Goal: Task Accomplishment & Management: Use online tool/utility

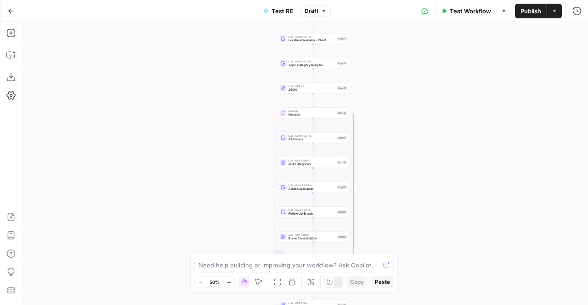
click at [369, 191] on div "Workflow Set Inputs Inputs LLM · Gemini 2.5 Pro PDF Extractions Step 1 LLM · Ge…" at bounding box center [305, 163] width 566 height 283
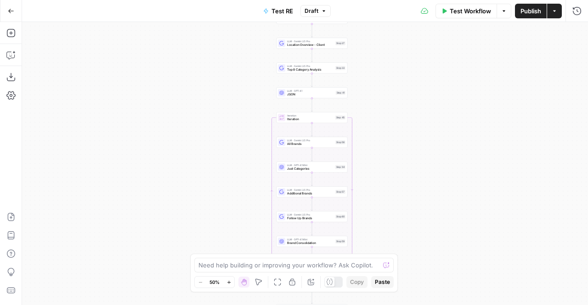
click at [392, 112] on div "Workflow Set Inputs Inputs LLM · Gemini 2.5 Pro PDF Extractions Step 1 LLM · Ge…" at bounding box center [305, 163] width 566 height 283
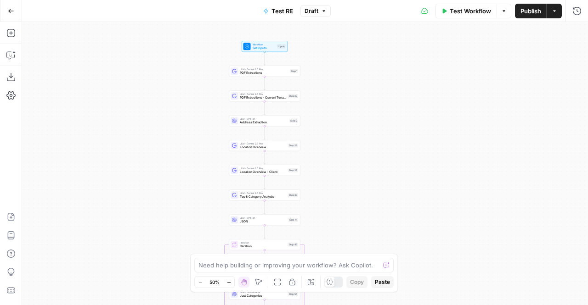
drag, startPoint x: 206, startPoint y: 113, endPoint x: 169, endPoint y: 186, distance: 82.2
click at [169, 186] on div "Workflow Set Inputs Inputs LLM · Gemini 2.5 Pro PDF Extractions Step 1 LLM · Ge…" at bounding box center [305, 163] width 566 height 283
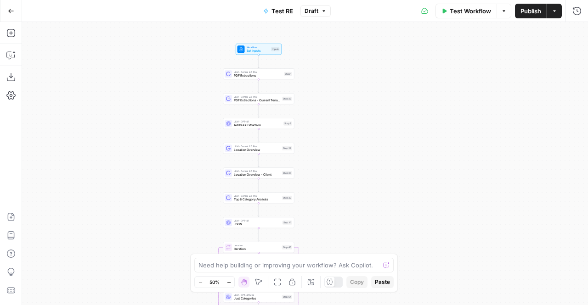
drag, startPoint x: 196, startPoint y: 168, endPoint x: 184, endPoint y: 154, distance: 17.9
click at [184, 154] on div "Workflow Set Inputs Inputs LLM · Gemini 2.5 Pro PDF Extractions Step 1 LLM · Ge…" at bounding box center [305, 163] width 566 height 283
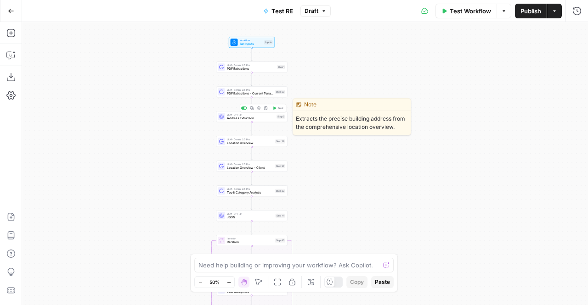
click at [253, 108] on icon "button" at bounding box center [251, 108] width 3 height 3
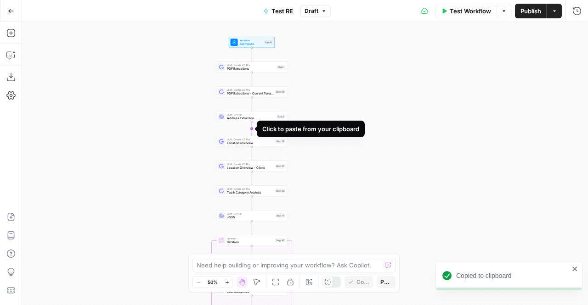
click at [253, 127] on icon "Edge from step_2 to step_28" at bounding box center [251, 128] width 1 height 13
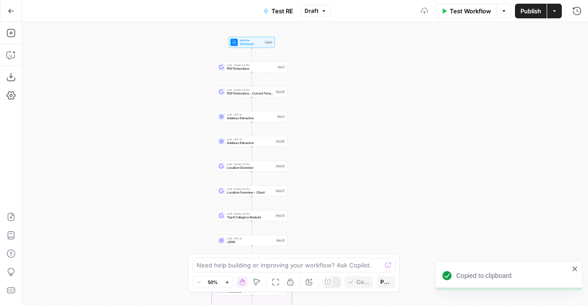
click at [246, 144] on span "Address Extraction" at bounding box center [250, 143] width 46 height 5
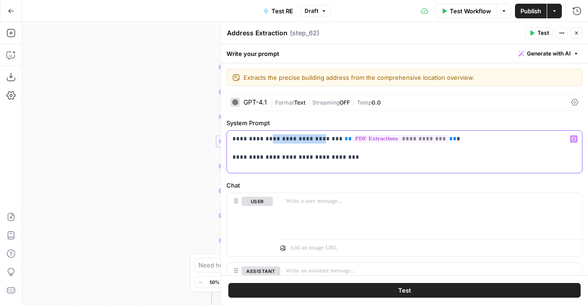
drag, startPoint x: 311, startPoint y: 140, endPoint x: 264, endPoint y: 140, distance: 47.3
click at [264, 140] on p "**********" at bounding box center [401, 149] width 338 height 28
click at [432, 139] on p "**********" at bounding box center [401, 149] width 338 height 28
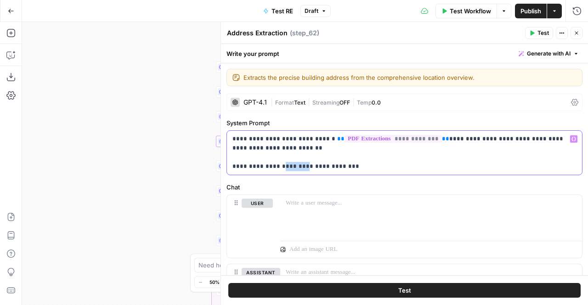
drag, startPoint x: 277, startPoint y: 165, endPoint x: 299, endPoint y: 166, distance: 21.1
click at [299, 166] on p "**********" at bounding box center [401, 153] width 338 height 37
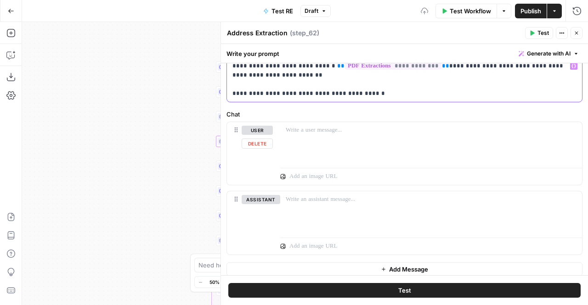
scroll to position [73, 0]
click at [362, 286] on button "Test" at bounding box center [404, 290] width 352 height 15
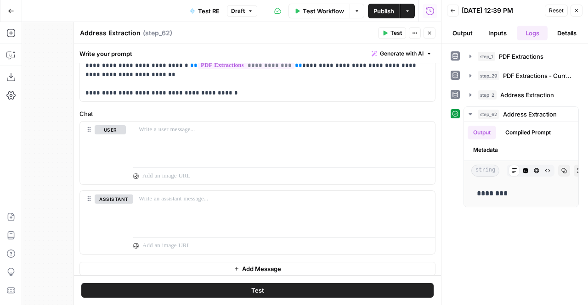
click at [579, 11] on span "Close" at bounding box center [579, 11] width 0 height 0
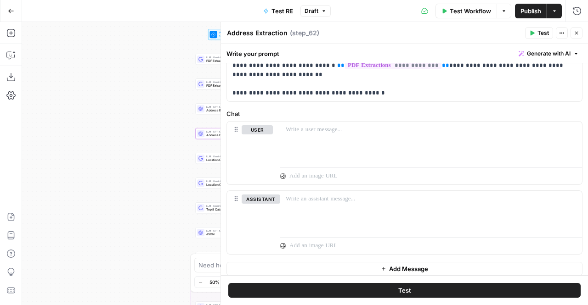
drag, startPoint x: 144, startPoint y: 183, endPoint x: 96, endPoint y: 155, distance: 56.0
click at [96, 155] on div "Workflow Set Inputs Inputs LLM · Gemini 2.5 Pro PDF Extractions Step 1 LLM · Ge…" at bounding box center [305, 163] width 566 height 283
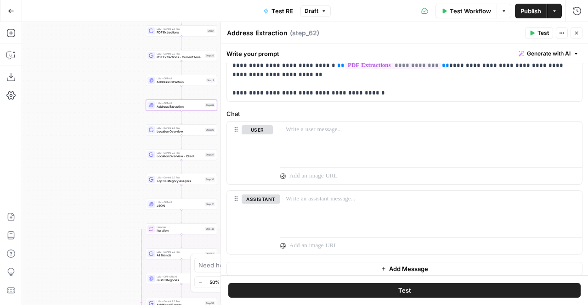
drag, startPoint x: 118, startPoint y: 167, endPoint x: 82, endPoint y: 157, distance: 37.7
click at [82, 157] on div "Workflow Set Inputs Inputs LLM · Gemini 2.5 Pro PDF Extractions Step 1 LLM · Ge…" at bounding box center [305, 163] width 566 height 283
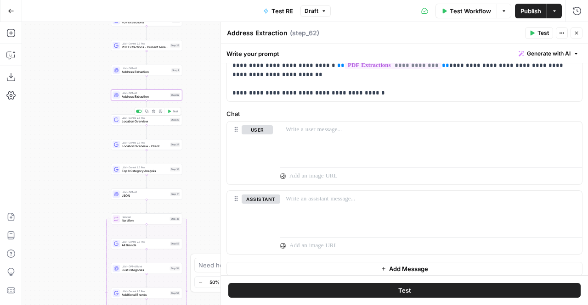
click at [163, 121] on span "Location Overview" at bounding box center [145, 121] width 46 height 5
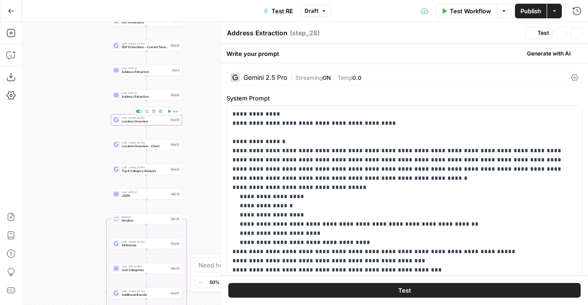
type textarea "Location Overview"
click at [575, 33] on icon "button" at bounding box center [577, 33] width 6 height 6
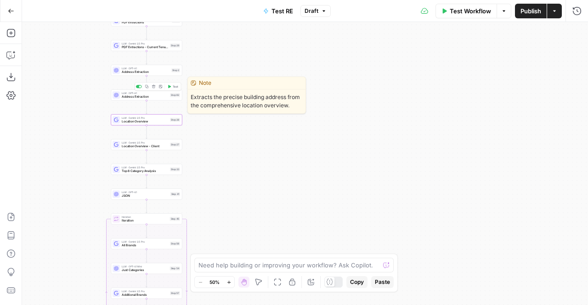
click at [133, 98] on span "Address Extraction" at bounding box center [145, 97] width 46 height 5
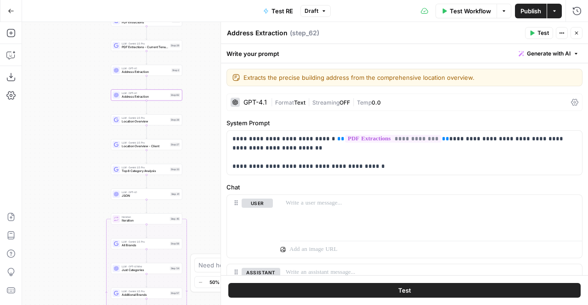
click at [262, 31] on textarea "Address Extraction" at bounding box center [257, 32] width 61 height 9
type textarea "Square Footage"
click at [578, 34] on icon "button" at bounding box center [577, 33] width 6 height 6
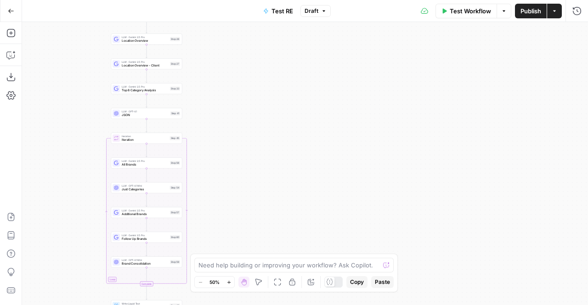
click at [175, 96] on div "Workflow Set Inputs Inputs LLM · Gemini 2.5 Pro PDF Extractions Step 1 LLM · Ge…" at bounding box center [305, 163] width 566 height 283
click at [165, 91] on span "Top 8 Category Analysis" at bounding box center [145, 90] width 46 height 5
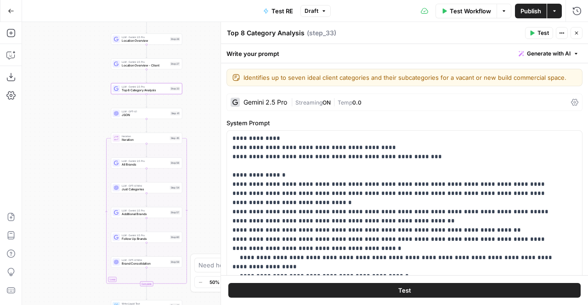
scroll to position [52, 0]
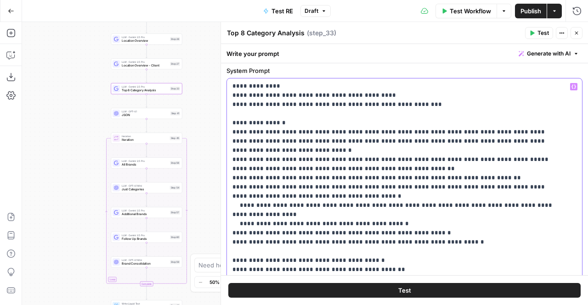
click at [299, 147] on p "**********" at bounding box center [397, 265] width 330 height 367
click at [346, 148] on p "**********" at bounding box center [397, 265] width 330 height 367
click at [290, 152] on p "**********" at bounding box center [397, 265] width 330 height 367
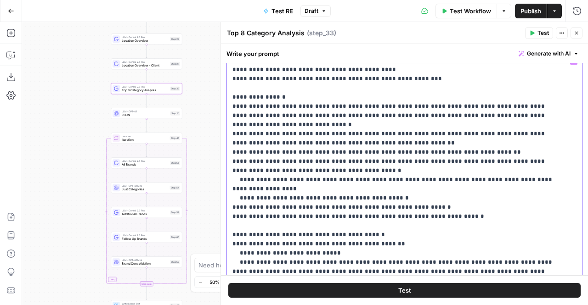
scroll to position [79, 0]
click at [486, 199] on p "**********" at bounding box center [397, 239] width 330 height 367
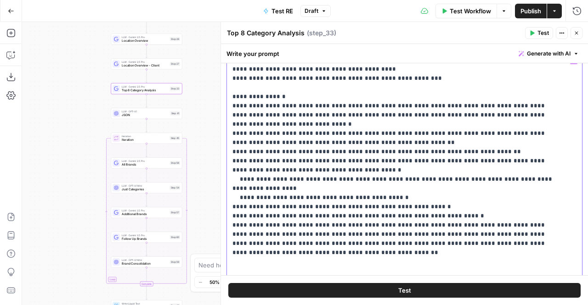
drag, startPoint x: 354, startPoint y: 206, endPoint x: 387, endPoint y: 204, distance: 33.1
click at [387, 204] on p "**********" at bounding box center [397, 258] width 330 height 404
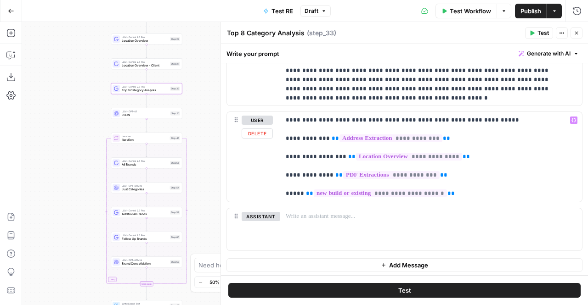
scroll to position [1271, 0]
click at [493, 121] on p "**********" at bounding box center [428, 157] width 284 height 83
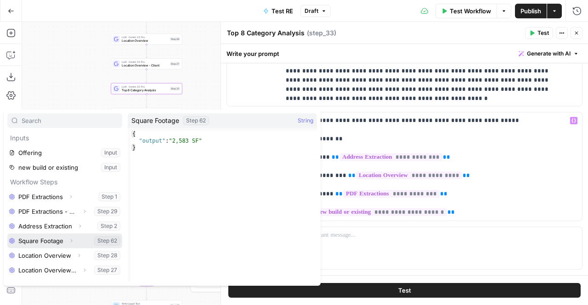
click at [34, 239] on button "Select variable Square Footage" at bounding box center [64, 241] width 115 height 15
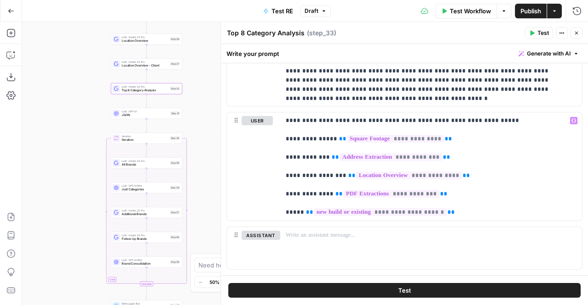
click at [579, 34] on icon "button" at bounding box center [577, 33] width 6 height 6
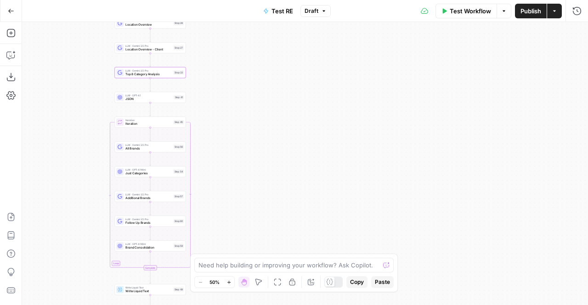
click at [167, 146] on span "LLM · Gemini 2.5 Pro" at bounding box center [148, 145] width 46 height 4
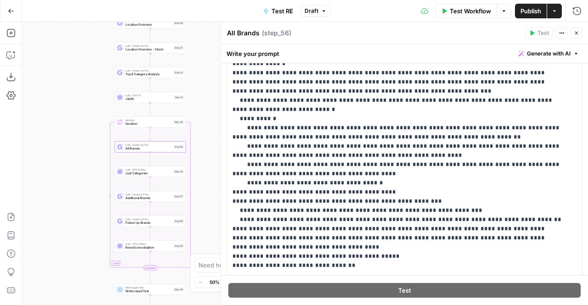
scroll to position [115, 0]
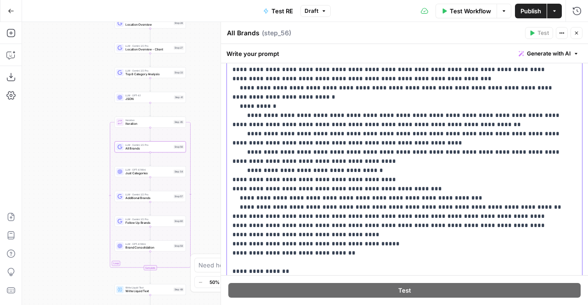
drag, startPoint x: 476, startPoint y: 215, endPoint x: 479, endPoint y: 234, distance: 19.6
click at [479, 234] on p "**********" at bounding box center [397, 198] width 330 height 395
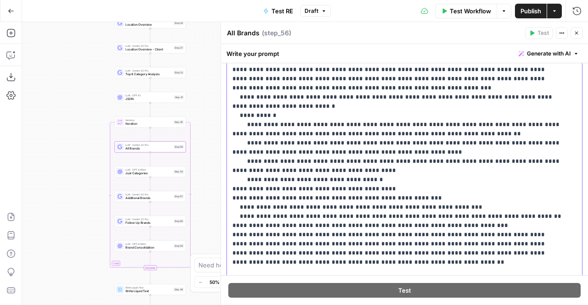
scroll to position [28, 0]
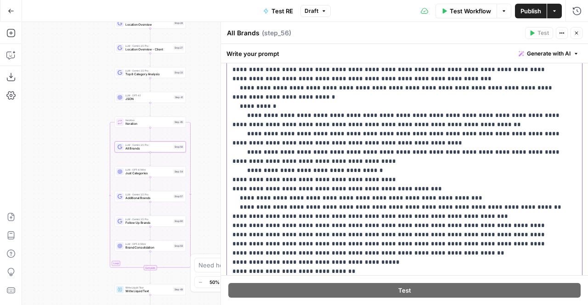
drag, startPoint x: 430, startPoint y: 226, endPoint x: 397, endPoint y: 226, distance: 33.1
click at [397, 226] on p "**********" at bounding box center [397, 207] width 330 height 413
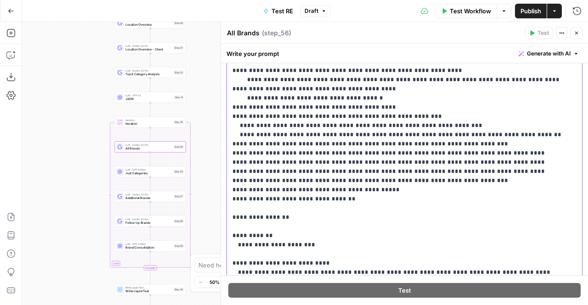
scroll to position [198, 0]
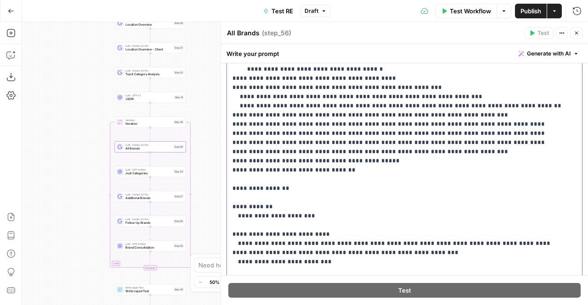
drag, startPoint x: 287, startPoint y: 153, endPoint x: 228, endPoint y: 116, distance: 69.6
click at [228, 116] on div "**********" at bounding box center [401, 129] width 349 height 374
copy p "**********"
click at [154, 196] on span "Additional Brands" at bounding box center [148, 198] width 46 height 5
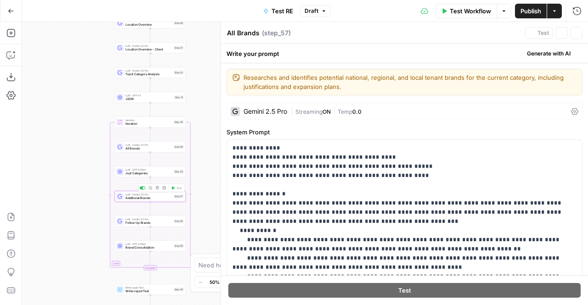
type textarea "Additional Brands"
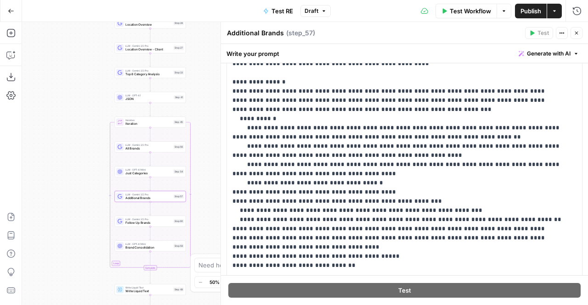
scroll to position [136, 0]
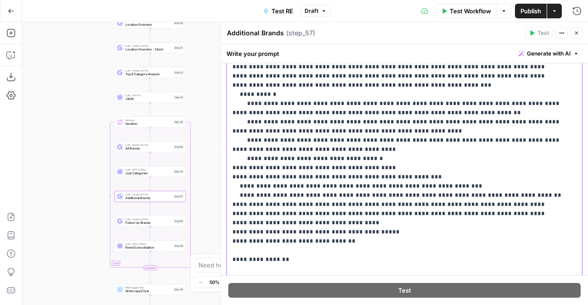
drag, startPoint x: 255, startPoint y: 221, endPoint x: 225, endPoint y: 202, distance: 35.5
click at [225, 202] on div "**********" at bounding box center [403, 163] width 367 height 283
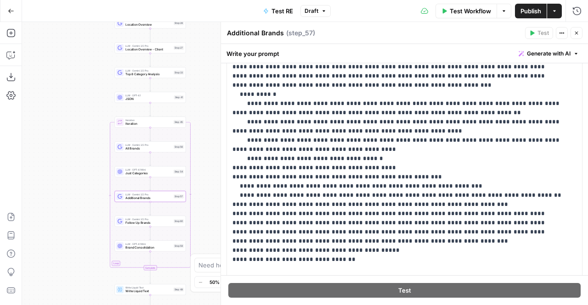
click at [172, 224] on div "LLM · Gemini 2.5 Pro Follow Up Brands Step 60 Copy step Delete step Edit Note T…" at bounding box center [150, 222] width 68 height 8
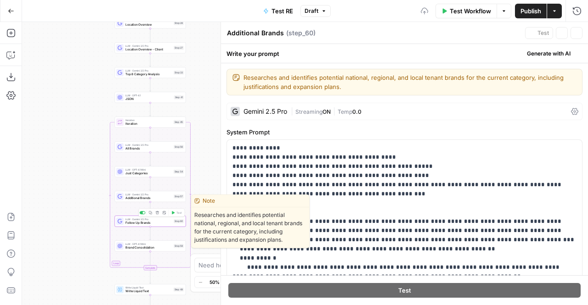
type textarea "Follow Up Brands"
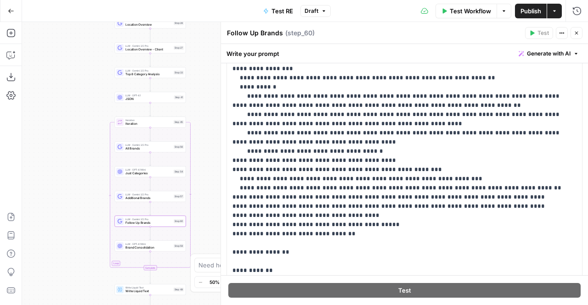
scroll to position [143, 0]
drag, startPoint x: 256, startPoint y: 205, endPoint x: 229, endPoint y: 187, distance: 32.9
click at [229, 187] on div "**********" at bounding box center [401, 184] width 349 height 374
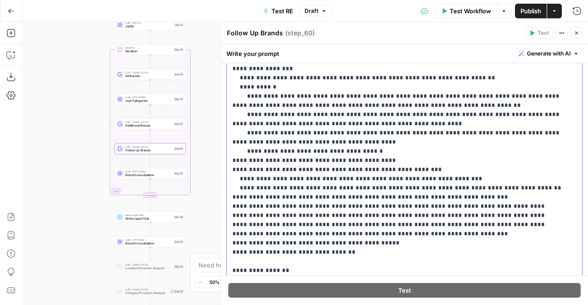
drag, startPoint x: 342, startPoint y: 246, endPoint x: 231, endPoint y: 244, distance: 111.6
click at [231, 244] on div "**********" at bounding box center [401, 184] width 349 height 374
click at [169, 126] on span "Brand Consolidation" at bounding box center [148, 126] width 46 height 5
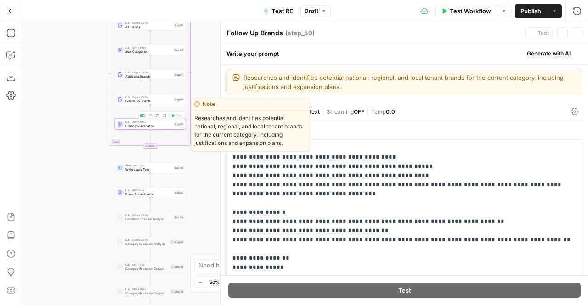
type textarea "Brand Consolidation"
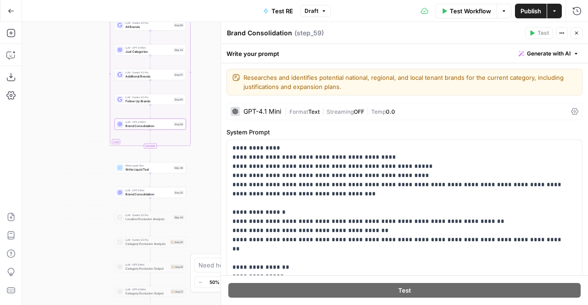
click at [331, 109] on span "Streaming" at bounding box center [340, 111] width 27 height 7
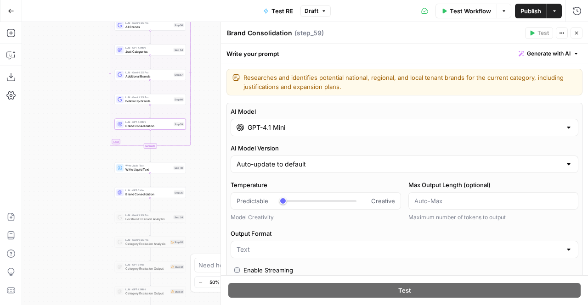
click at [332, 130] on input "GPT-4.1 Mini" at bounding box center [405, 127] width 314 height 9
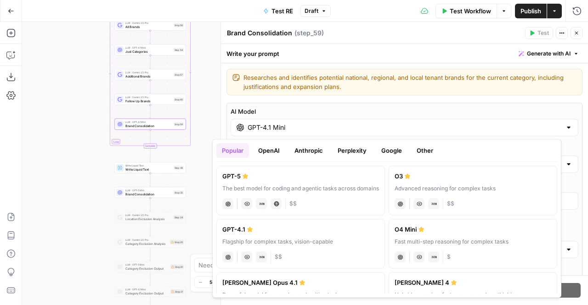
click at [391, 143] on button "Google" at bounding box center [392, 150] width 32 height 15
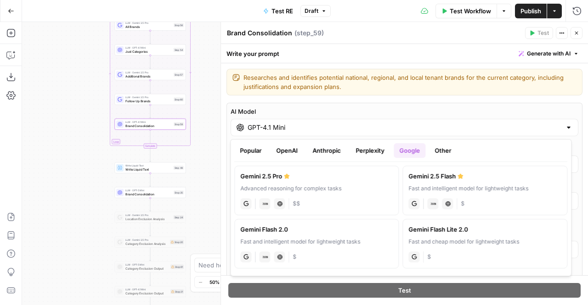
click at [332, 147] on button "Anthropic" at bounding box center [326, 150] width 39 height 15
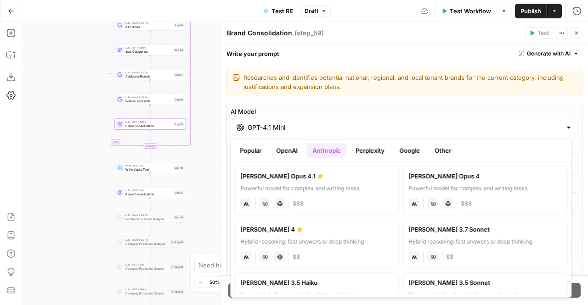
click at [275, 149] on button "OpenAI" at bounding box center [287, 150] width 33 height 15
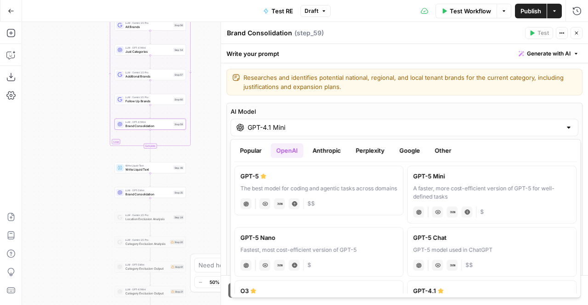
click at [428, 180] on div "GPT-5 Mini" at bounding box center [491, 176] width 157 height 9
type input "GPT-5 Mini"
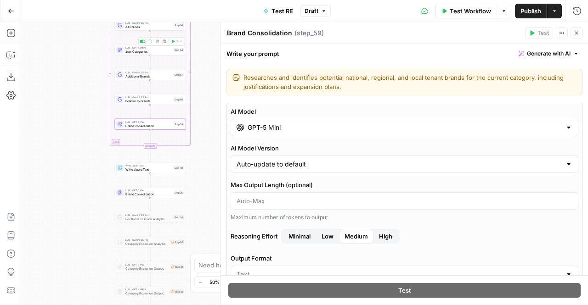
click at [174, 51] on div "Step 54" at bounding box center [179, 50] width 11 height 4
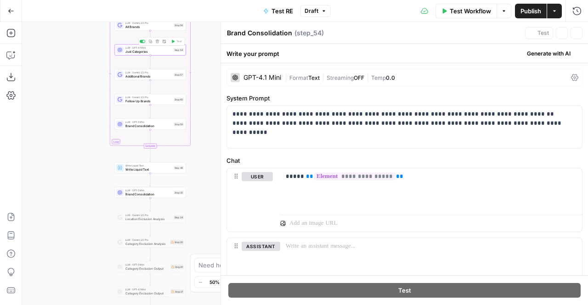
type textarea "Just Categories"
click at [298, 77] on span "Format" at bounding box center [298, 77] width 19 height 7
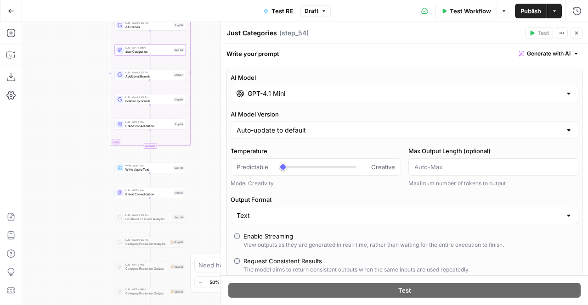
click at [423, 99] on div "GPT-4.1 Mini" at bounding box center [405, 93] width 348 height 17
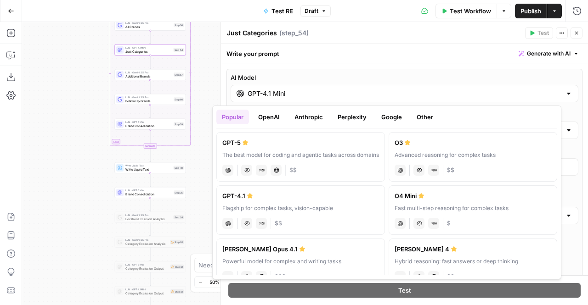
click at [276, 117] on button "OpenAI" at bounding box center [269, 117] width 33 height 15
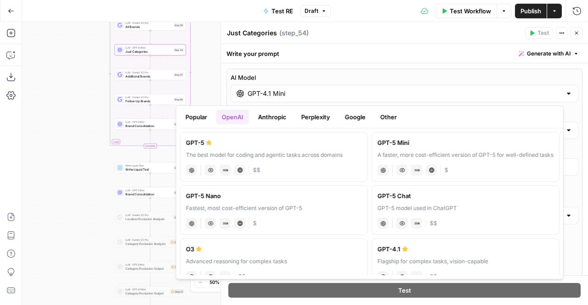
click at [441, 143] on div "GPT-5 Mini" at bounding box center [466, 142] width 176 height 9
type input "GPT-5 Mini"
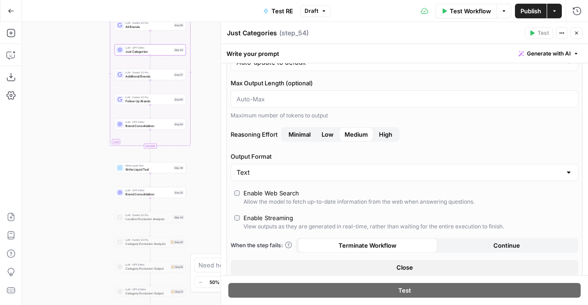
scroll to position [32, 0]
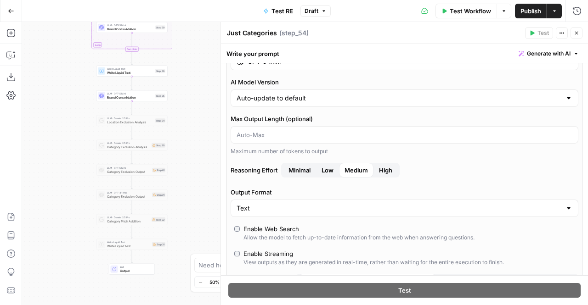
drag, startPoint x: 85, startPoint y: 114, endPoint x: 80, endPoint y: 110, distance: 6.8
click at [80, 110] on div "Workflow Set Inputs Inputs LLM · Gemini 2.5 Pro PDF Extractions Step 1 LLM · Ge…" at bounding box center [305, 163] width 566 height 283
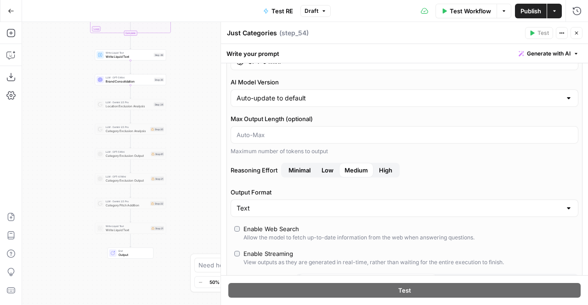
drag, startPoint x: 196, startPoint y: 134, endPoint x: 193, endPoint y: 112, distance: 22.7
click at [193, 112] on div "Workflow Set Inputs Inputs LLM · Gemini 2.5 Pro PDF Extractions Step 1 LLM · Ge…" at bounding box center [305, 163] width 566 height 283
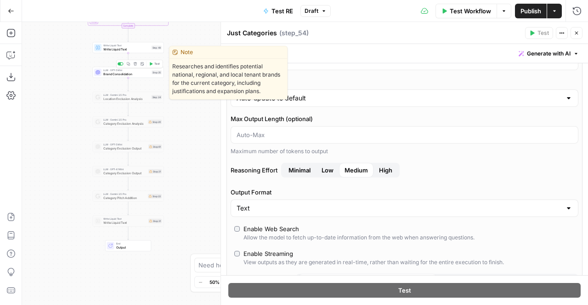
click at [148, 75] on span "Brand Consolidation" at bounding box center [126, 74] width 46 height 5
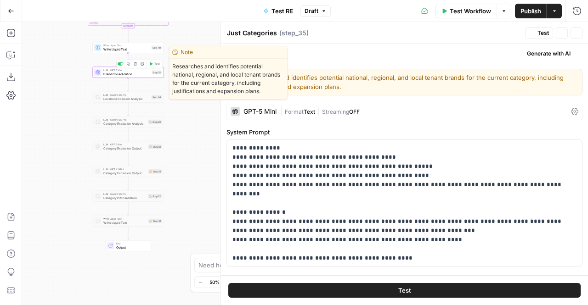
type textarea "Brand Consolidation"
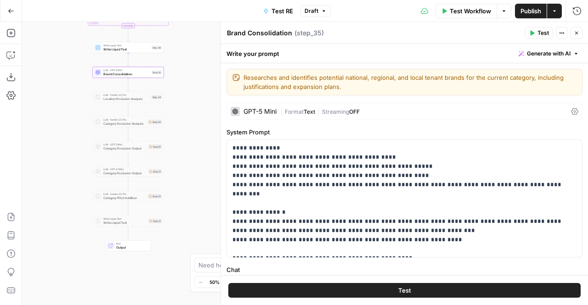
scroll to position [40, 0]
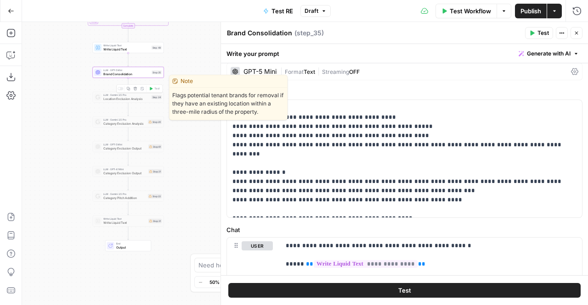
click at [122, 89] on div at bounding box center [121, 88] width 6 height 3
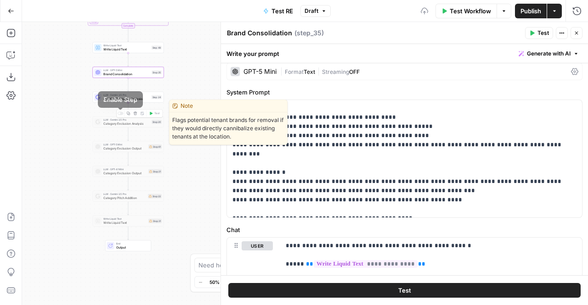
click at [121, 114] on div at bounding box center [121, 113] width 6 height 3
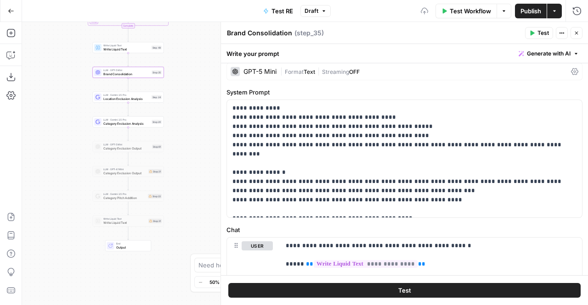
click at [137, 99] on span "Location Exclusion Analysis" at bounding box center [126, 98] width 46 height 5
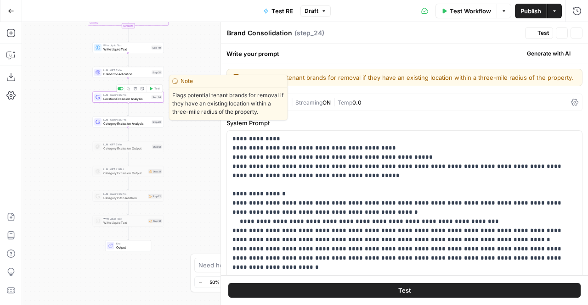
type textarea "Location Exclusion Analysis"
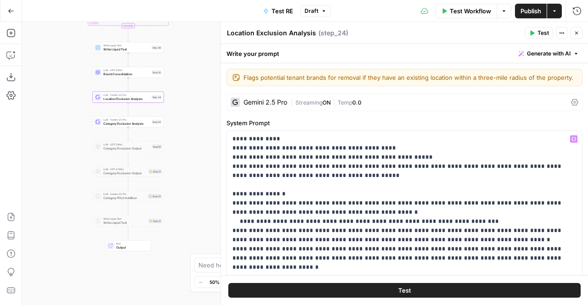
scroll to position [53, 0]
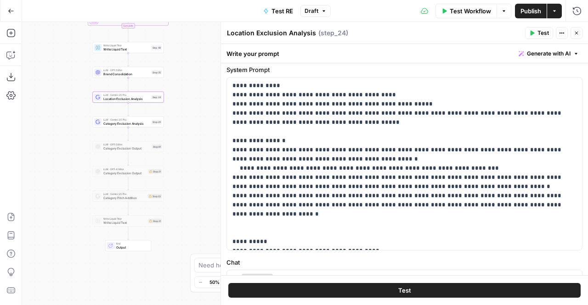
click at [134, 122] on span "Category Exclusion Analysis" at bounding box center [126, 123] width 46 height 5
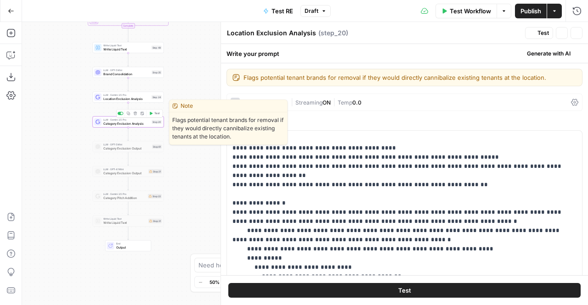
type textarea "Category Exclusion Analysis"
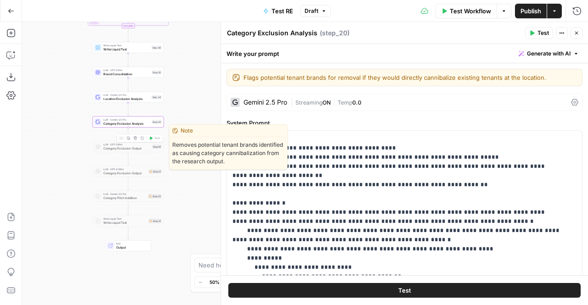
click at [147, 147] on span "Category Exclusion Output" at bounding box center [126, 148] width 47 height 5
click at [118, 138] on div at bounding box center [119, 138] width 2 height 2
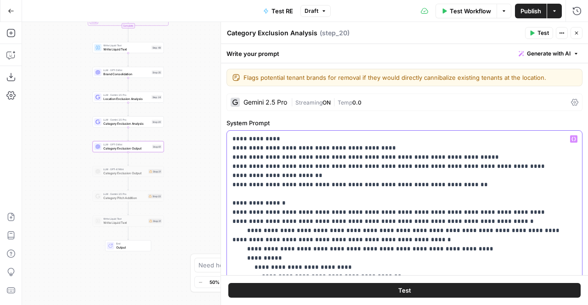
scroll to position [38, 0]
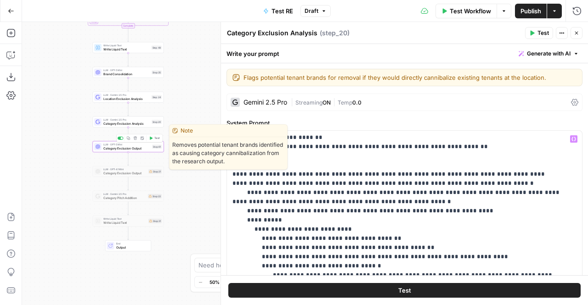
click at [121, 139] on div at bounding box center [121, 138] width 6 height 3
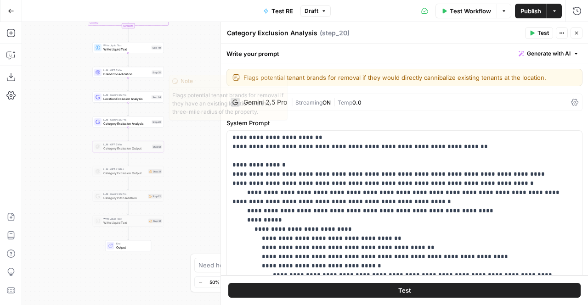
click at [159, 99] on div "LLM · Gemini 2.5 Pro Location Exclusion Analysis Step 24 Copy step Delete step …" at bounding box center [128, 97] width 68 height 8
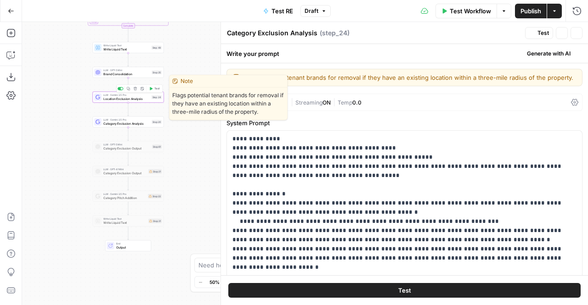
type textarea "Location Exclusion Analysis"
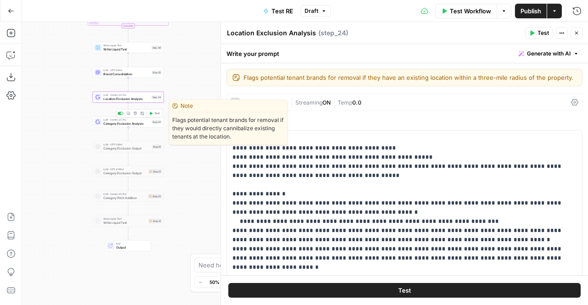
click at [125, 124] on span "Category Exclusion Analysis" at bounding box center [126, 123] width 46 height 5
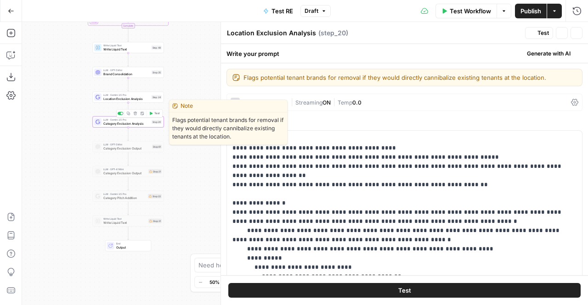
type textarea "Category Exclusion Analysis"
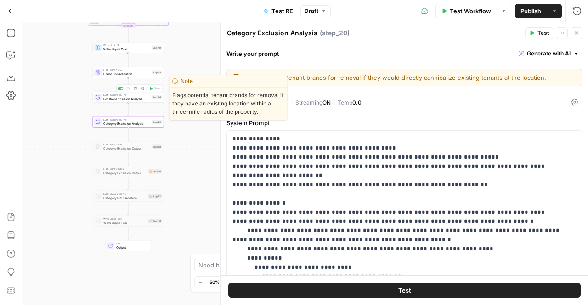
click at [144, 99] on span "Location Exclusion Analysis" at bounding box center [126, 98] width 46 height 5
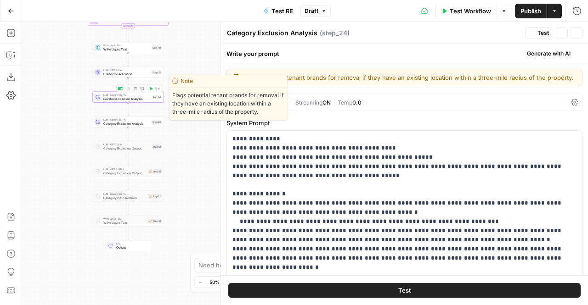
type textarea "Location Exclusion Analysis"
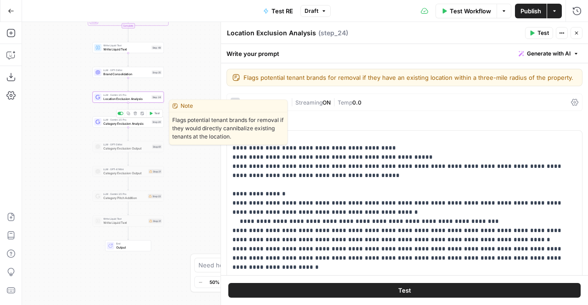
click at [146, 124] on span "Category Exclusion Analysis" at bounding box center [126, 123] width 46 height 5
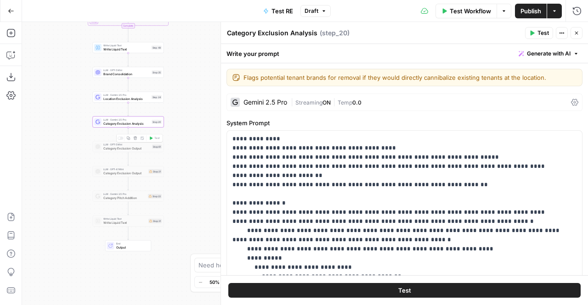
click at [119, 140] on div at bounding box center [121, 138] width 6 height 3
click at [121, 147] on span "Category Exclusion Output" at bounding box center [126, 148] width 47 height 5
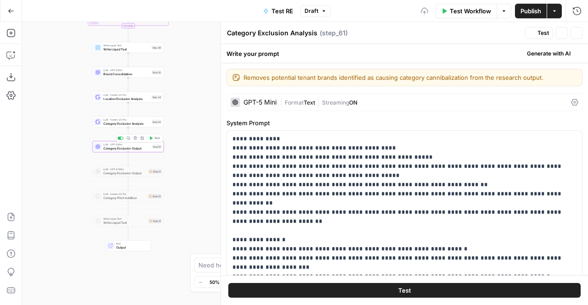
type textarea "Category Exclusion Output"
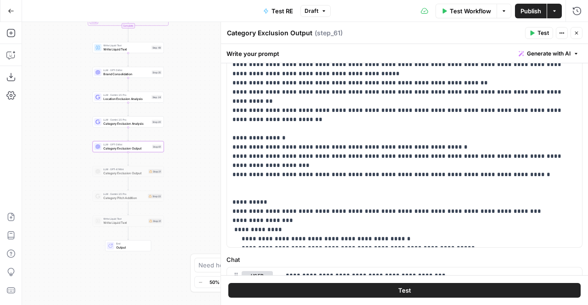
scroll to position [0, 0]
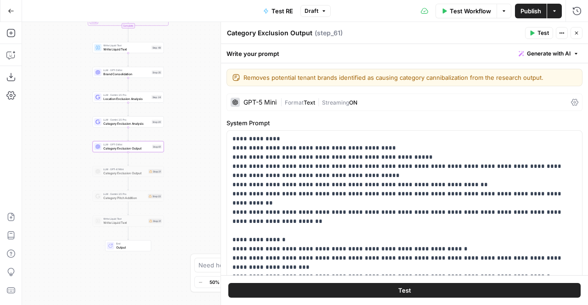
click at [286, 98] on div "| Format Text | Streaming ON" at bounding box center [423, 102] width 287 height 9
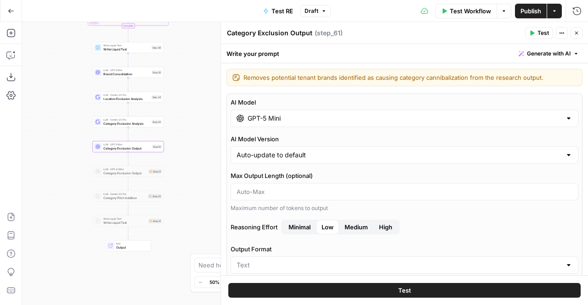
click at [314, 118] on input "GPT-5 Mini" at bounding box center [405, 118] width 314 height 9
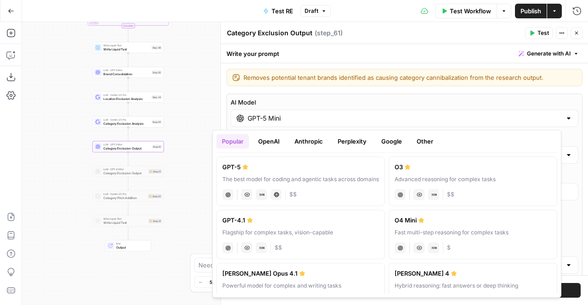
click at [393, 145] on button "Google" at bounding box center [392, 141] width 32 height 15
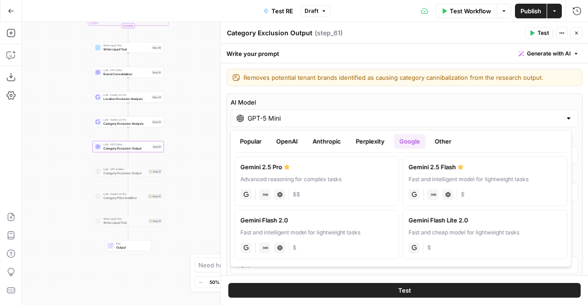
click at [331, 171] on div "Gemini 2.5 Pro" at bounding box center [316, 167] width 152 height 9
type input "Gemini 2.5 Pro"
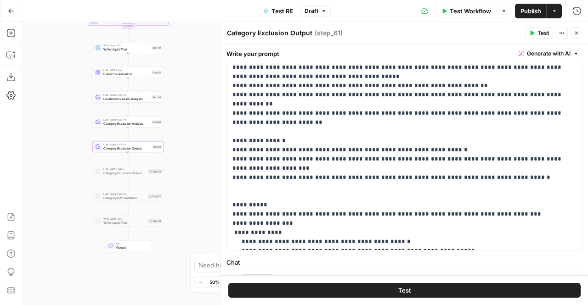
scroll to position [349, 0]
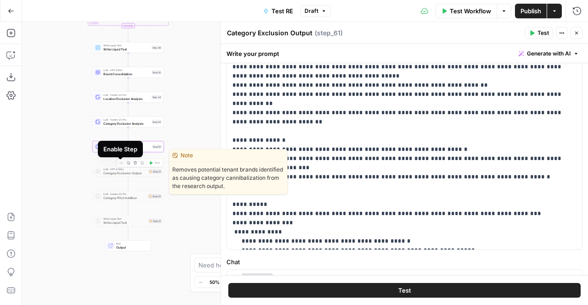
click at [121, 164] on div at bounding box center [121, 163] width 6 height 3
click at [126, 175] on span "Category Pitch Addition" at bounding box center [124, 173] width 43 height 5
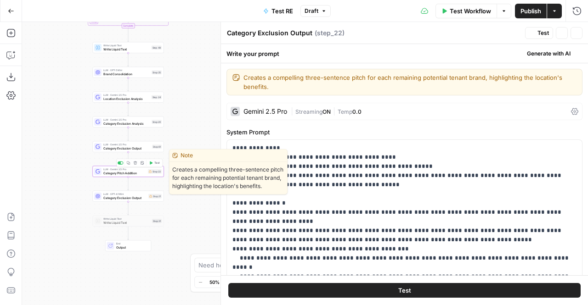
type textarea "Category Pitch Addition"
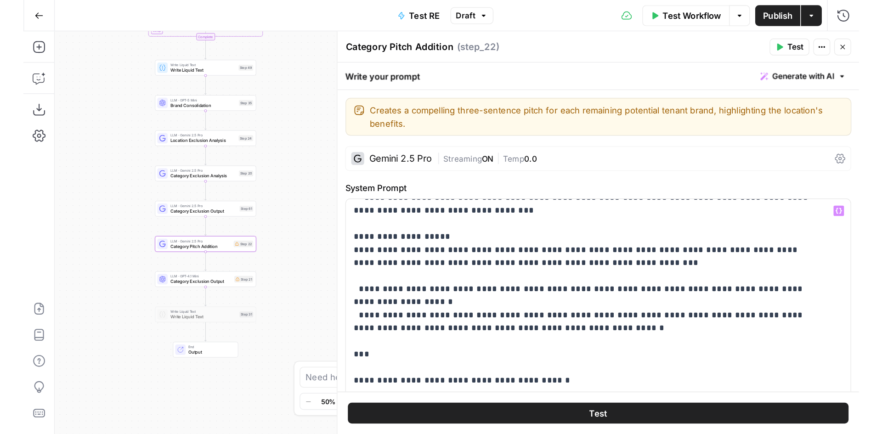
scroll to position [229, 0]
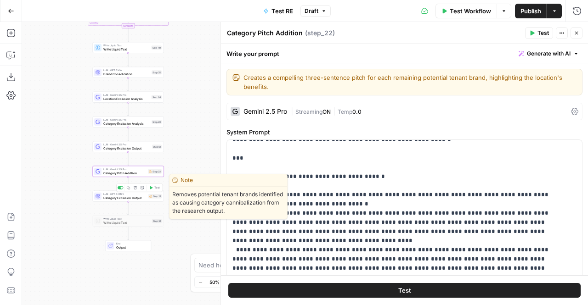
click at [129, 196] on span "Category Exclusion Output" at bounding box center [124, 198] width 43 height 5
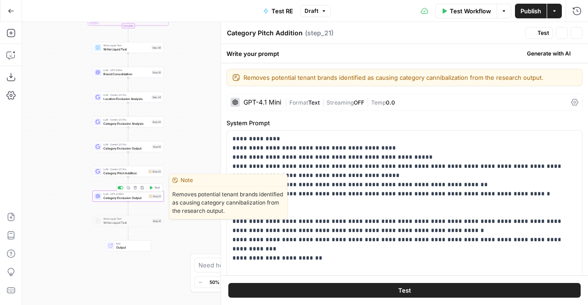
type textarea "Category Exclusion Output"
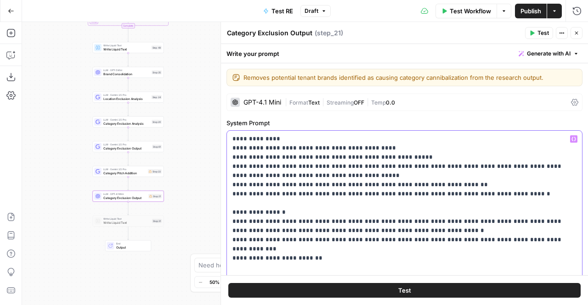
drag, startPoint x: 446, startPoint y: 184, endPoint x: 223, endPoint y: 187, distance: 223.2
click at [223, 187] on div "**********" at bounding box center [403, 163] width 367 height 283
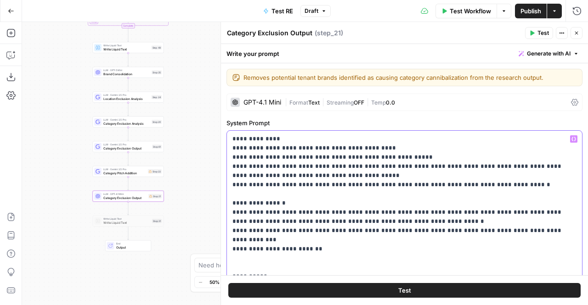
click at [318, 185] on p "**********" at bounding box center [401, 213] width 338 height 156
click at [291, 186] on p "**********" at bounding box center [401, 213] width 338 height 156
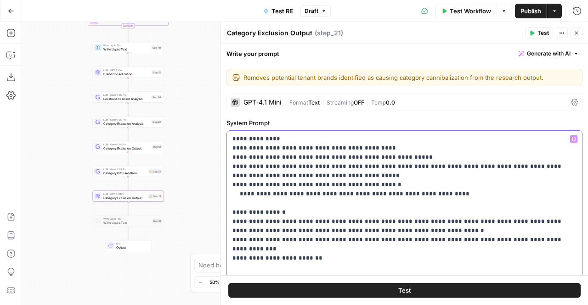
click at [363, 187] on p "**********" at bounding box center [401, 217] width 338 height 165
click at [243, 194] on p "**********" at bounding box center [401, 217] width 338 height 165
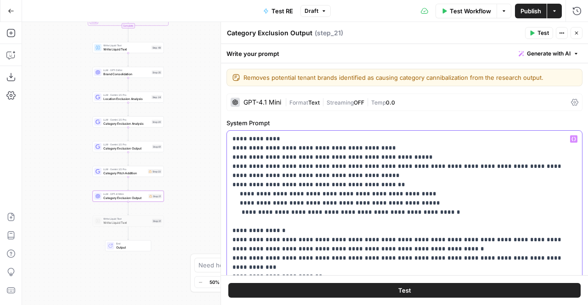
click at [239, 211] on p "**********" at bounding box center [401, 227] width 338 height 184
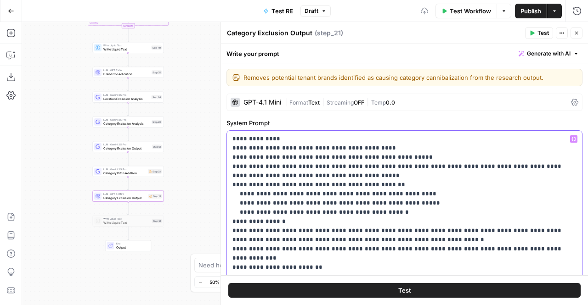
click at [417, 213] on p "**********" at bounding box center [401, 222] width 338 height 175
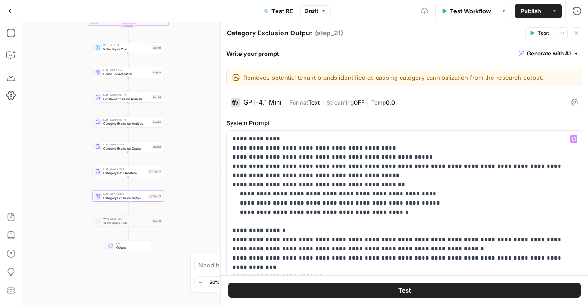
click at [529, 9] on span "Publish" at bounding box center [530, 10] width 21 height 9
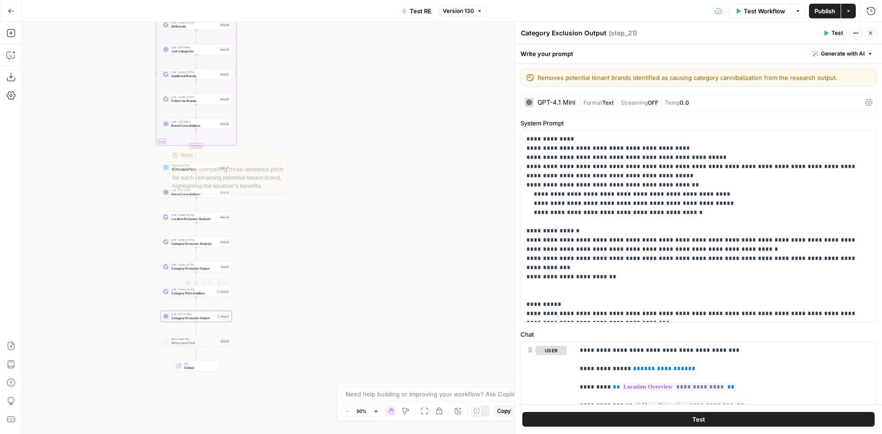
drag, startPoint x: 253, startPoint y: 202, endPoint x: 282, endPoint y: 245, distance: 52.4
click at [298, 264] on div "Workflow Set Inputs Inputs LLM · Gemini 2.5 Pro PDF Extractions Step 1 LLM · Ge…" at bounding box center [452, 228] width 860 height 412
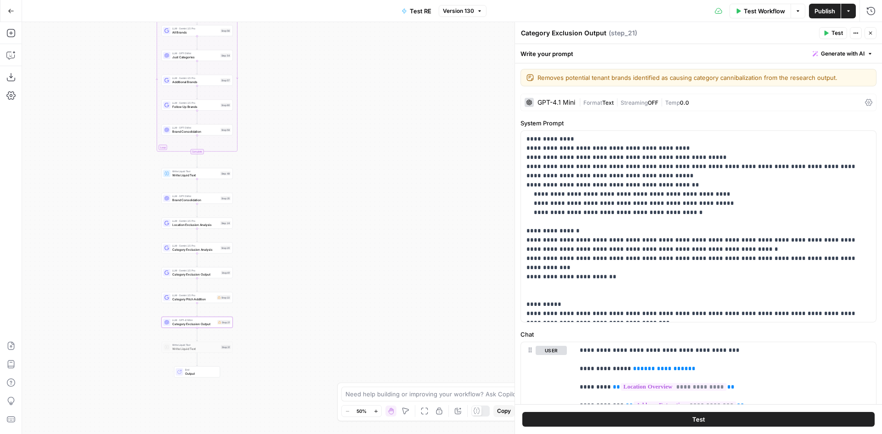
drag, startPoint x: 354, startPoint y: 136, endPoint x: 376, endPoint y: 411, distance: 275.5
click at [377, 305] on html "P Paragon New Home Browse Your Data Usage Settings Recent Grids Linkedin Posts …" at bounding box center [441, 217] width 882 height 434
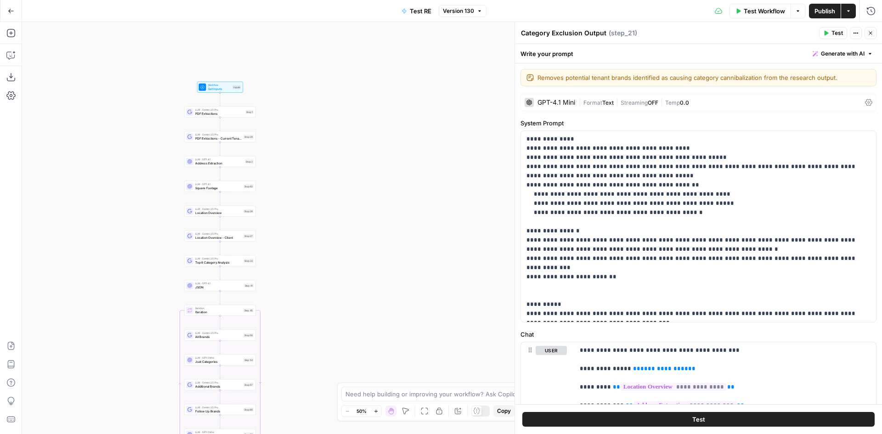
drag, startPoint x: 313, startPoint y: 181, endPoint x: 303, endPoint y: 102, distance: 79.6
click at [302, 102] on div "Workflow Set Inputs Inputs LLM · Gemini 2.5 Pro PDF Extractions Step 1 LLM · Ge…" at bounding box center [452, 228] width 860 height 412
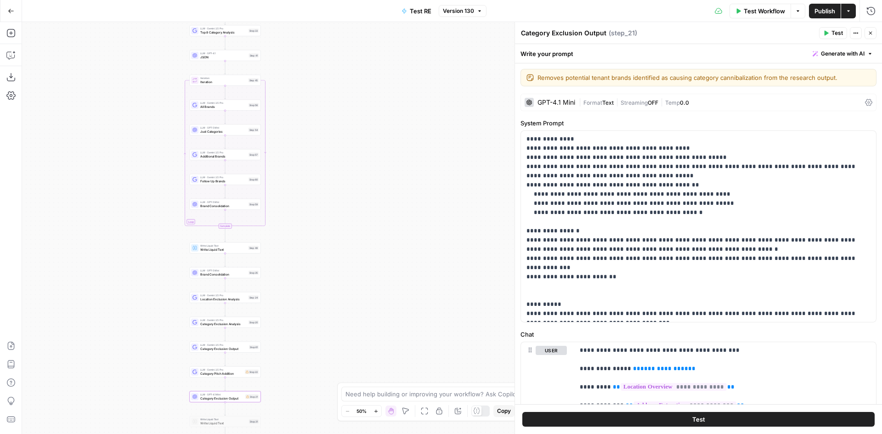
drag, startPoint x: 327, startPoint y: 264, endPoint x: 327, endPoint y: 193, distance: 70.7
click at [327, 193] on div "Workflow Set Inputs Inputs LLM · Gemini 2.5 Pro PDF Extractions Step 1 LLM · Ge…" at bounding box center [452, 228] width 860 height 412
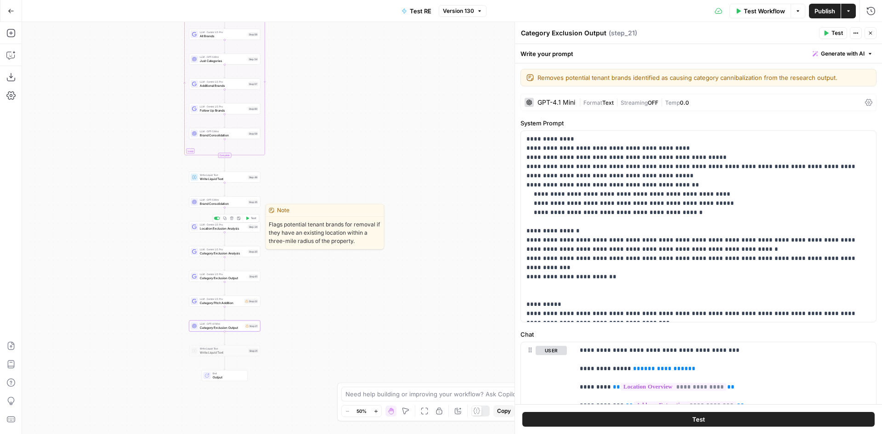
click at [236, 229] on span "Location Exclusion Analysis" at bounding box center [223, 228] width 46 height 5
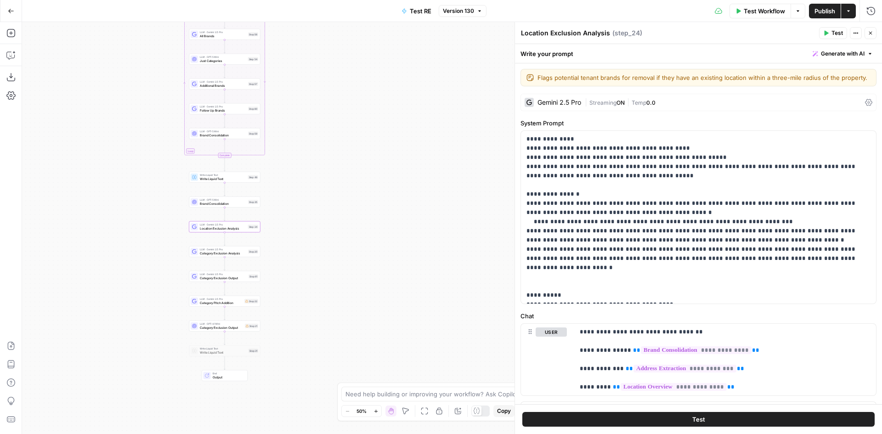
click at [587, 305] on button "Test" at bounding box center [698, 419] width 352 height 15
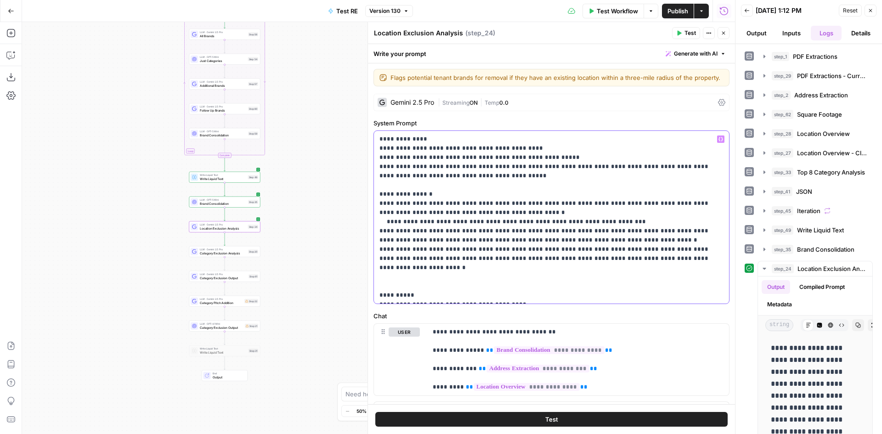
click at [535, 294] on p "**********" at bounding box center [547, 217] width 337 height 165
drag, startPoint x: 403, startPoint y: 213, endPoint x: 372, endPoint y: 210, distance: 30.4
click at [372, 210] on form "**********" at bounding box center [551, 233] width 367 height 341
drag, startPoint x: 398, startPoint y: 210, endPoint x: 375, endPoint y: 212, distance: 23.1
click at [375, 212] on div "**********" at bounding box center [551, 217] width 355 height 173
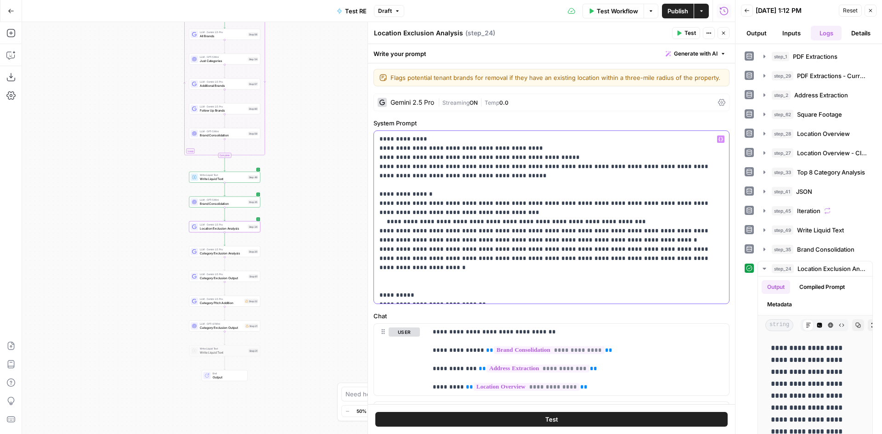
drag, startPoint x: 436, startPoint y: 224, endPoint x: 460, endPoint y: 224, distance: 24.3
click at [460, 224] on p "**********" at bounding box center [547, 217] width 337 height 165
drag, startPoint x: 525, startPoint y: 235, endPoint x: 538, endPoint y: 234, distance: 13.4
click at [538, 234] on p "**********" at bounding box center [547, 217] width 337 height 165
drag, startPoint x: 611, startPoint y: 239, endPoint x: 404, endPoint y: 239, distance: 207.1
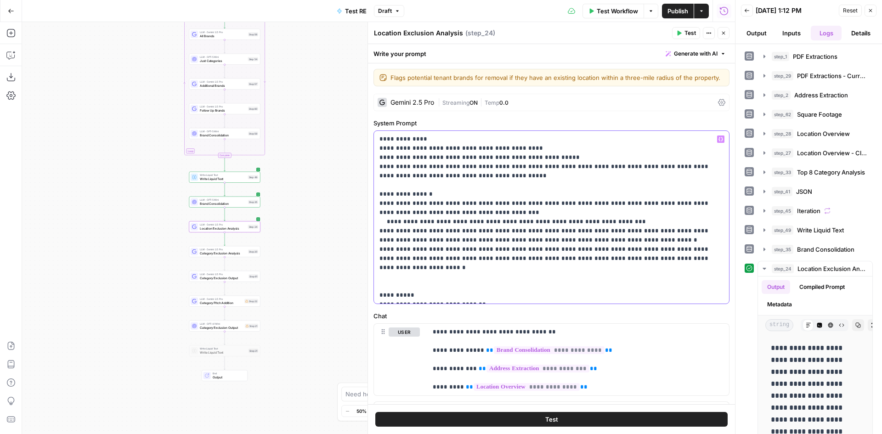
click at [404, 239] on p "**********" at bounding box center [547, 217] width 337 height 165
click at [523, 286] on p "**********" at bounding box center [547, 217] width 337 height 165
click at [516, 292] on p "**********" at bounding box center [547, 217] width 337 height 165
drag, startPoint x: 496, startPoint y: 294, endPoint x: 670, endPoint y: 314, distance: 174.3
click at [587, 305] on form "**********" at bounding box center [551, 233] width 367 height 341
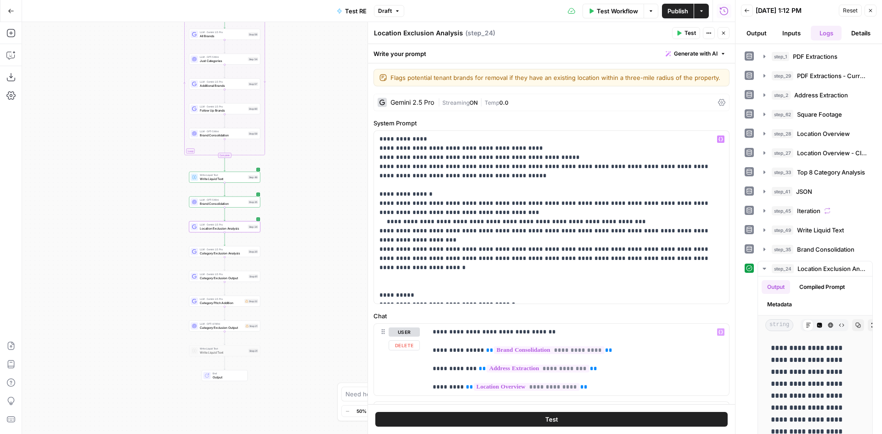
click at [587, 305] on button "Test" at bounding box center [551, 419] width 352 height 15
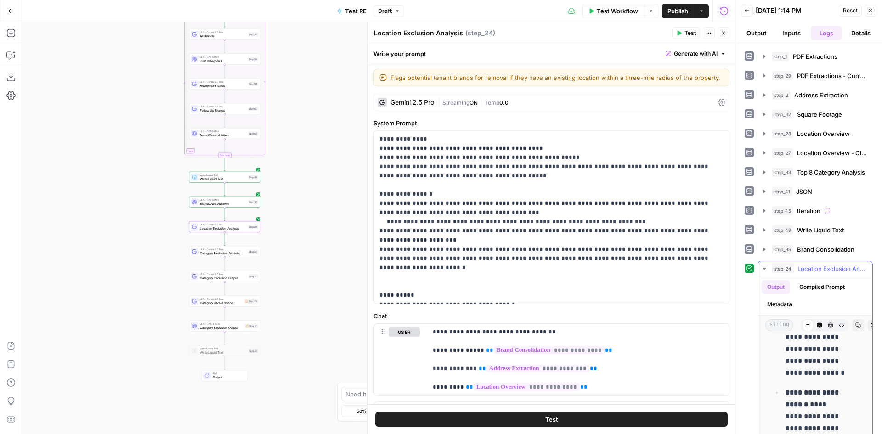
scroll to position [1340, 0]
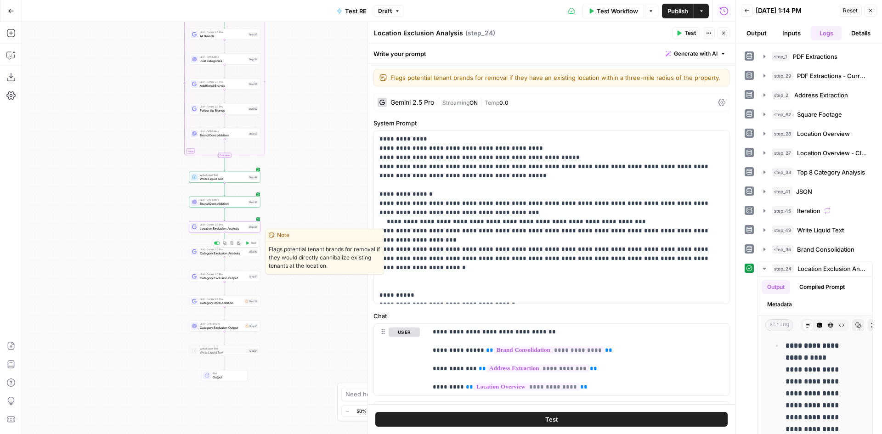
click at [229, 252] on span "Category Exclusion Analysis" at bounding box center [223, 253] width 46 height 5
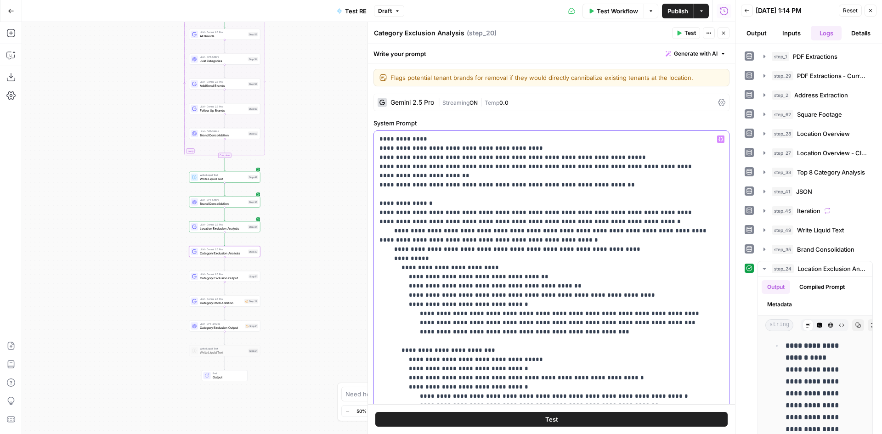
drag, startPoint x: 458, startPoint y: 224, endPoint x: 483, endPoint y: 226, distance: 24.4
click at [483, 226] on p "**********" at bounding box center [544, 401] width 330 height 533
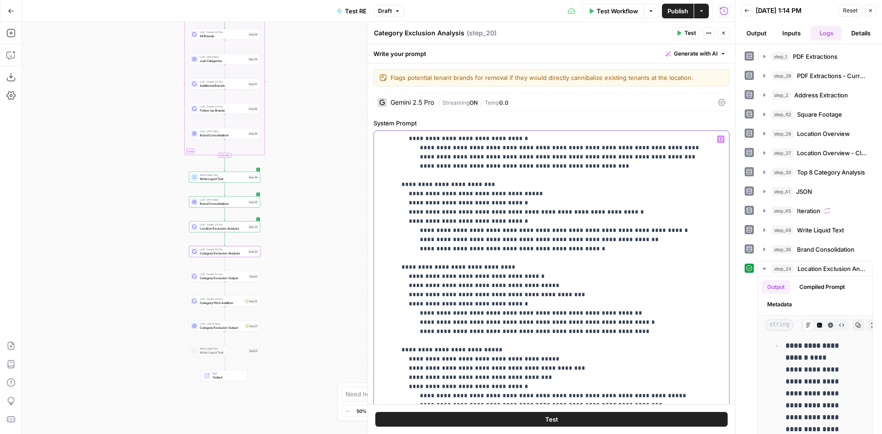
scroll to position [230, 0]
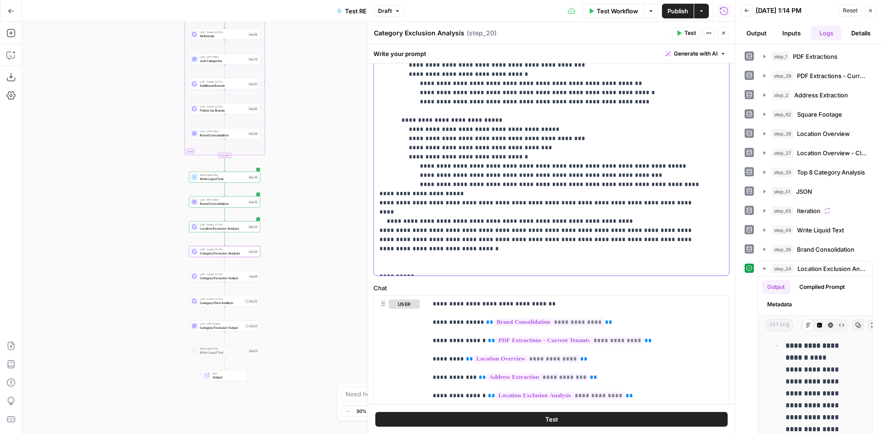
click at [540, 204] on p "**********" at bounding box center [544, 5] width 330 height 533
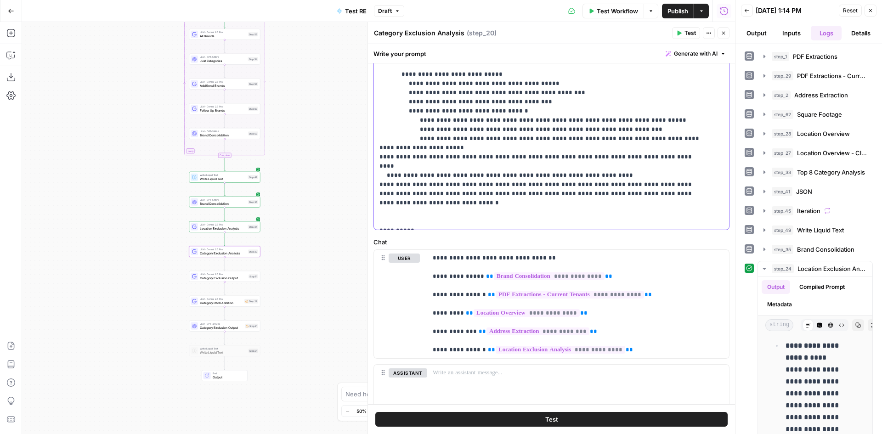
drag, startPoint x: 609, startPoint y: 164, endPoint x: 366, endPoint y: 164, distance: 243.4
click at [367, 164] on div "**********" at bounding box center [550, 228] width 367 height 412
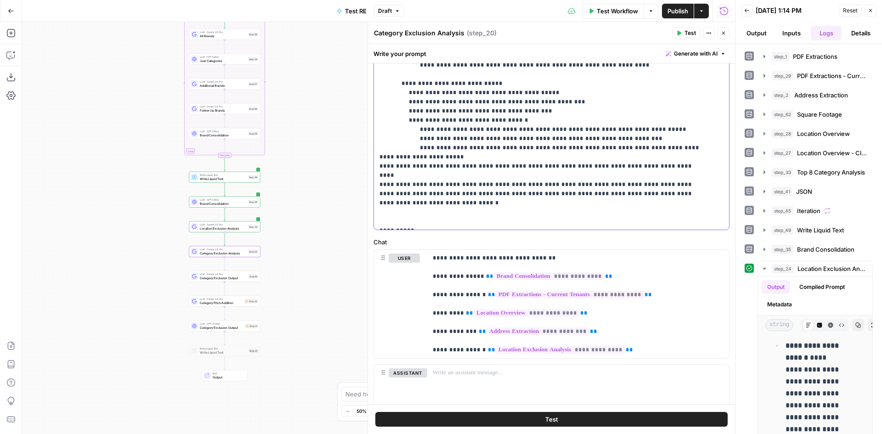
drag, startPoint x: 510, startPoint y: 218, endPoint x: 479, endPoint y: 220, distance: 30.4
click at [545, 305] on button "Test" at bounding box center [551, 419] width 352 height 15
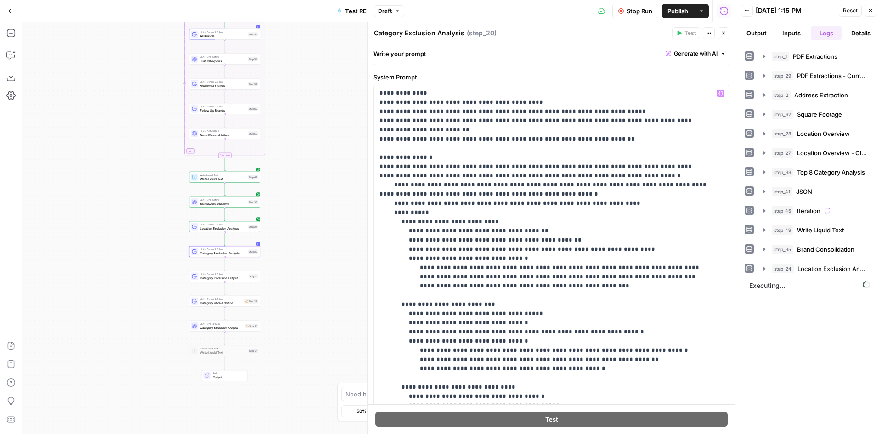
scroll to position [0, 0]
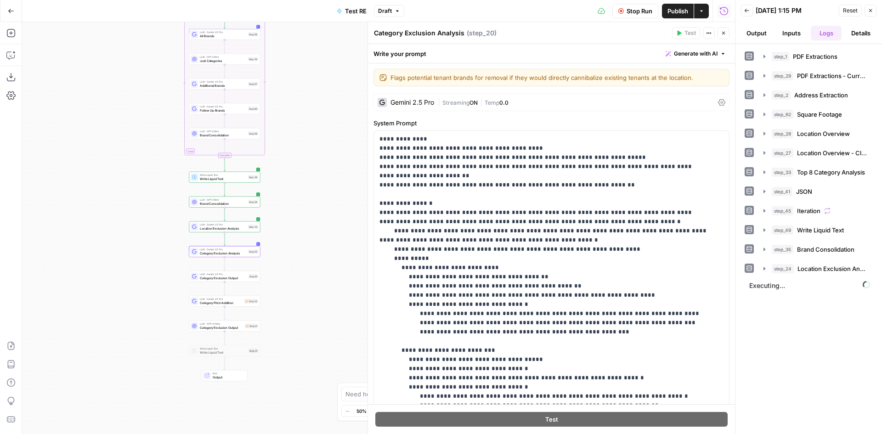
click at [488, 97] on div "Gemini 2.5 Pro | Streaming ON | Temp 0.0" at bounding box center [551, 102] width 356 height 17
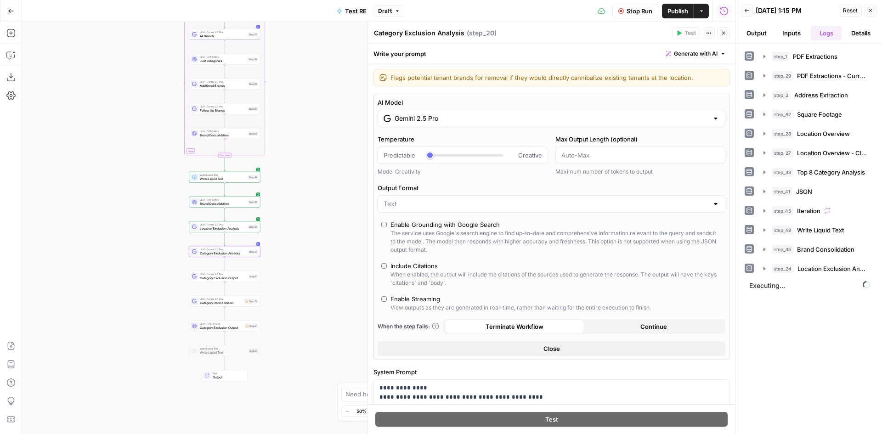
click at [587, 34] on icon "button" at bounding box center [724, 33] width 6 height 6
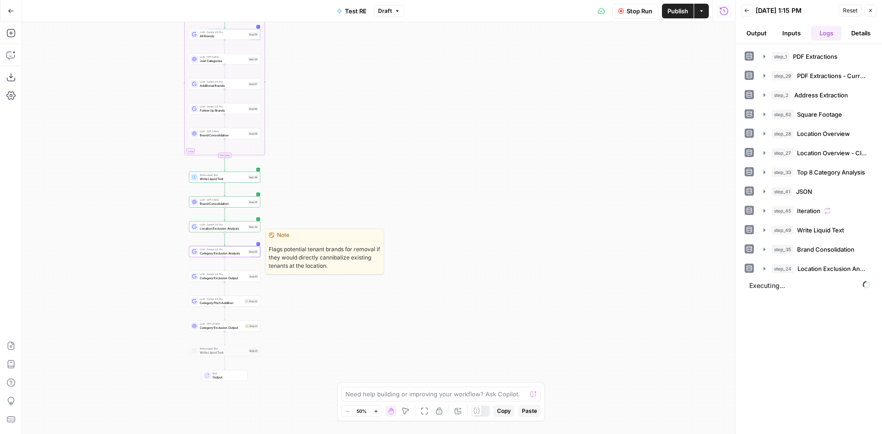
click at [251, 254] on div "LLM · Gemini 2.5 Pro Category Exclusion Analysis Step 20 Copy step Delete step …" at bounding box center [225, 252] width 68 height 8
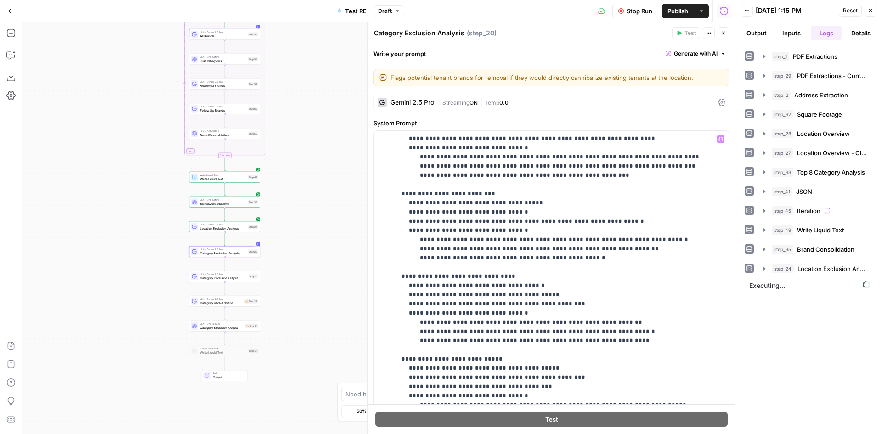
scroll to position [230, 0]
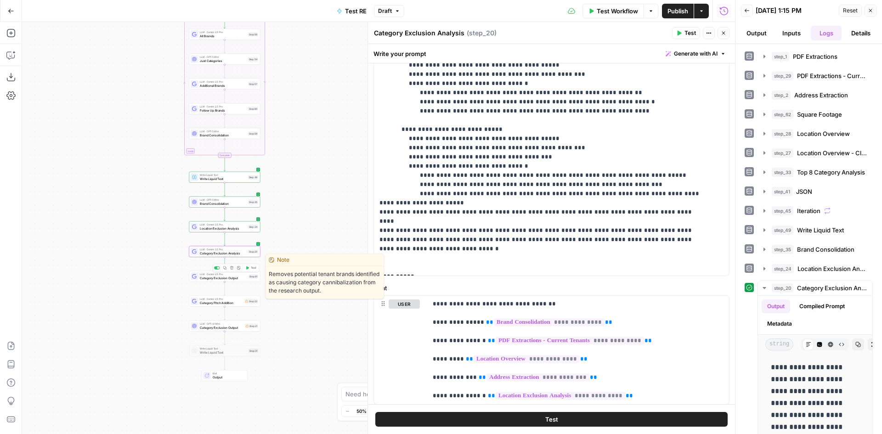
click at [241, 276] on span "Category Exclusion Output" at bounding box center [223, 278] width 47 height 5
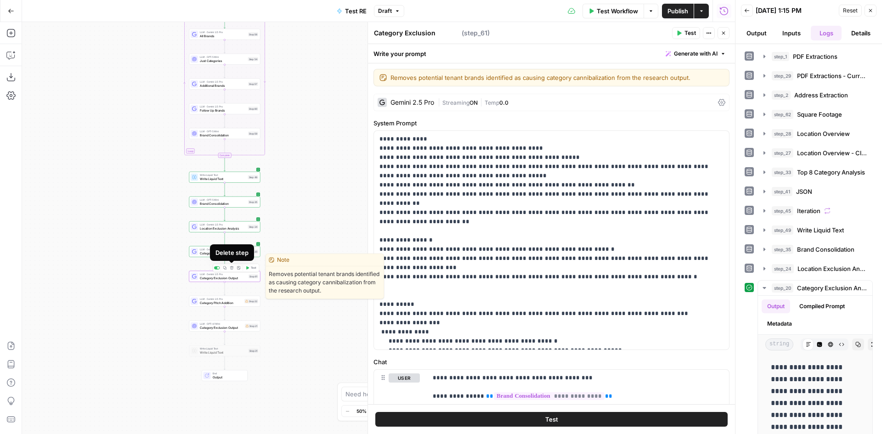
click at [231, 268] on icon "button" at bounding box center [231, 267] width 3 height 3
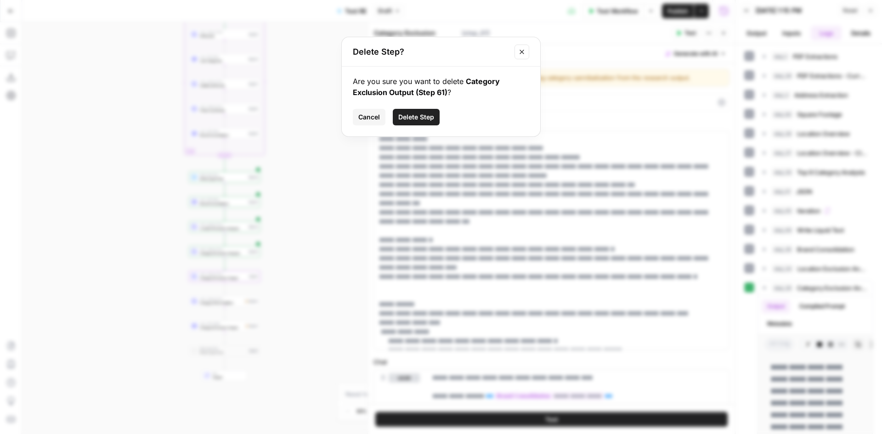
click at [382, 117] on button "Cancel" at bounding box center [369, 117] width 33 height 17
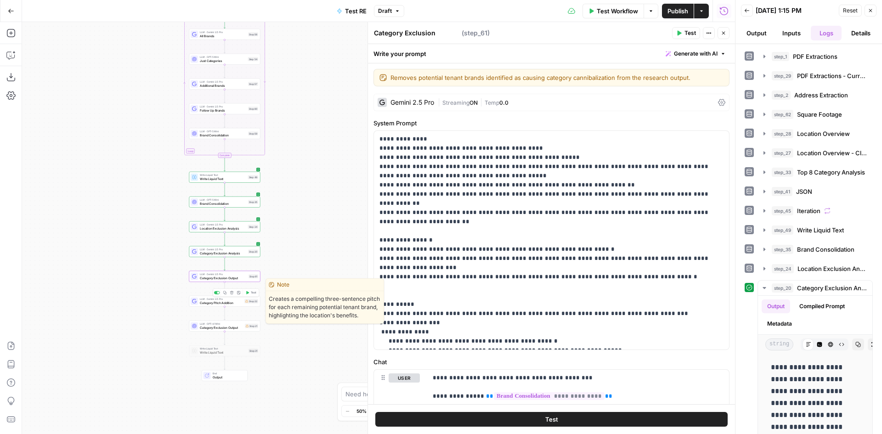
click at [233, 303] on span "Category Pitch Addition" at bounding box center [221, 302] width 43 height 5
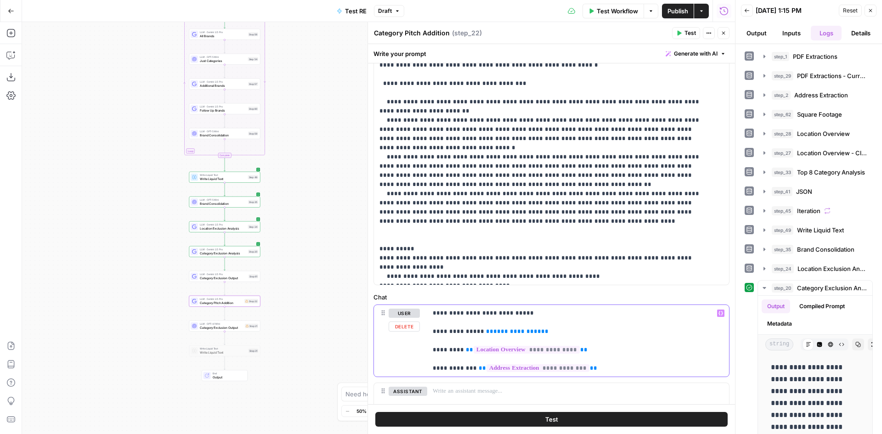
click at [504, 305] on span "**********" at bounding box center [517, 331] width 48 height 6
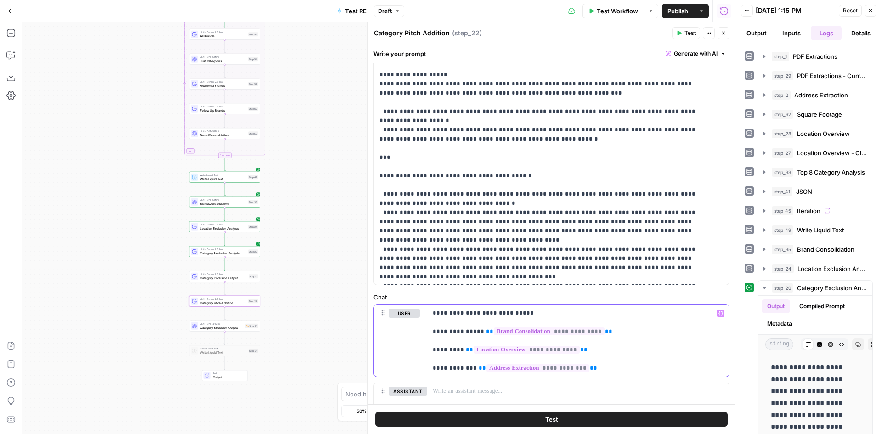
scroll to position [0, 0]
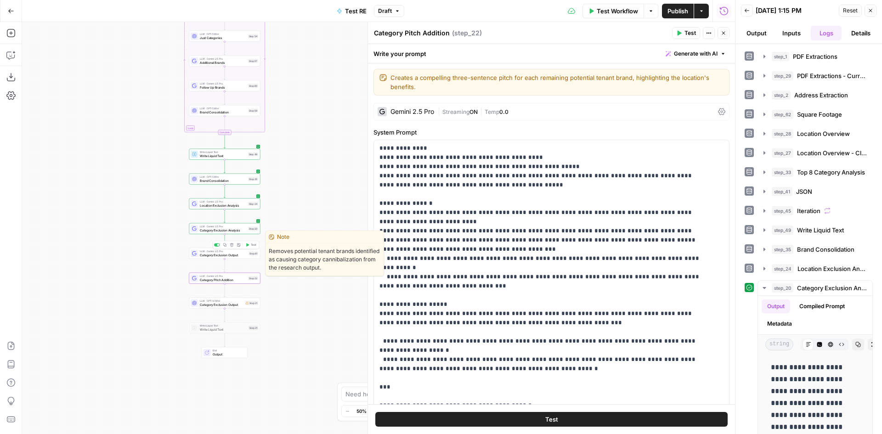
click at [218, 243] on div at bounding box center [217, 244] width 6 height 3
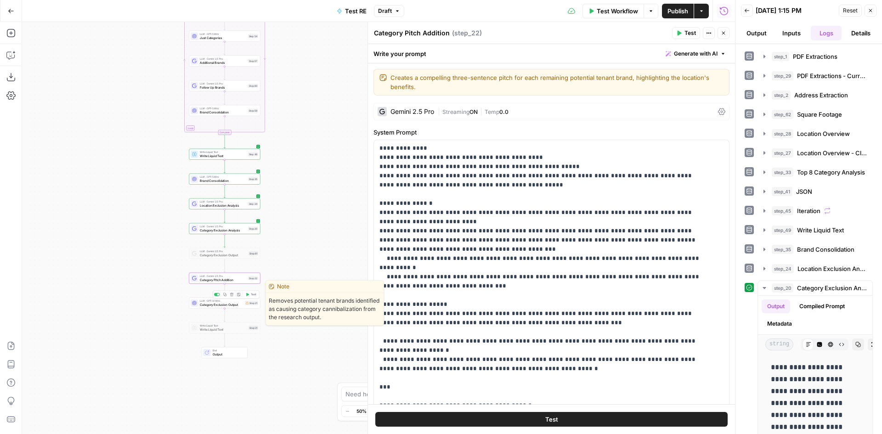
click at [241, 305] on span "Category Exclusion Output" at bounding box center [221, 304] width 43 height 5
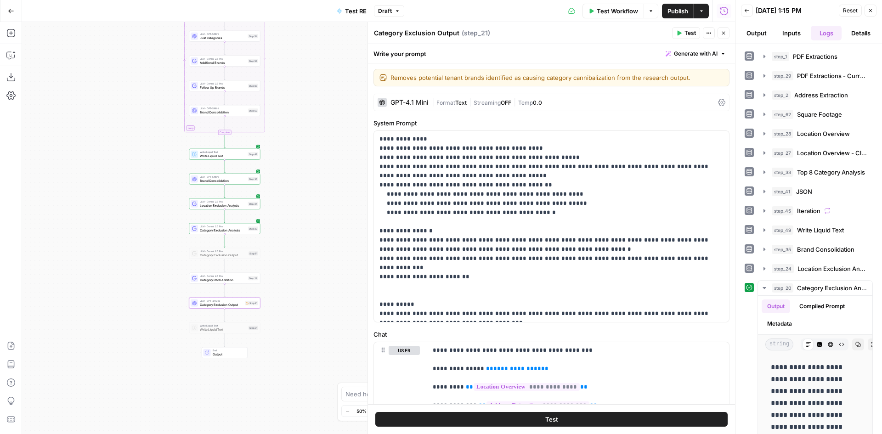
click at [444, 103] on span "Format" at bounding box center [445, 102] width 19 height 7
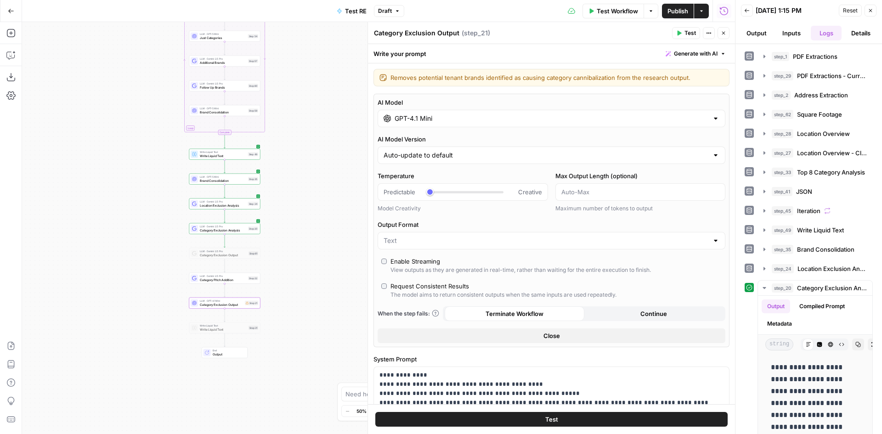
click at [468, 121] on input "GPT-4.1 Mini" at bounding box center [552, 118] width 314 height 9
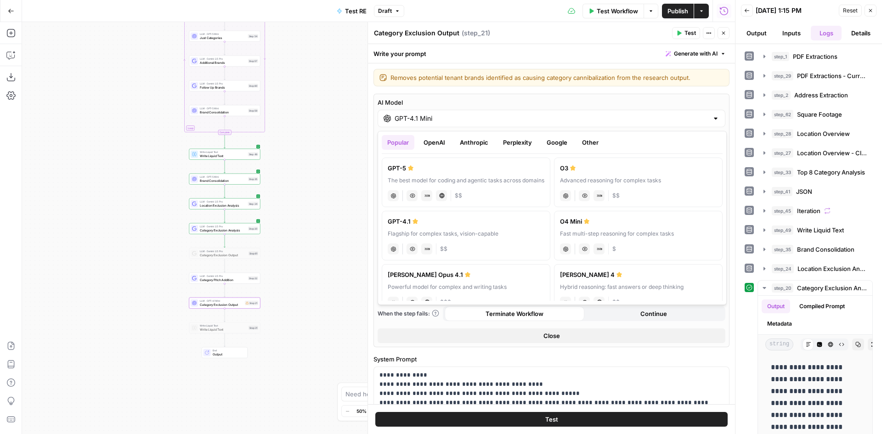
click at [555, 144] on button "Google" at bounding box center [557, 142] width 32 height 15
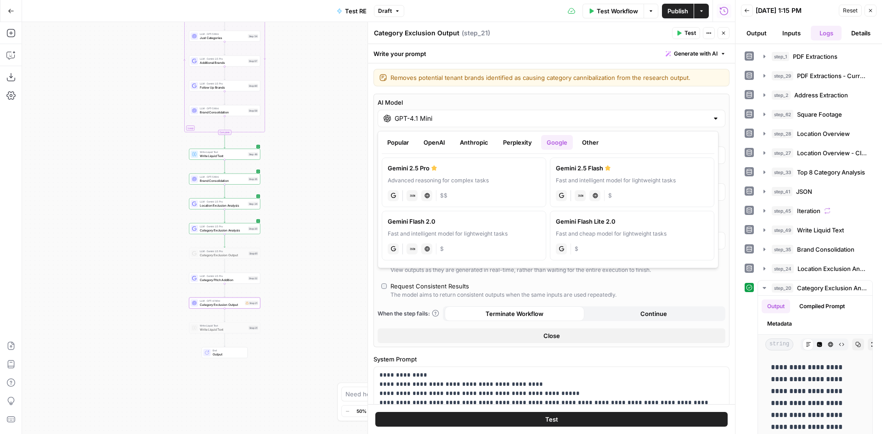
click at [455, 167] on div "Gemini 2.5 Pro" at bounding box center [464, 168] width 152 height 9
type input "Gemini 2.5 Pro"
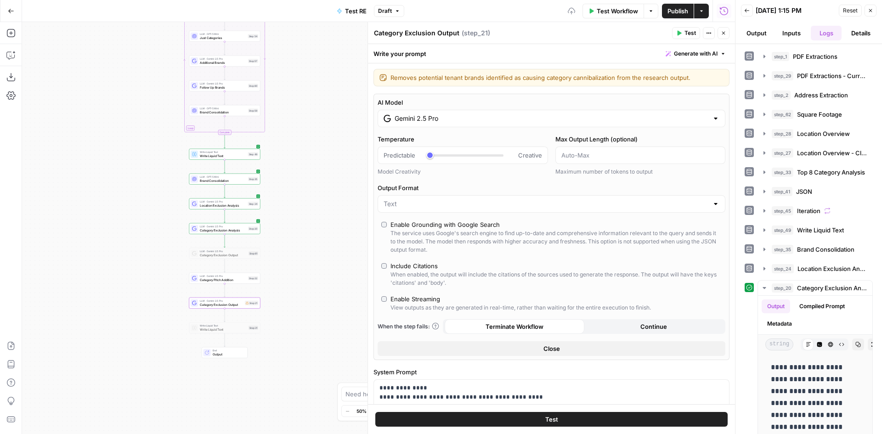
click at [422, 302] on div "Enable Streaming" at bounding box center [415, 298] width 50 height 9
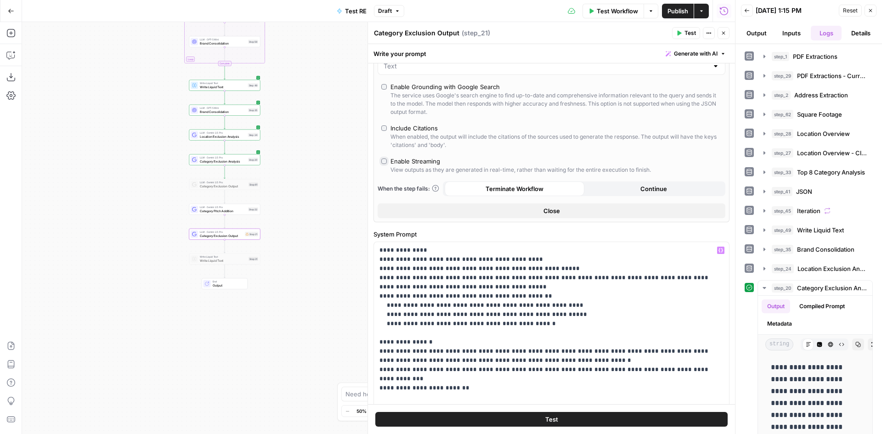
scroll to position [184, 0]
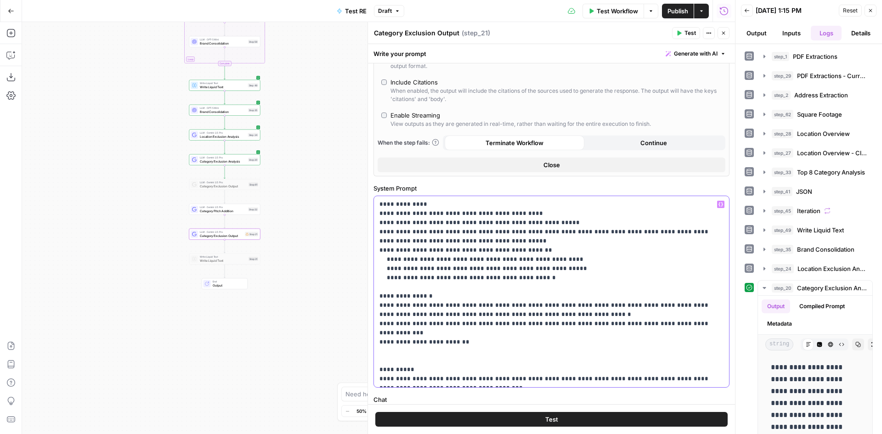
click at [436, 304] on p "**********" at bounding box center [547, 292] width 337 height 184
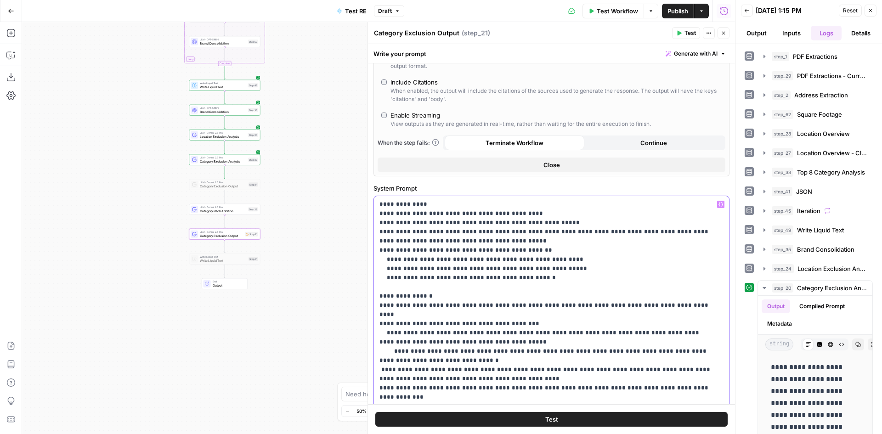
drag, startPoint x: 694, startPoint y: 380, endPoint x: 372, endPoint y: 363, distance: 322.4
click at [372, 305] on div "Category Exclusion Output Category Exclusion Output ( step_21 ) Test Actions Cl…" at bounding box center [550, 228] width 367 height 412
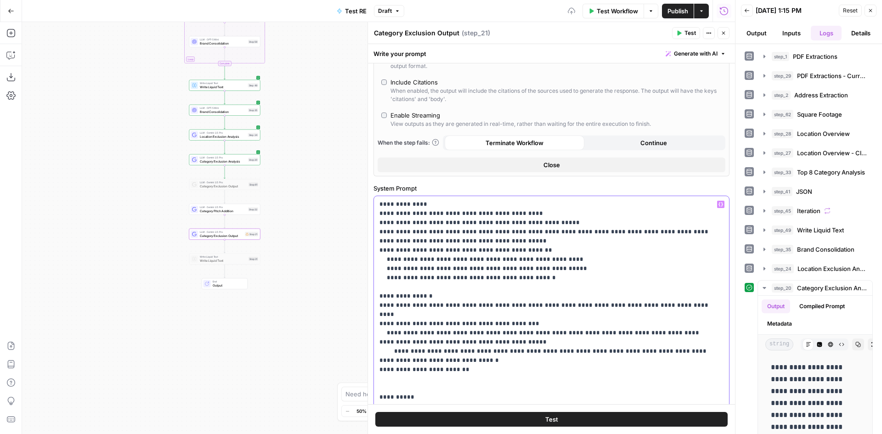
scroll to position [276, 0]
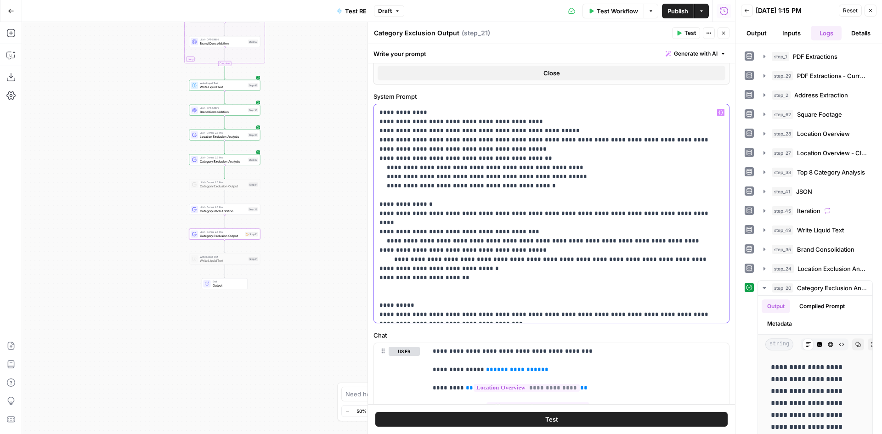
drag, startPoint x: 548, startPoint y: 306, endPoint x: 573, endPoint y: 307, distance: 24.8
click at [573, 305] on p "**********" at bounding box center [547, 213] width 337 height 211
drag, startPoint x: 659, startPoint y: 316, endPoint x: 588, endPoint y: 305, distance: 71.1
click at [587, 305] on p "**********" at bounding box center [547, 213] width 337 height 211
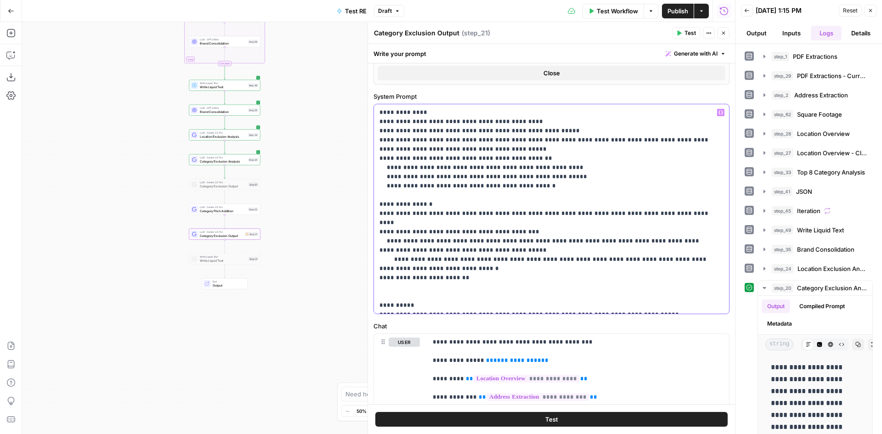
click at [569, 305] on p "**********" at bounding box center [547, 209] width 337 height 202
click at [566, 305] on p "**********" at bounding box center [547, 209] width 337 height 202
click at [567, 303] on p "**********" at bounding box center [547, 209] width 337 height 202
click at [503, 305] on span "**********" at bounding box center [517, 360] width 48 height 6
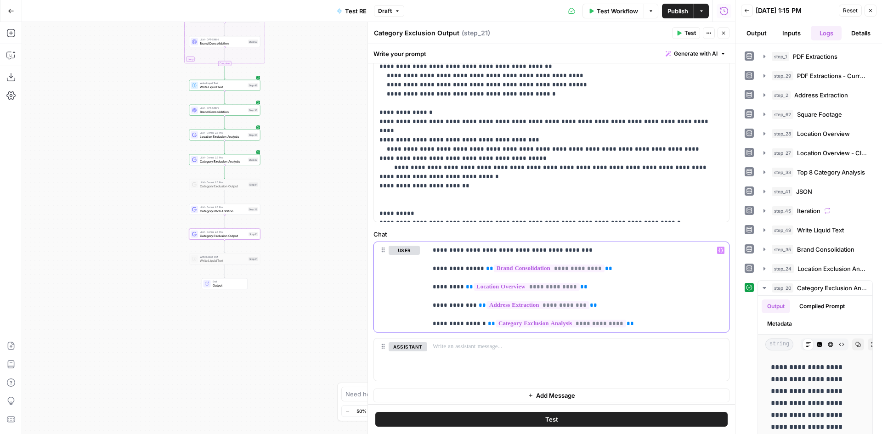
scroll to position [393, 0]
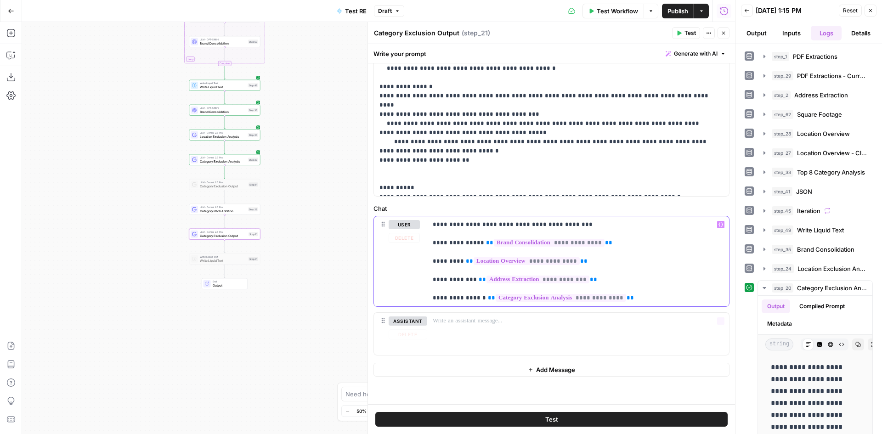
click at [587, 301] on p "**********" at bounding box center [575, 261] width 284 height 83
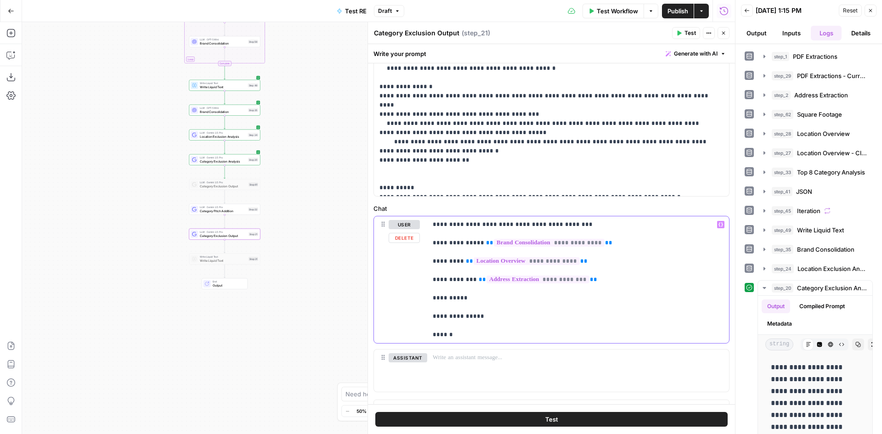
click at [520, 294] on p "**********" at bounding box center [575, 279] width 284 height 119
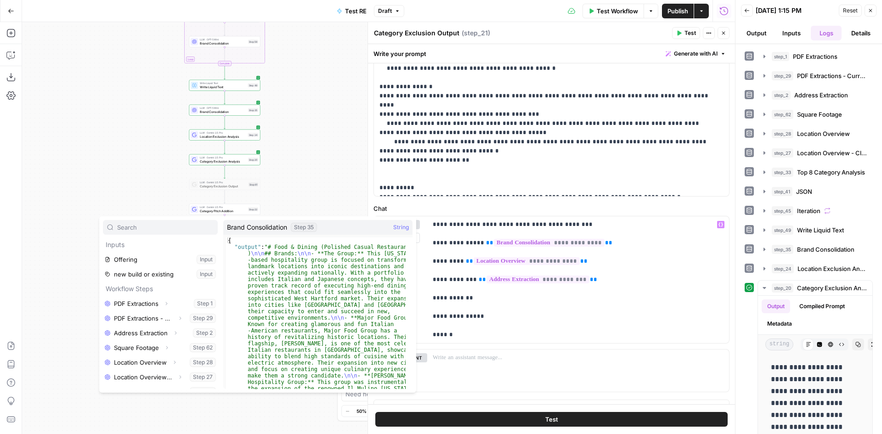
scroll to position [113, 0]
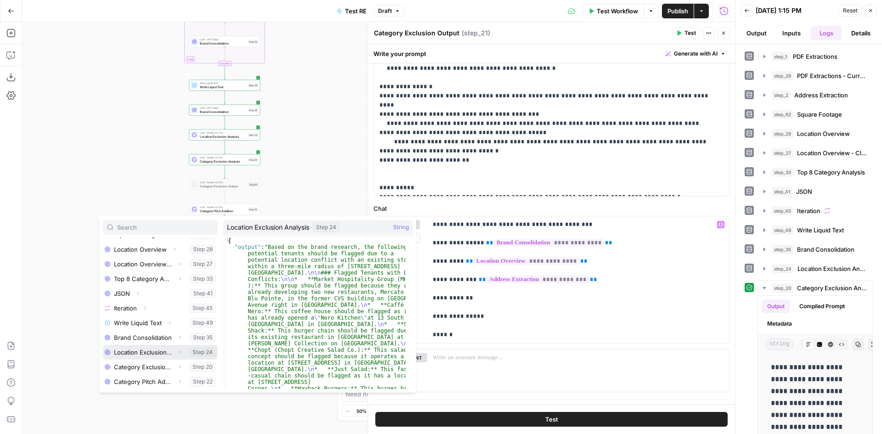
click at [152, 305] on button "Select variable Location Exclusion Analysis" at bounding box center [160, 352] width 115 height 15
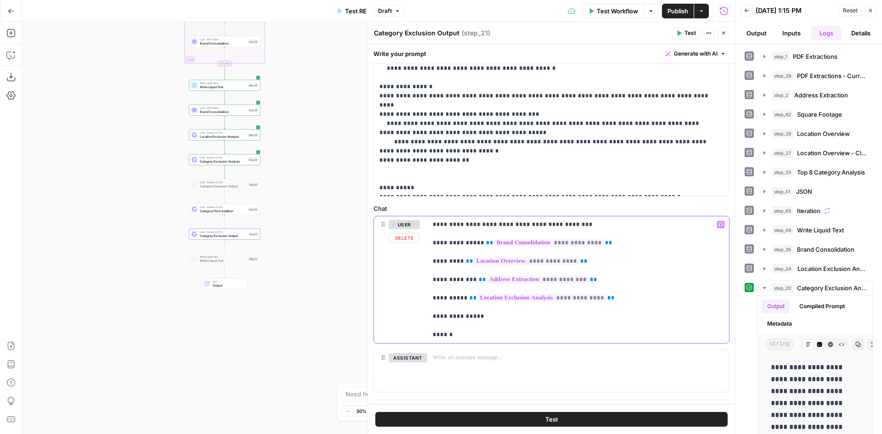
click at [497, 305] on p "**********" at bounding box center [575, 279] width 284 height 119
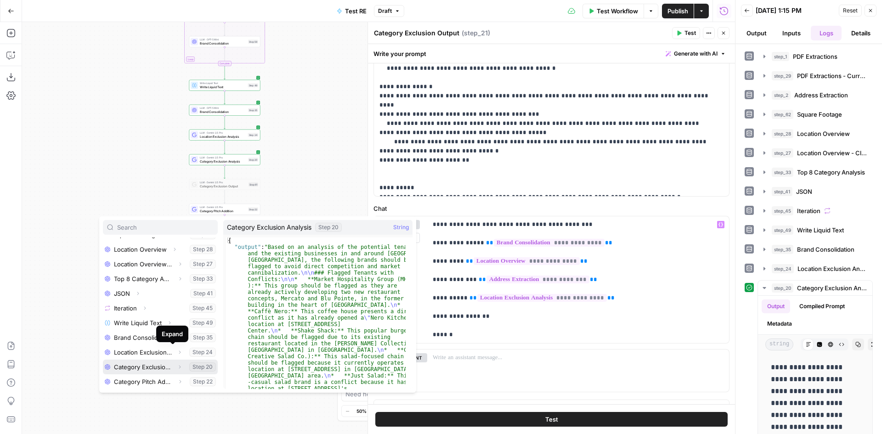
click at [152, 305] on button "Select variable Category Exclusion Analysis" at bounding box center [160, 367] width 115 height 15
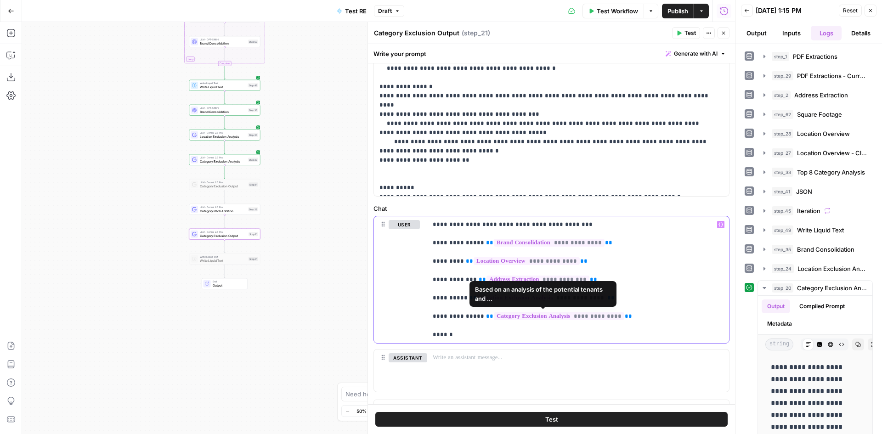
click at [498, 305] on p "**********" at bounding box center [575, 279] width 284 height 119
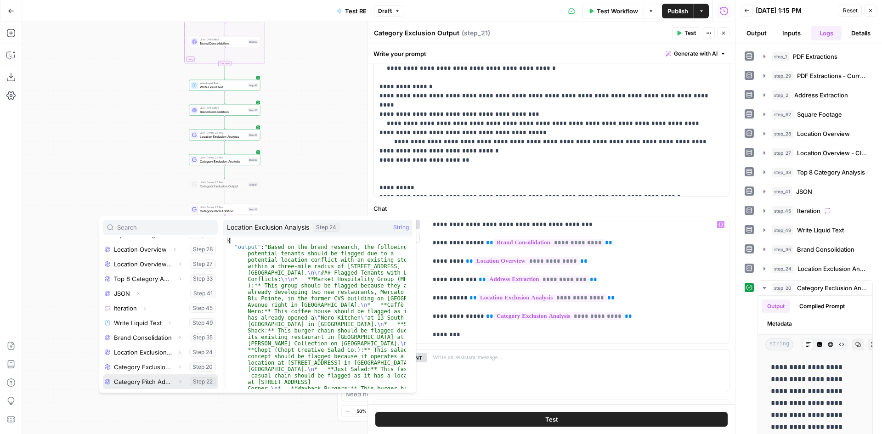
click at [141, 305] on button "Select variable Category Pitch Addition" at bounding box center [160, 381] width 115 height 15
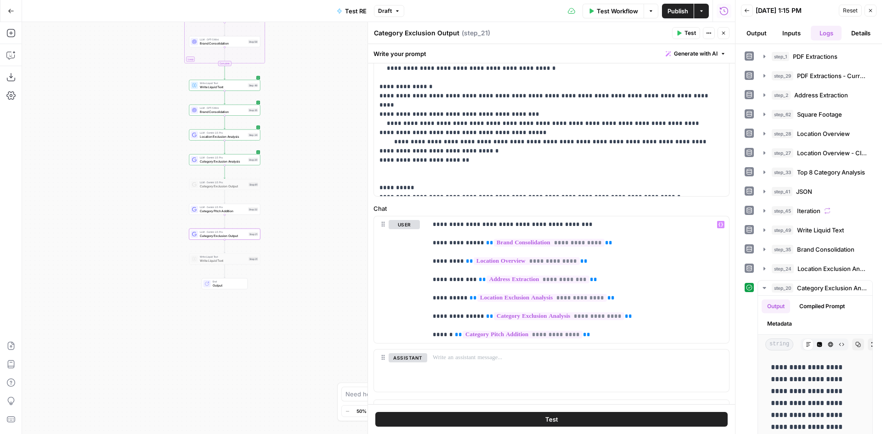
click at [560, 305] on button "Test" at bounding box center [551, 419] width 352 height 15
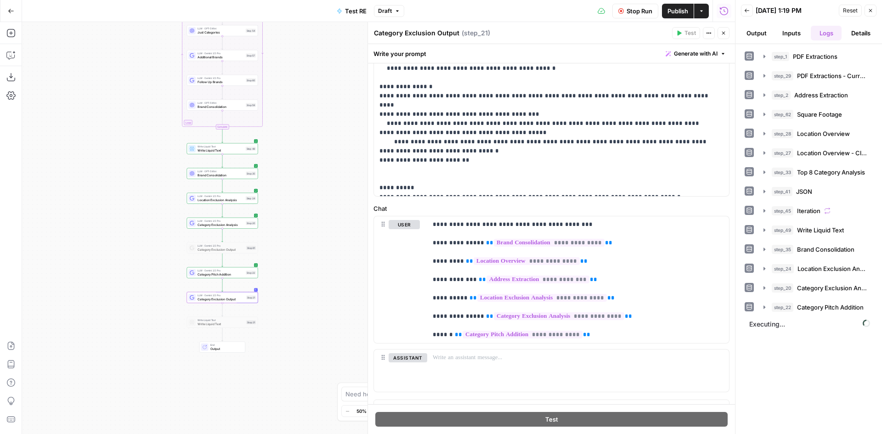
drag, startPoint x: 293, startPoint y: 154, endPoint x: 290, endPoint y: 217, distance: 63.4
click at [290, 217] on div "Workflow Set Inputs Inputs LLM · Gemini 2.5 Pro PDF Extractions Step 1 LLM · Ge…" at bounding box center [378, 228] width 713 height 412
click at [587, 257] on div "step_35 Brand Consolidation 0 ms" at bounding box center [814, 250] width 115 height 16
click at [587, 251] on span "Brand Consolidation" at bounding box center [825, 249] width 57 height 9
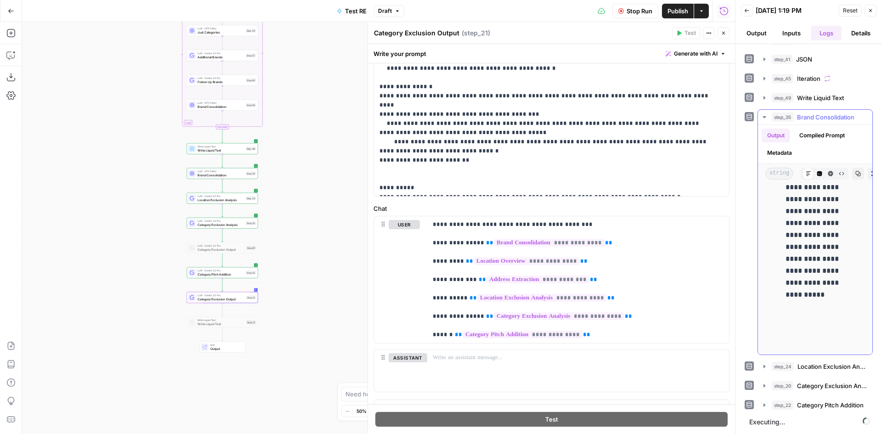
scroll to position [45013, 0]
click at [587, 12] on span "Stop Run" at bounding box center [639, 10] width 26 height 9
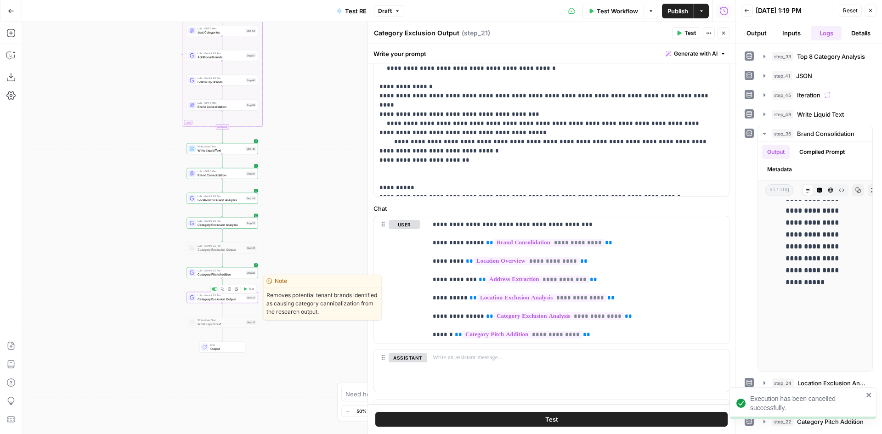
scroll to position [116, 0]
click at [233, 296] on span "LLM · Gemini 2.5 Pro" at bounding box center [220, 295] width 47 height 4
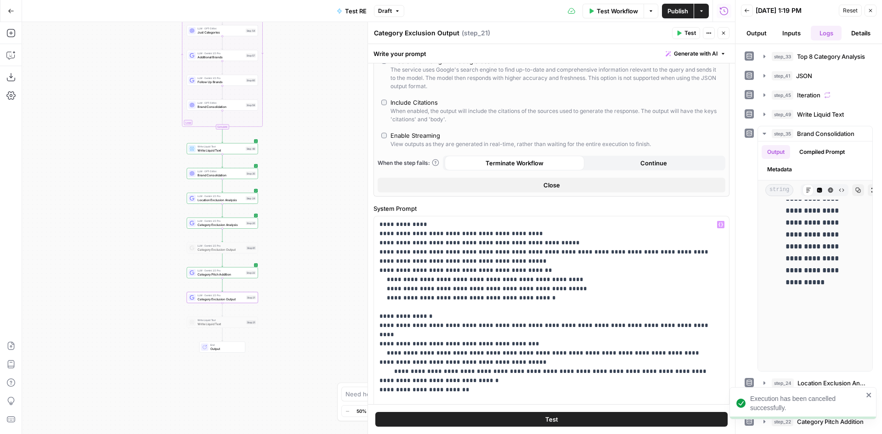
scroll to position [0, 0]
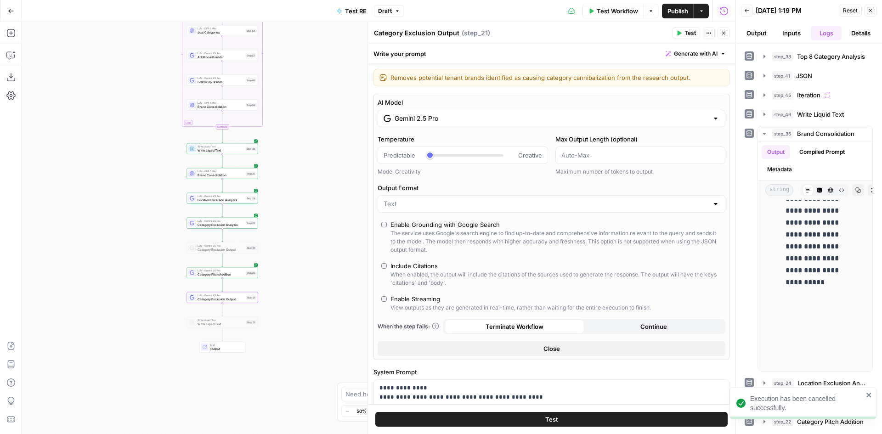
click at [451, 122] on input "Gemini 2.5 Pro" at bounding box center [552, 118] width 314 height 9
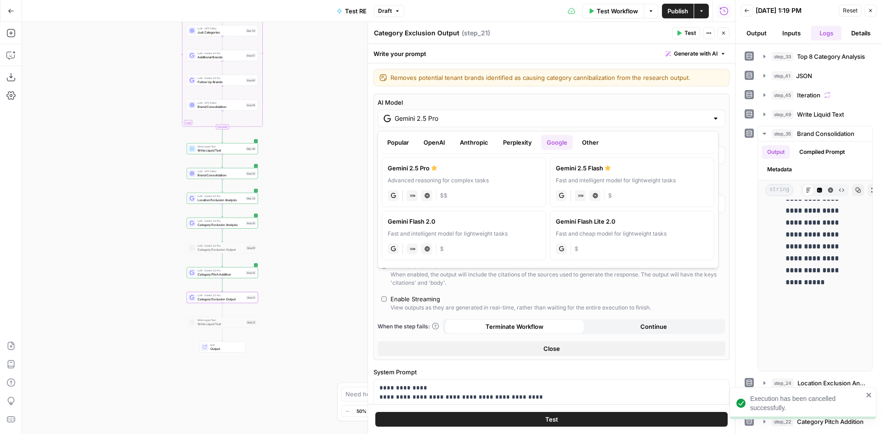
click at [440, 143] on button "OpenAI" at bounding box center [434, 142] width 33 height 15
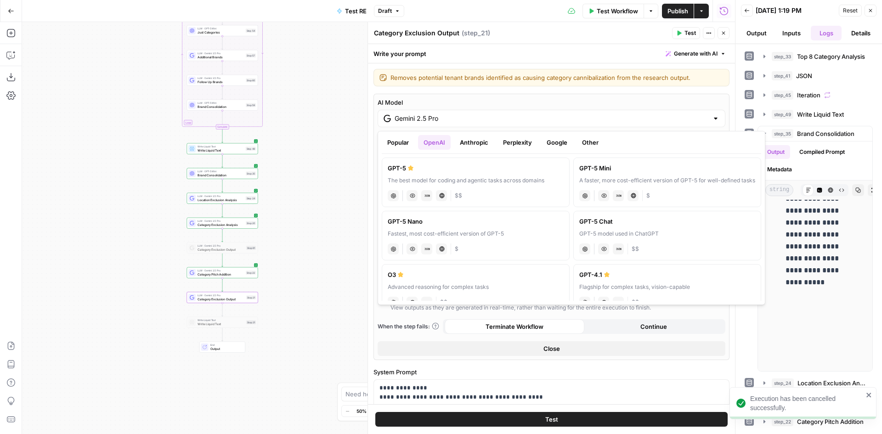
click at [587, 168] on div "GPT-5 Mini" at bounding box center [667, 168] width 176 height 9
type input "GPT-5 Mini"
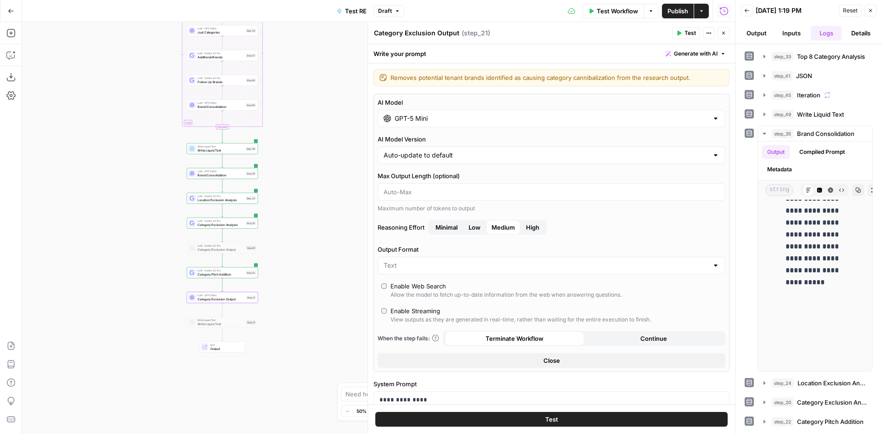
click at [539, 305] on button "Test" at bounding box center [551, 419] width 352 height 15
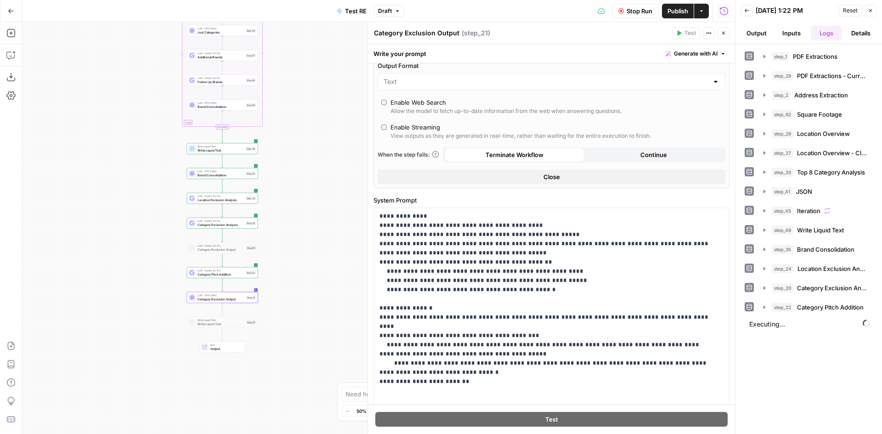
scroll to position [367, 0]
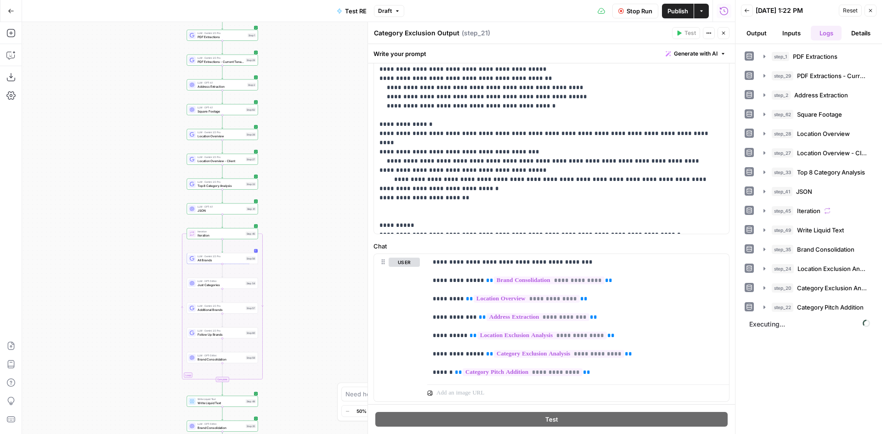
click at [587, 9] on span "Publish" at bounding box center [677, 10] width 21 height 9
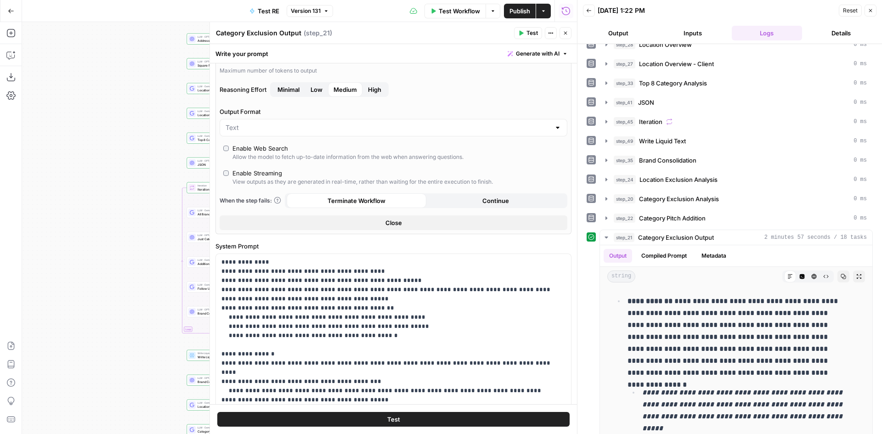
scroll to position [46, 0]
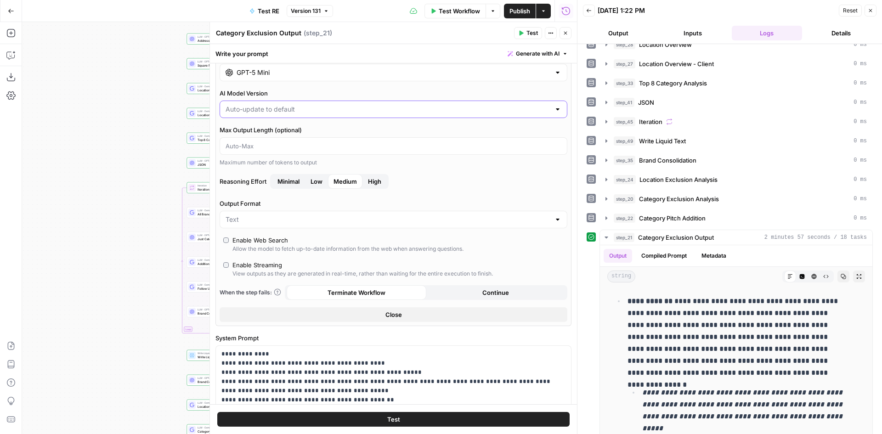
click at [300, 111] on input "AI Model Version" at bounding box center [388, 109] width 325 height 9
click at [303, 68] on input "GPT-5 Mini" at bounding box center [394, 72] width 314 height 9
type input "Auto-update to default"
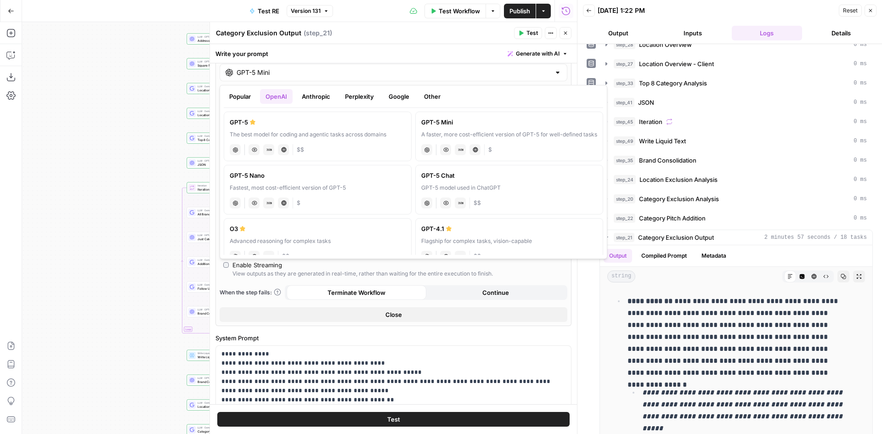
click at [570, 36] on button "Close" at bounding box center [565, 33] width 12 height 12
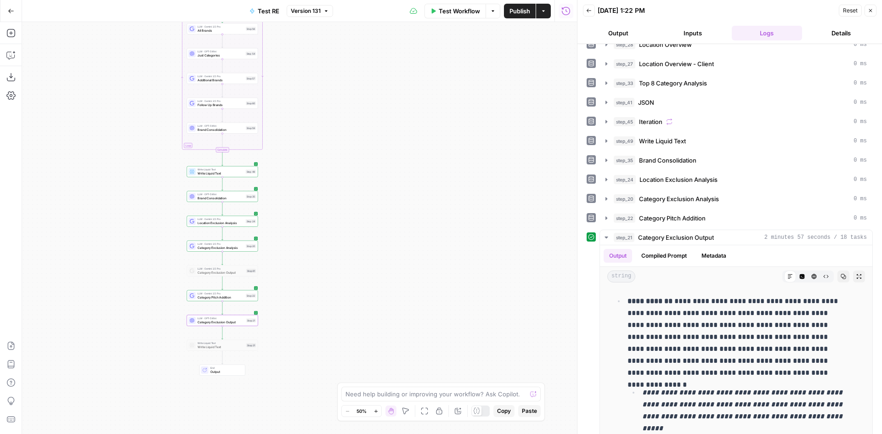
click at [230, 305] on span "Category Exclusion Output" at bounding box center [220, 322] width 47 height 5
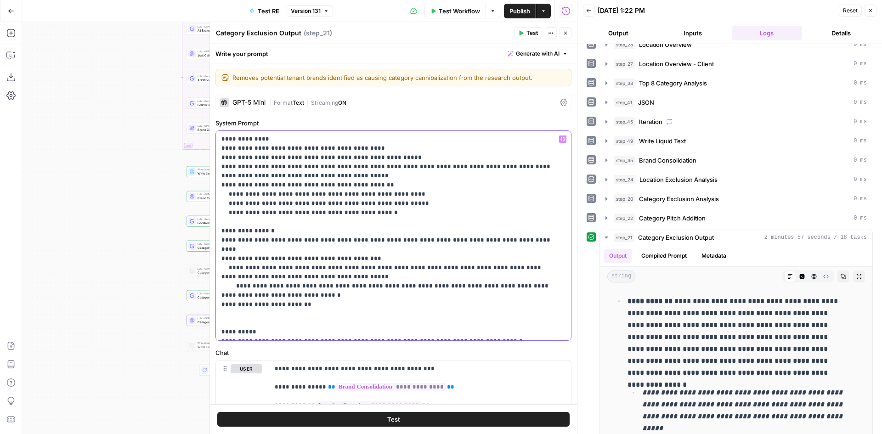
click at [494, 305] on p "**********" at bounding box center [389, 236] width 337 height 202
click at [500, 305] on p "**********" at bounding box center [389, 236] width 337 height 202
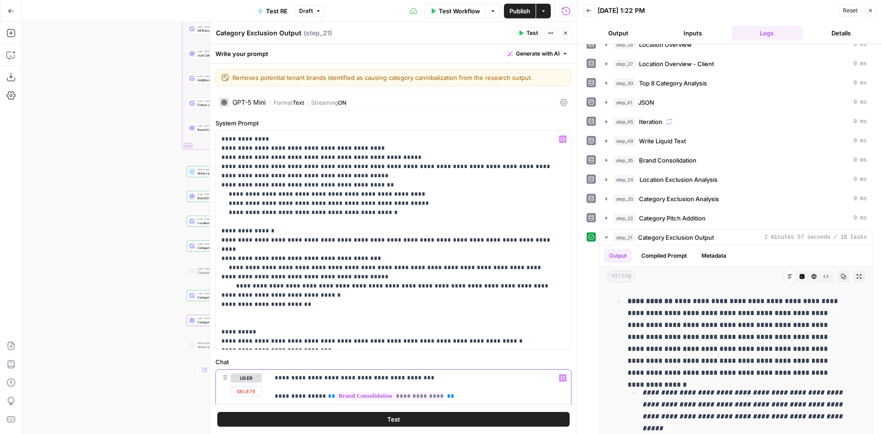
click at [293, 305] on p "**********" at bounding box center [417, 432] width 284 height 119
click at [345, 305] on p "**********" at bounding box center [417, 432] width 284 height 119
drag, startPoint x: 360, startPoint y: 378, endPoint x: 439, endPoint y: 379, distance: 79.0
click at [439, 305] on p "**********" at bounding box center [417, 432] width 284 height 119
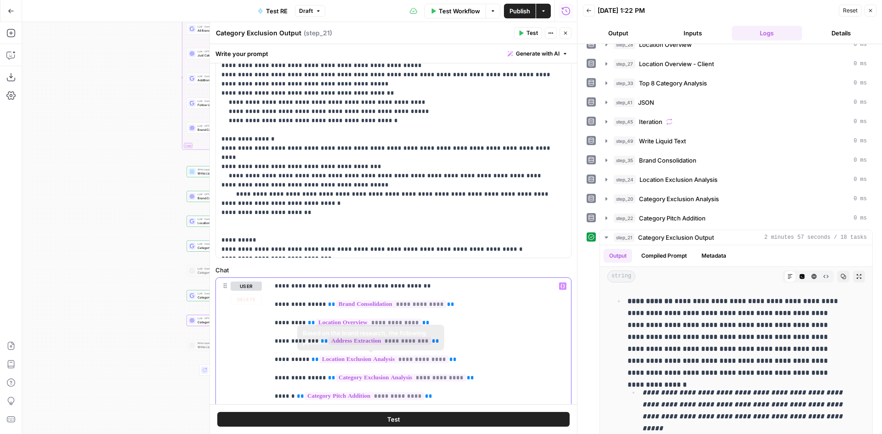
click at [418, 284] on p "**********" at bounding box center [417, 341] width 284 height 119
drag, startPoint x: 410, startPoint y: 285, endPoint x: 288, endPoint y: 288, distance: 121.7
click at [288, 288] on p "**********" at bounding box center [417, 341] width 284 height 119
click at [344, 246] on p "**********" at bounding box center [389, 148] width 337 height 211
click at [409, 305] on div "Test" at bounding box center [393, 419] width 367 height 30
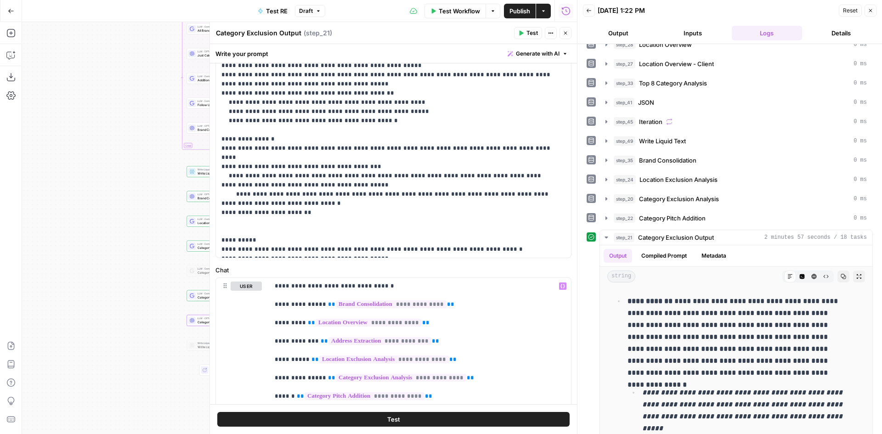
click at [409, 305] on button "Test" at bounding box center [393, 419] width 352 height 15
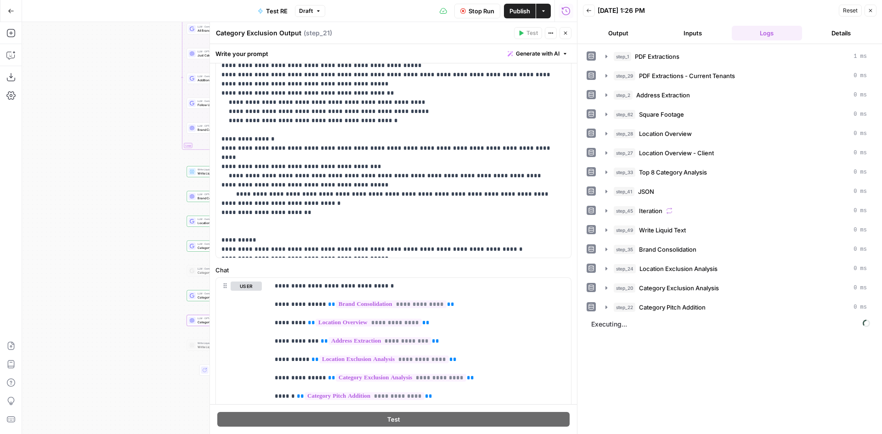
click at [521, 2] on div "Stop Run Publish Actions Run History" at bounding box center [451, 11] width 252 height 22
click at [519, 6] on button "Publish" at bounding box center [520, 11] width 32 height 15
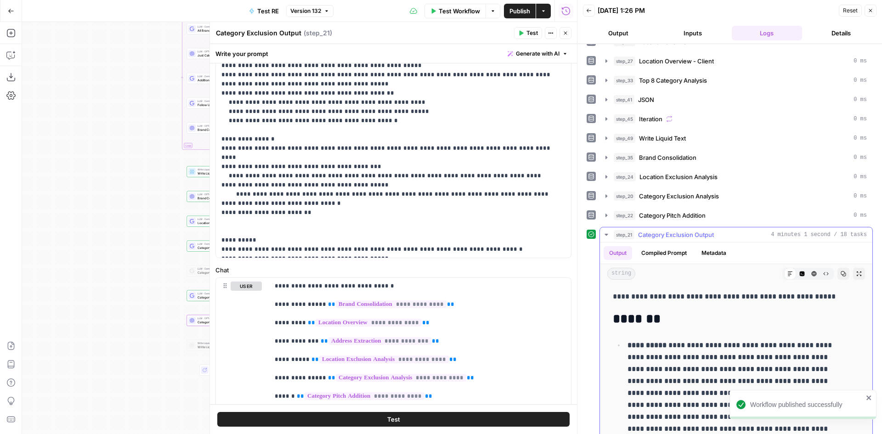
scroll to position [46, 0]
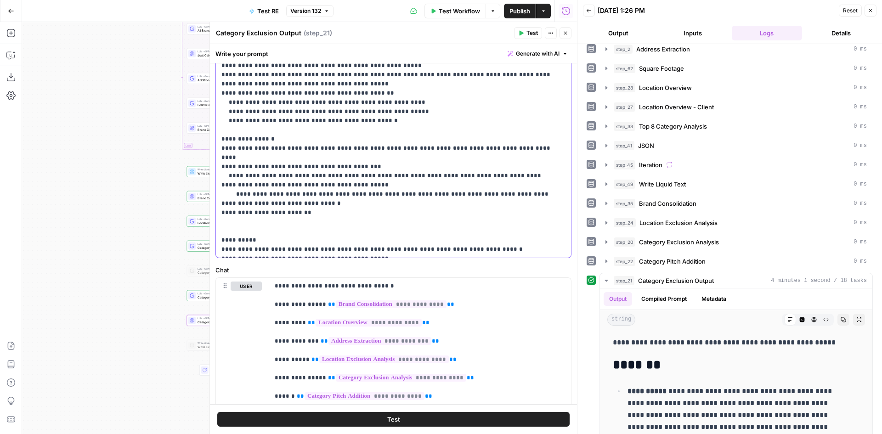
drag, startPoint x: 305, startPoint y: 241, endPoint x: 255, endPoint y: 242, distance: 49.6
click at [255, 242] on p "**********" at bounding box center [389, 148] width 337 height 211
drag, startPoint x: 314, startPoint y: 249, endPoint x: 417, endPoint y: 256, distance: 103.1
click at [417, 256] on div "**********" at bounding box center [393, 148] width 355 height 219
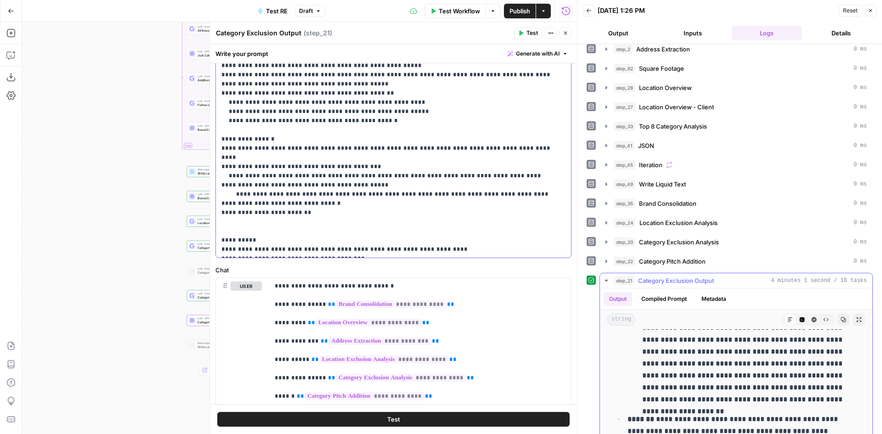
scroll to position [2893, 0]
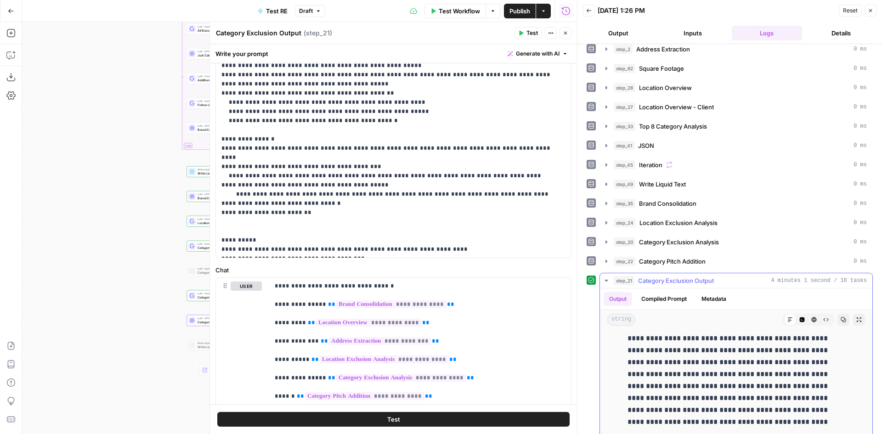
click at [587, 305] on icon "button" at bounding box center [859, 320] width 6 height 6
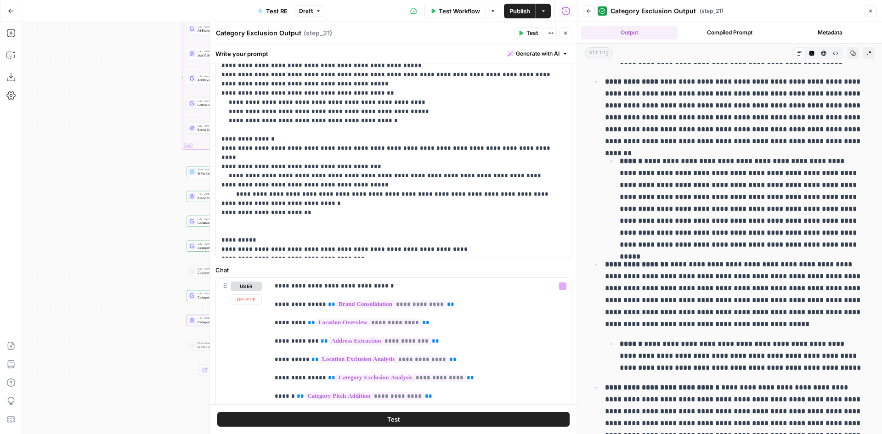
scroll to position [0, 0]
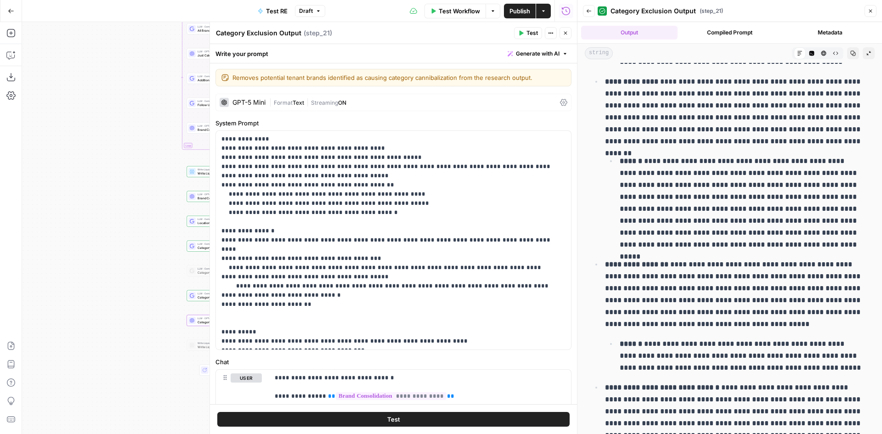
click at [293, 102] on span "Format" at bounding box center [283, 102] width 19 height 7
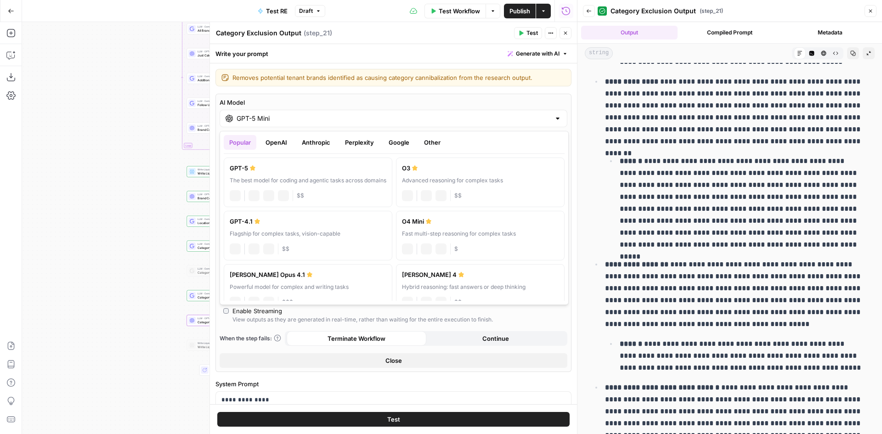
click at [296, 116] on input "GPT-5 Mini" at bounding box center [394, 118] width 314 height 9
click at [395, 138] on button "Google" at bounding box center [399, 142] width 32 height 15
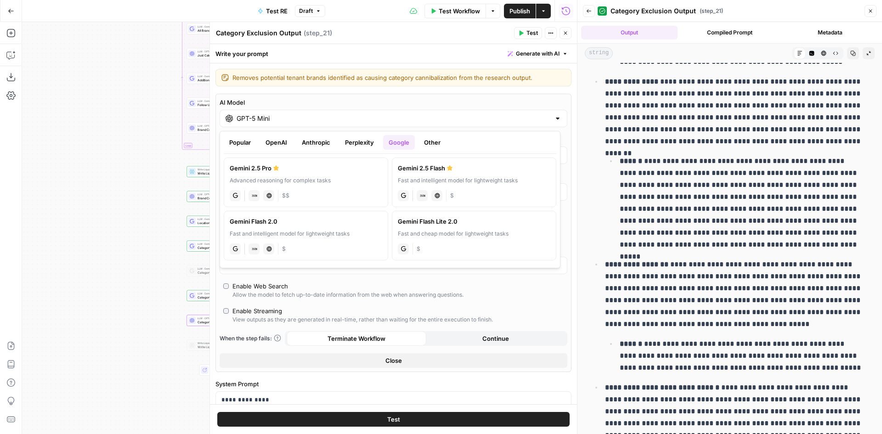
click at [347, 183] on div "Advanced reasoning for complex tasks" at bounding box center [306, 180] width 152 height 8
type input "Gemini 2.5 Pro"
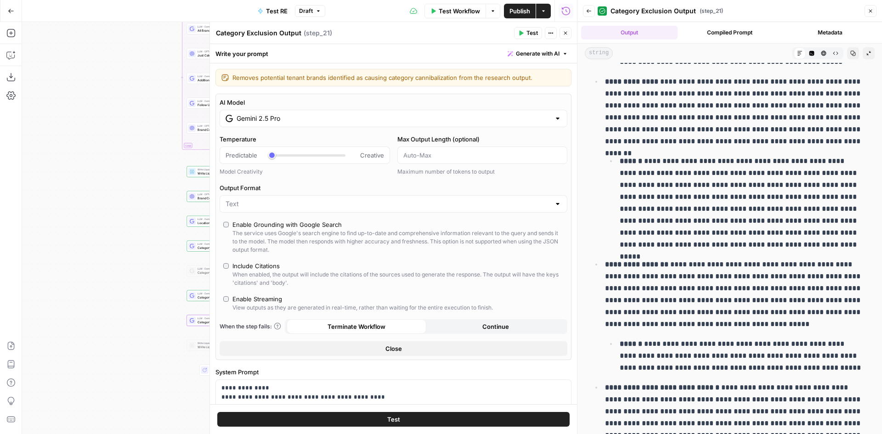
scroll to position [321, 0]
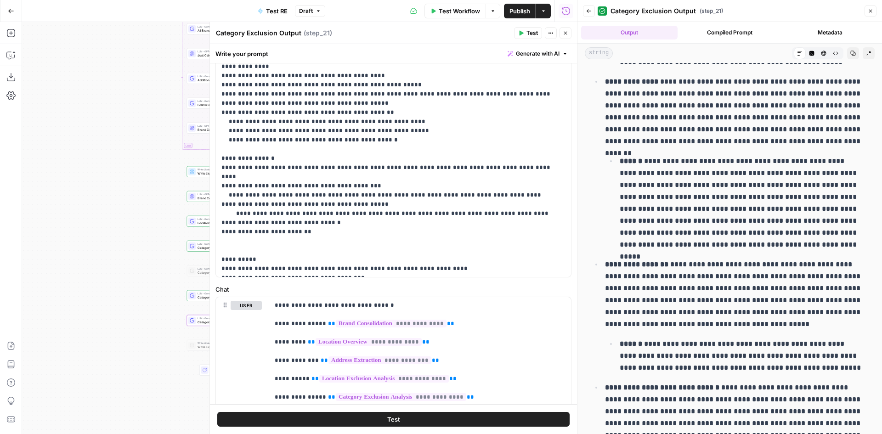
click at [373, 305] on button "Test" at bounding box center [393, 419] width 352 height 15
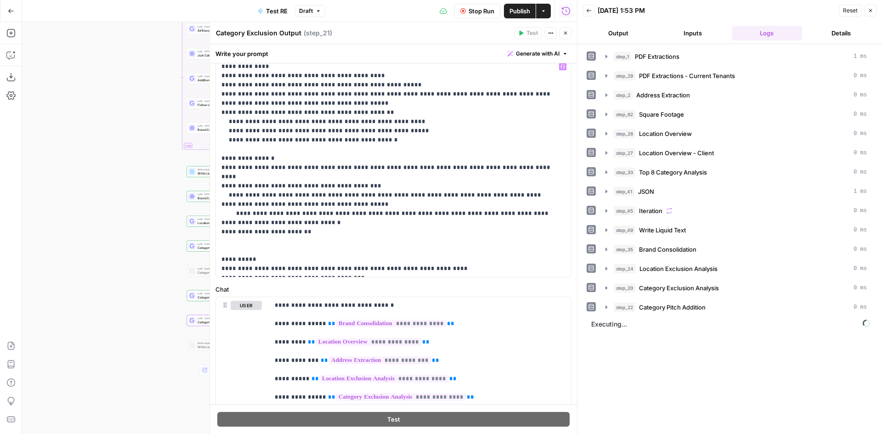
click at [519, 13] on span "Publish" at bounding box center [519, 10] width 21 height 9
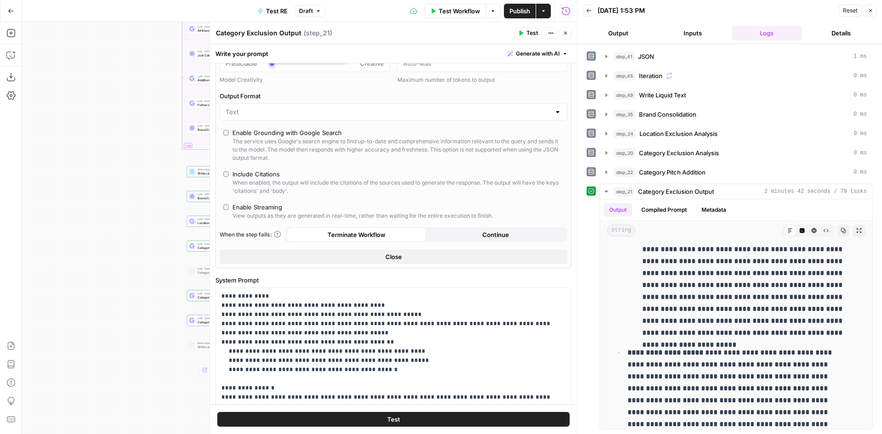
scroll to position [230, 0]
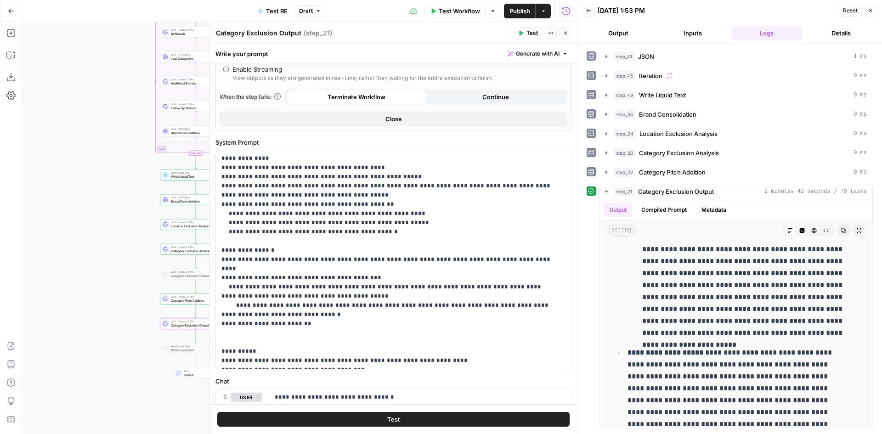
drag, startPoint x: 144, startPoint y: 163, endPoint x: 42, endPoint y: 154, distance: 102.3
click at [42, 154] on div "Workflow Set Inputs Inputs LLM · Gemini 2.5 Pro PDF Extractions Step 1 LLM · Ge…" at bounding box center [299, 228] width 555 height 412
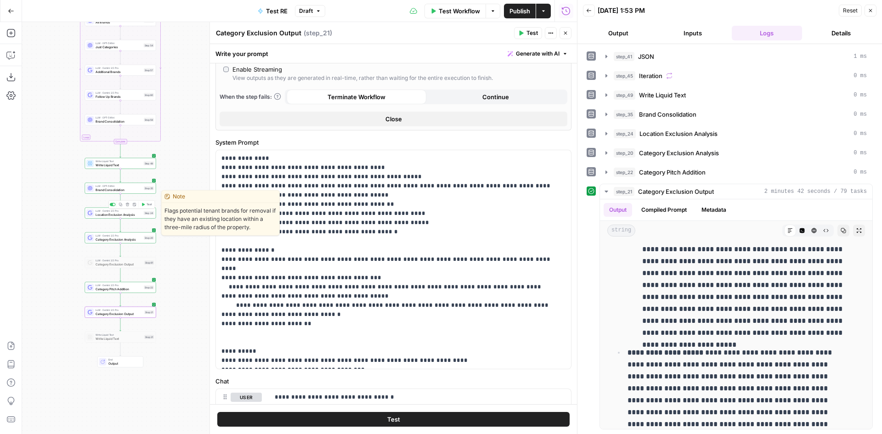
click at [139, 215] on span "Location Exclusion Analysis" at bounding box center [119, 214] width 46 height 5
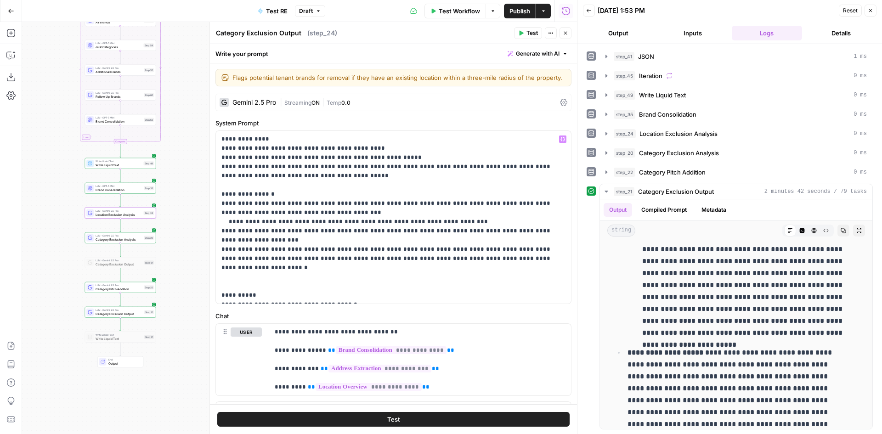
scroll to position [46, 0]
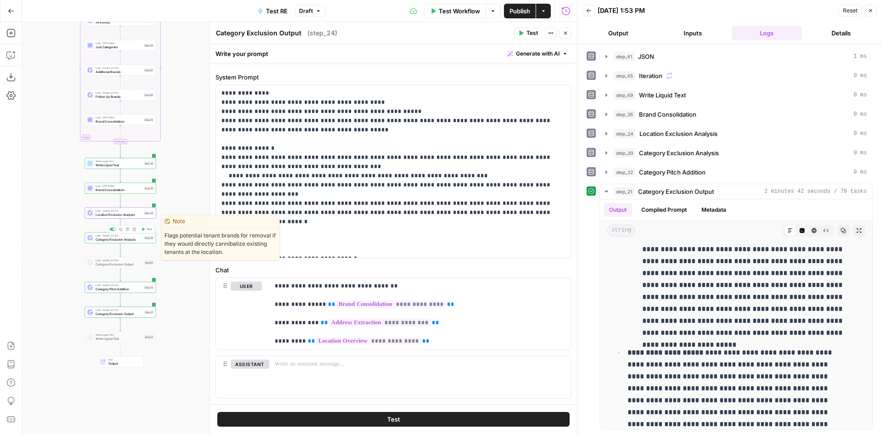
click at [132, 240] on span "Category Exclusion Analysis" at bounding box center [119, 239] width 46 height 5
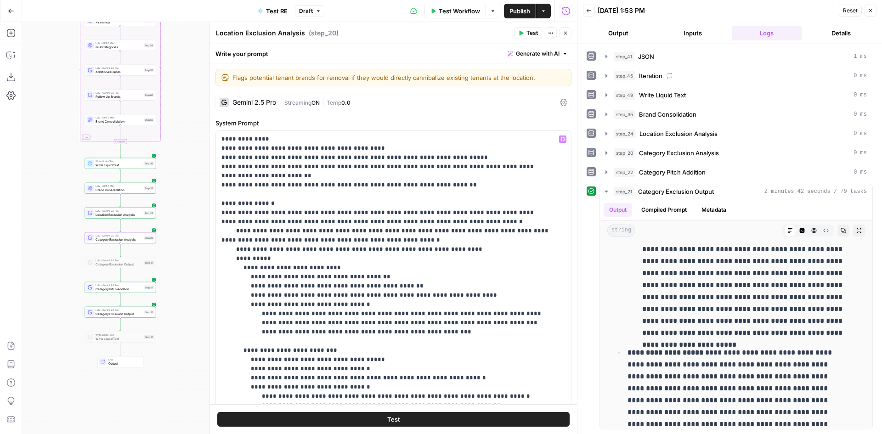
scroll to position [157, 0]
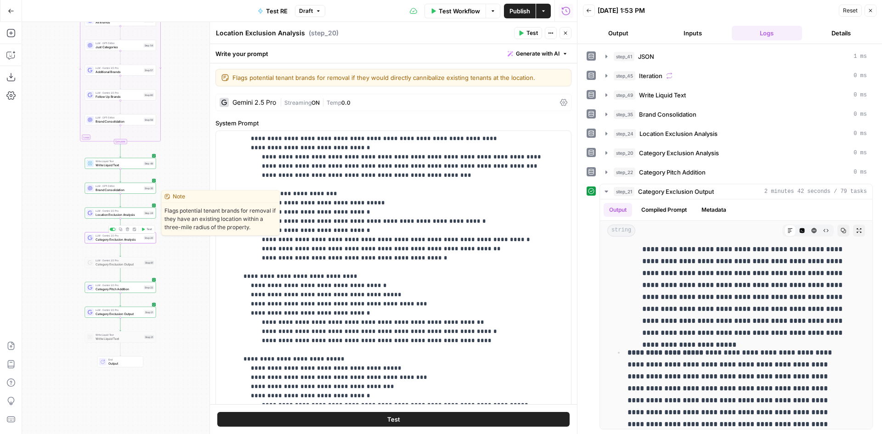
click at [132, 212] on span "LLM · Gemini 2.5 Pro" at bounding box center [119, 211] width 46 height 4
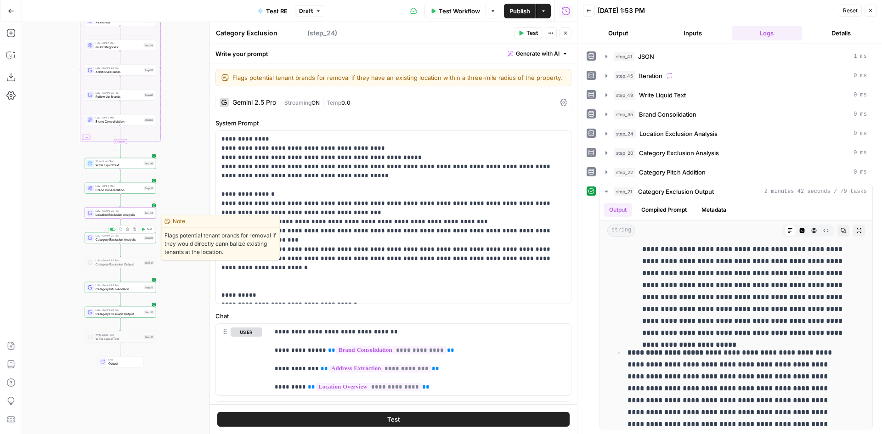
click at [128, 236] on span "LLM · Gemini 2.5 Pro" at bounding box center [119, 236] width 46 height 4
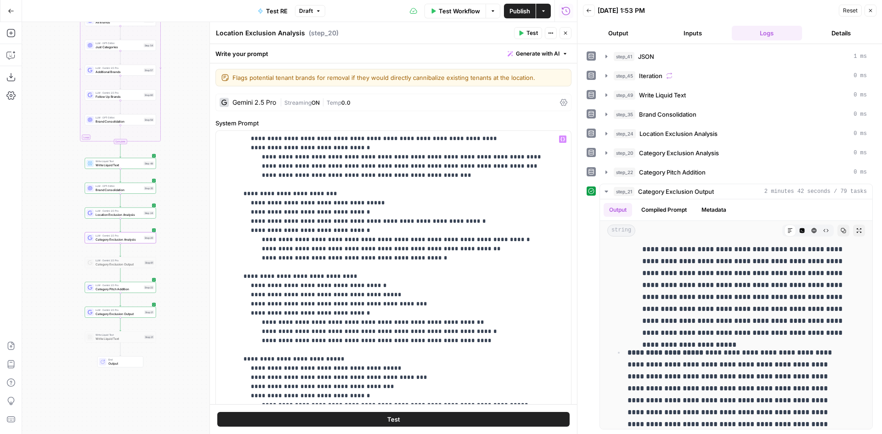
scroll to position [230, 0]
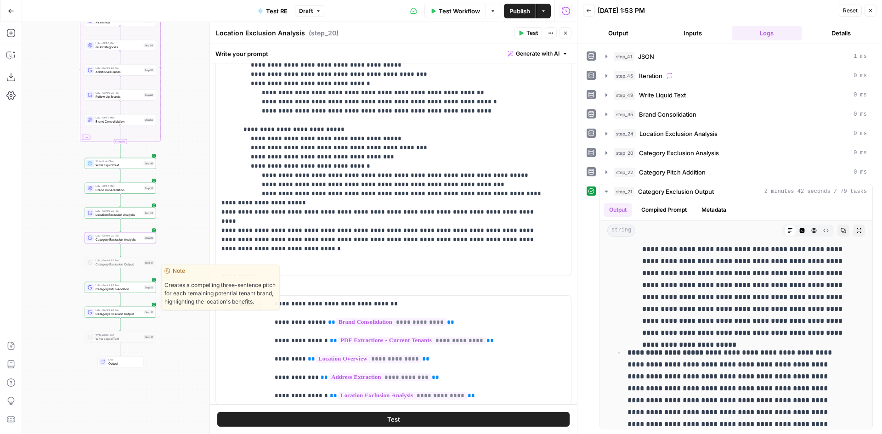
click at [145, 287] on div "Step 22" at bounding box center [149, 287] width 10 height 4
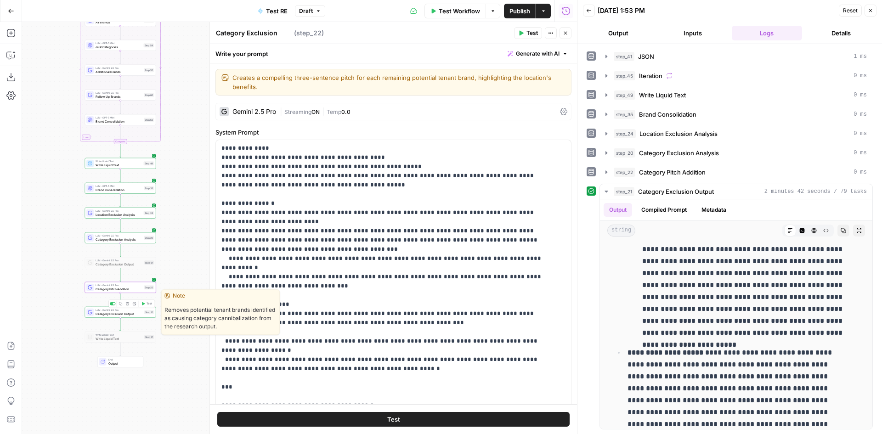
click at [134, 305] on span "Category Exclusion Output" at bounding box center [119, 313] width 47 height 5
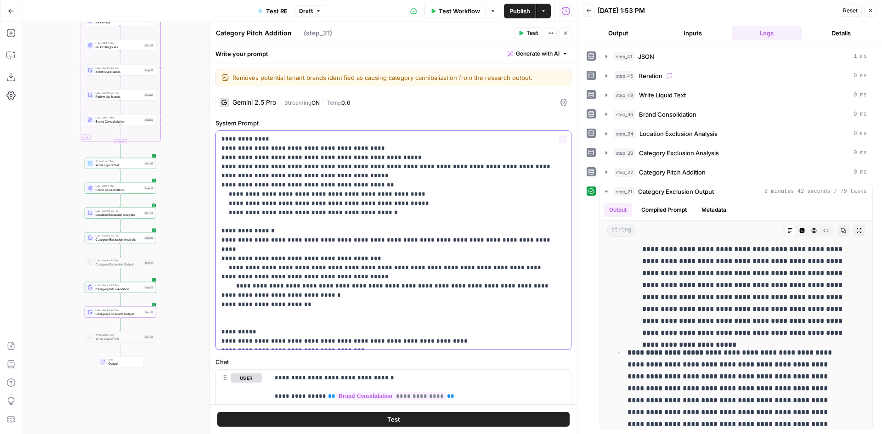
click at [358, 305] on p "**********" at bounding box center [389, 240] width 337 height 211
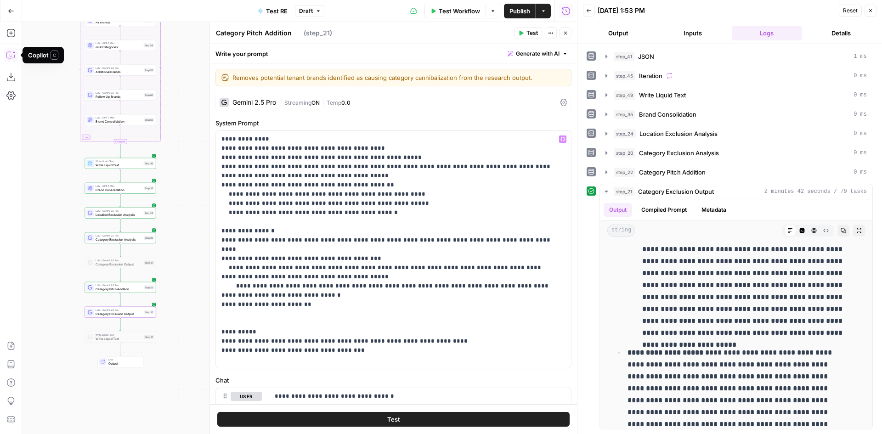
click at [15, 55] on icon "button" at bounding box center [10, 55] width 9 height 9
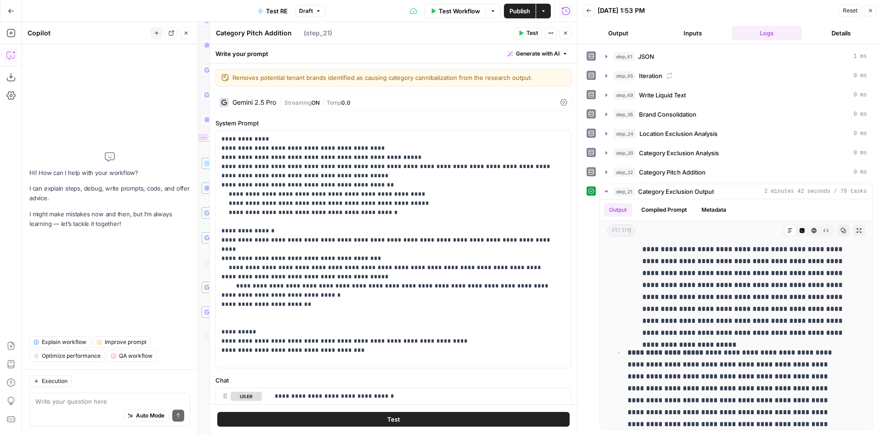
click at [82, 305] on div "Write your question here Auto Mode Send" at bounding box center [109, 410] width 161 height 34
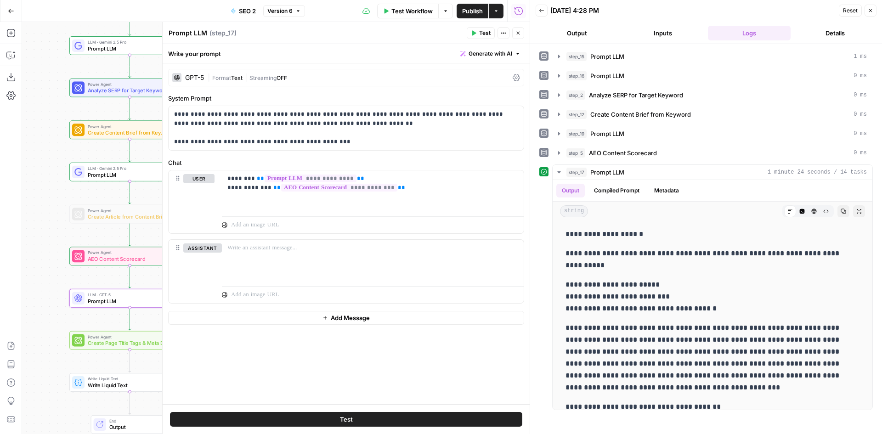
scroll to position [367, 0]
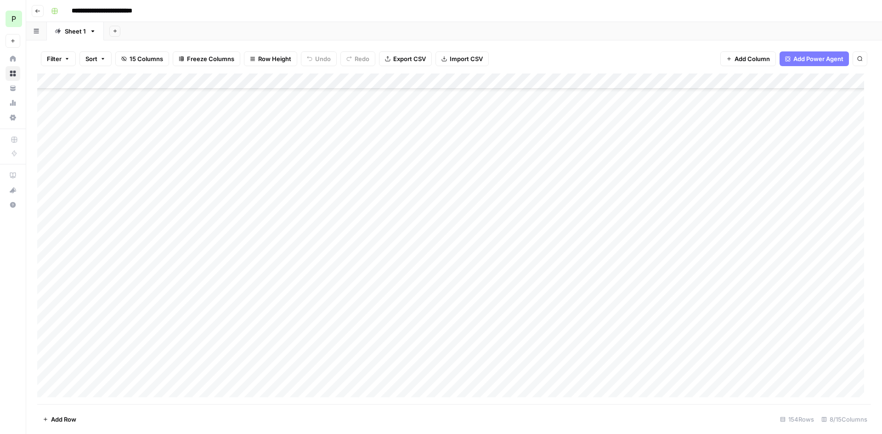
scroll to position [2111, 0]
click at [350, 384] on div "Add Column" at bounding box center [454, 238] width 834 height 331
click at [349, 372] on div "Add Column" at bounding box center [454, 238] width 834 height 331
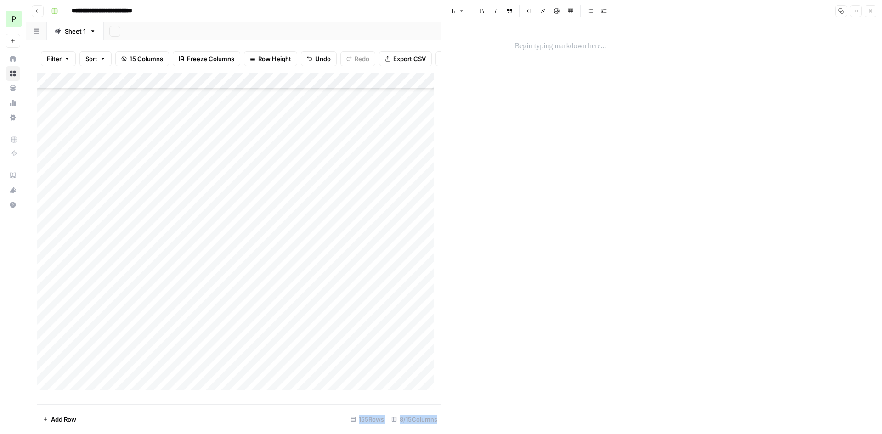
click at [352, 361] on div "Add Column" at bounding box center [239, 235] width 404 height 324
click at [347, 361] on div "Add Column" at bounding box center [239, 235] width 404 height 324
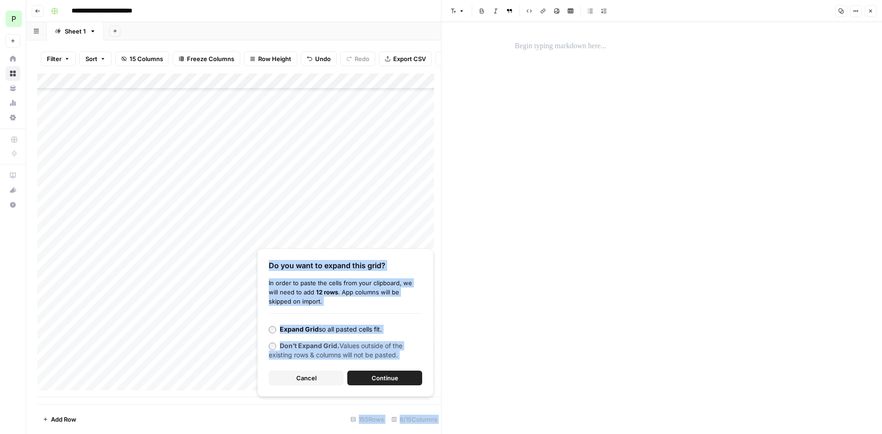
click at [873, 12] on button "Close" at bounding box center [870, 11] width 12 height 12
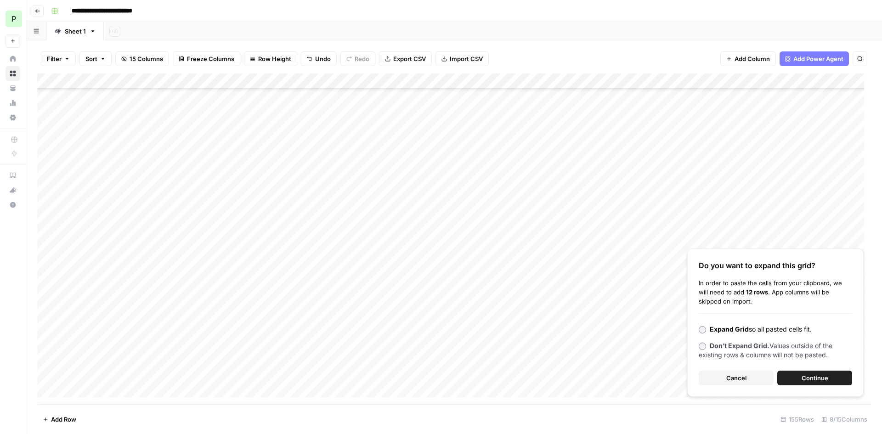
click at [367, 359] on div "Add Column" at bounding box center [454, 238] width 834 height 331
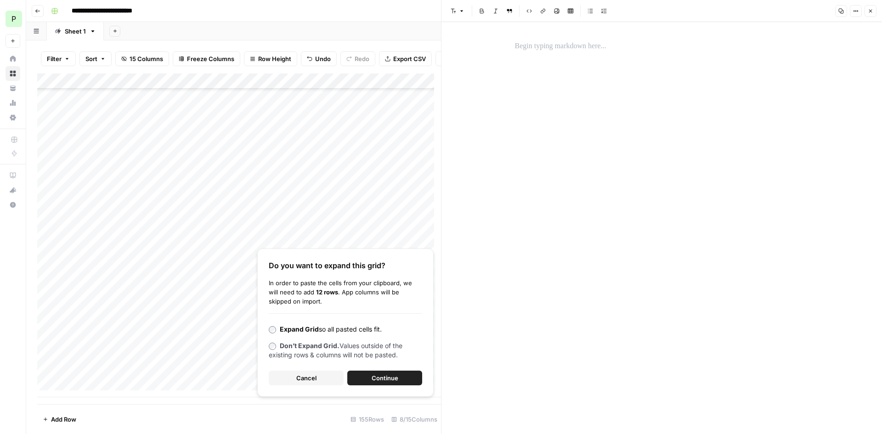
click at [632, 54] on div at bounding box center [661, 46] width 305 height 19
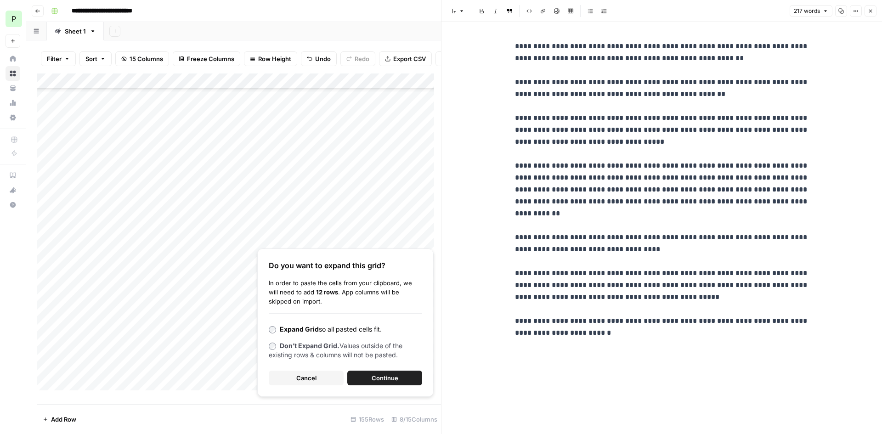
click at [870, 13] on icon "button" at bounding box center [871, 11] width 6 height 6
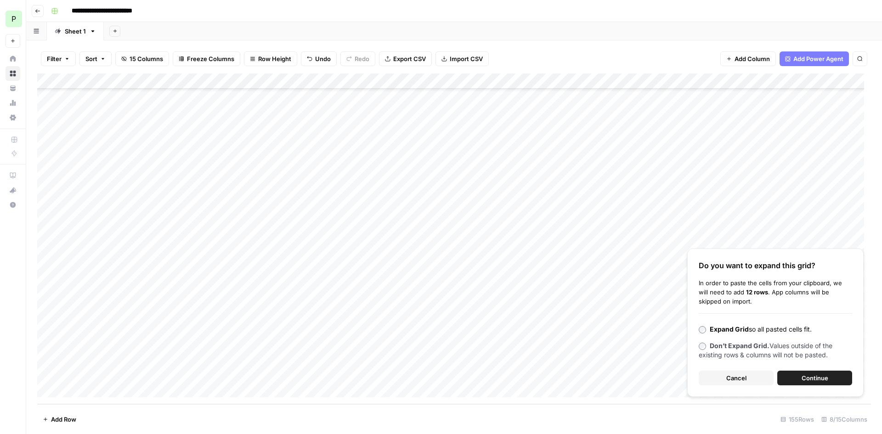
click at [732, 376] on span "Cancel" at bounding box center [736, 377] width 20 height 9
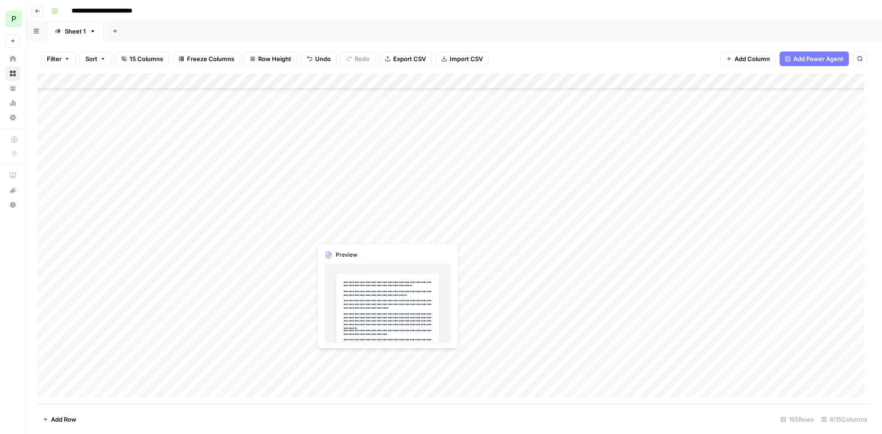
click at [378, 362] on div "Add Column" at bounding box center [454, 238] width 834 height 331
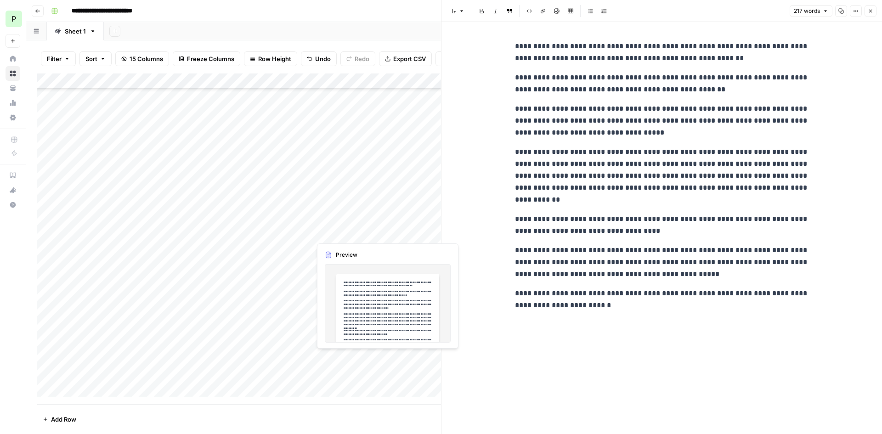
click at [377, 361] on div at bounding box center [374, 358] width 127 height 17
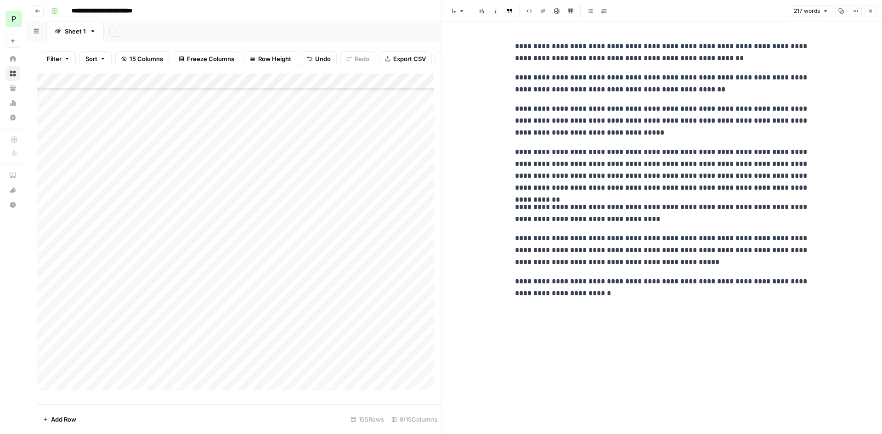
click at [637, 144] on div "**********" at bounding box center [661, 170] width 305 height 266
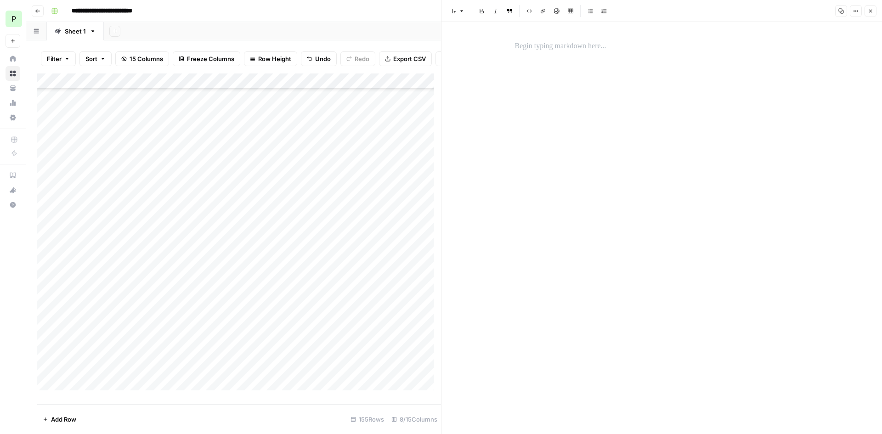
click at [874, 14] on button "Close" at bounding box center [870, 11] width 12 height 12
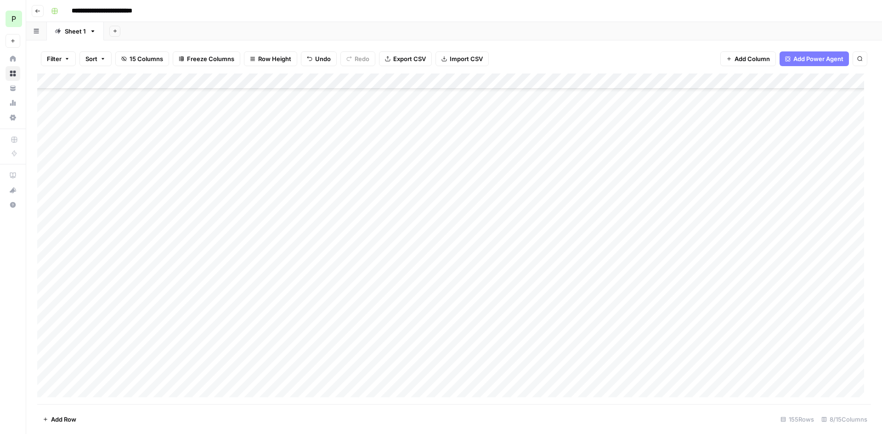
scroll to position [2127, 0]
drag, startPoint x: 312, startPoint y: 81, endPoint x: 146, endPoint y: 79, distance: 166.7
click at [146, 79] on div "Add Column" at bounding box center [454, 238] width 834 height 331
drag, startPoint x: 271, startPoint y: 81, endPoint x: 188, endPoint y: 80, distance: 82.2
click at [188, 80] on div "Add Column" at bounding box center [454, 238] width 834 height 331
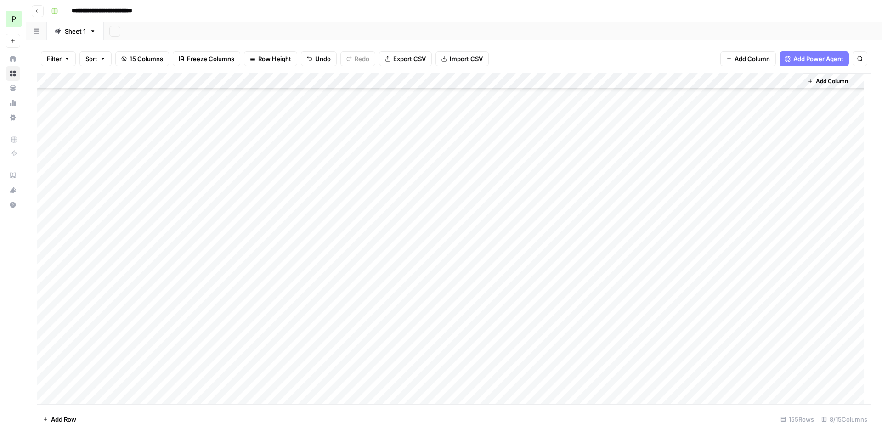
scroll to position [2120, 0]
drag, startPoint x: 193, startPoint y: 85, endPoint x: 218, endPoint y: 86, distance: 25.3
click at [218, 86] on div "Add Column" at bounding box center [454, 238] width 834 height 331
click at [330, 357] on div "Add Column" at bounding box center [454, 238] width 834 height 331
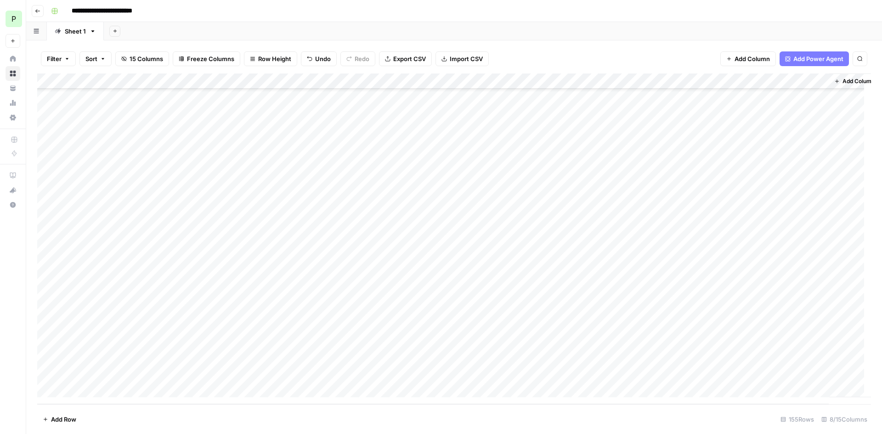
click at [330, 357] on div "Add Column" at bounding box center [454, 238] width 834 height 331
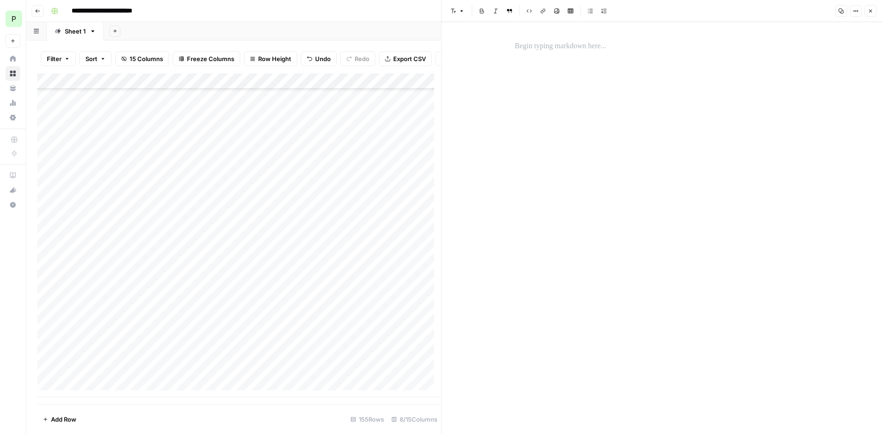
click at [636, 157] on div at bounding box center [661, 228] width 305 height 412
click at [604, 58] on div at bounding box center [661, 228] width 305 height 412
click at [592, 46] on p at bounding box center [662, 46] width 294 height 12
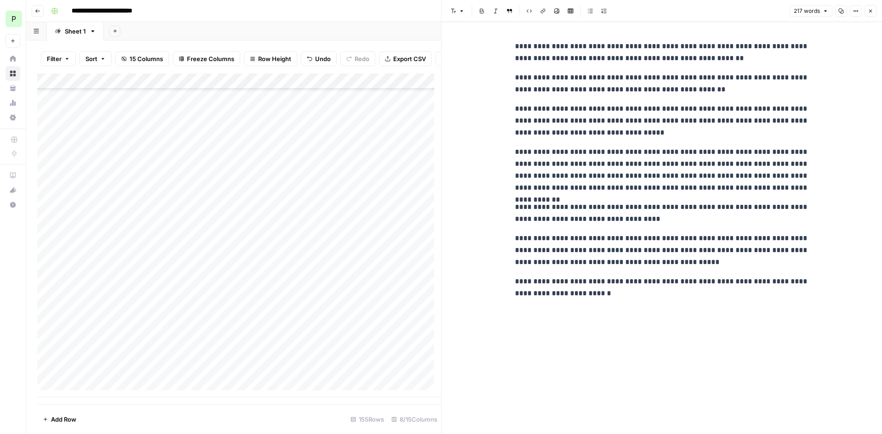
click at [868, 11] on button "Close" at bounding box center [870, 11] width 12 height 12
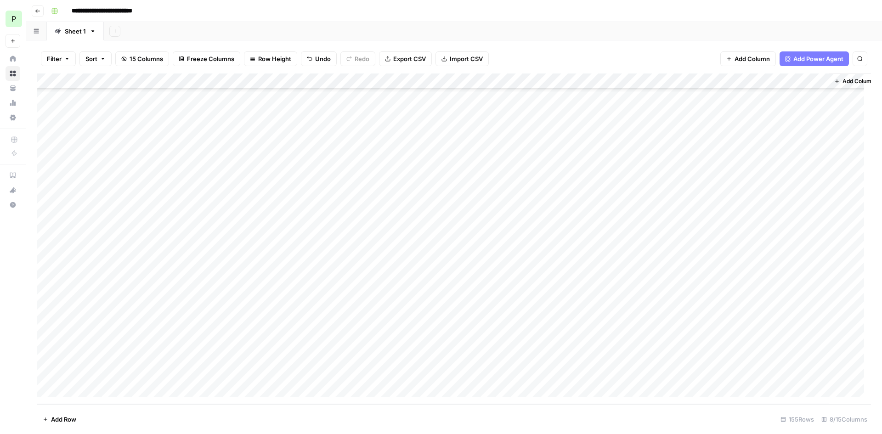
click at [703, 357] on div "Add Column" at bounding box center [454, 238] width 834 height 331
click at [726, 358] on div "Add Column" at bounding box center [454, 238] width 834 height 331
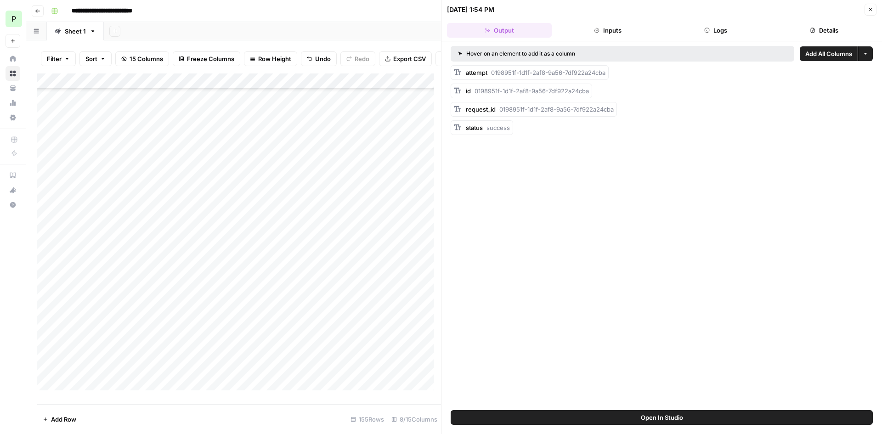
click at [719, 24] on button "Logs" at bounding box center [716, 30] width 105 height 15
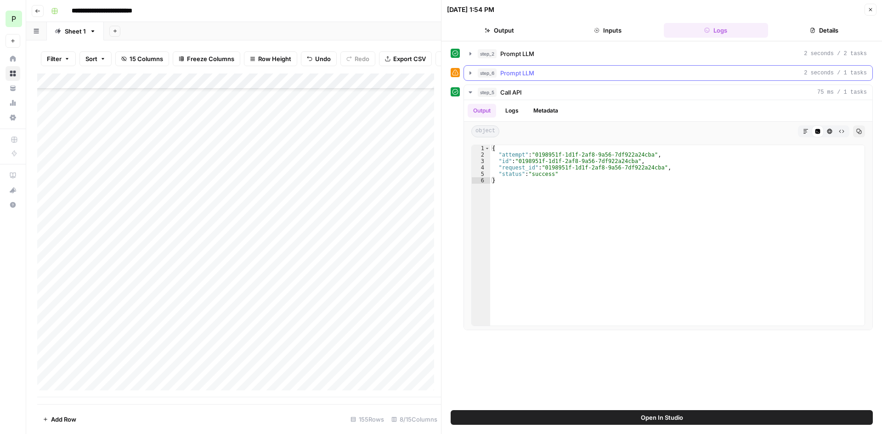
click at [616, 71] on div "step_6 Prompt LLM 2 seconds / 1 tasks" at bounding box center [672, 72] width 389 height 9
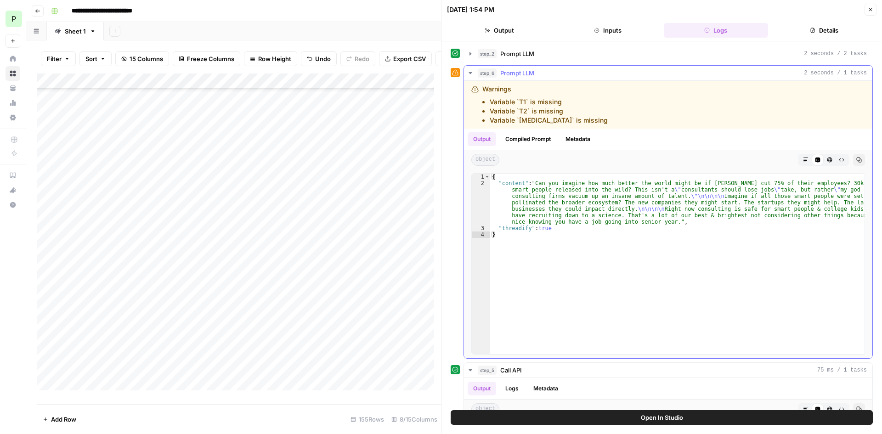
click at [616, 71] on div "step_6 Prompt LLM 2 seconds / 1 tasks" at bounding box center [672, 72] width 389 height 9
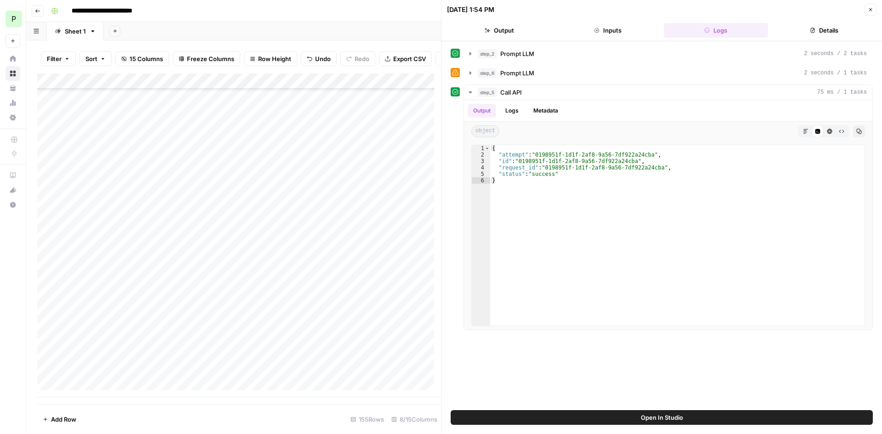
click at [874, 10] on button "Close" at bounding box center [870, 10] width 12 height 12
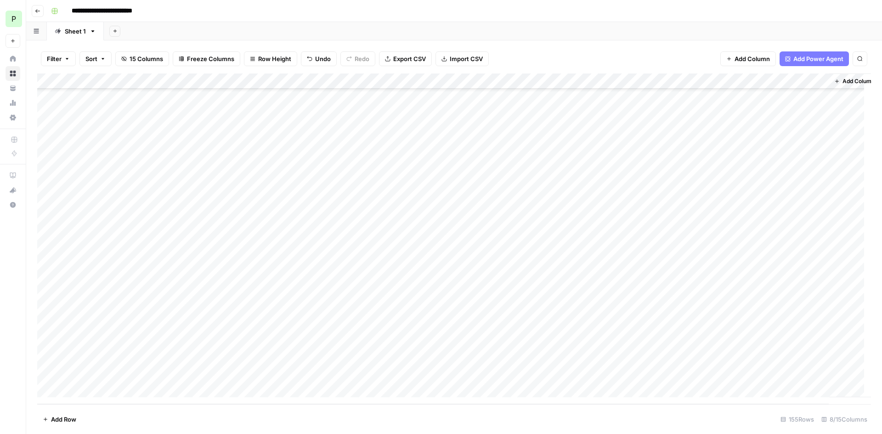
scroll to position [2127, 16]
click at [773, 359] on div "Add Column" at bounding box center [454, 238] width 834 height 331
click at [676, 365] on div "Add Column" at bounding box center [454, 238] width 834 height 331
click at [677, 360] on div "Add Column" at bounding box center [454, 238] width 834 height 331
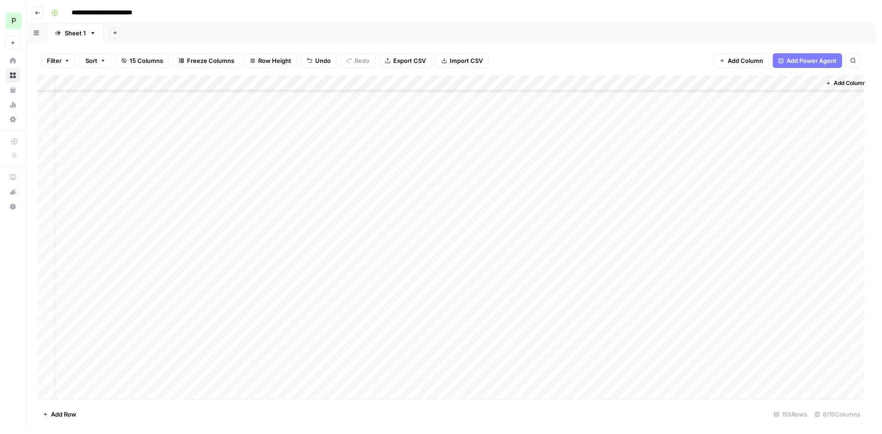
scroll to position [2127, 11]
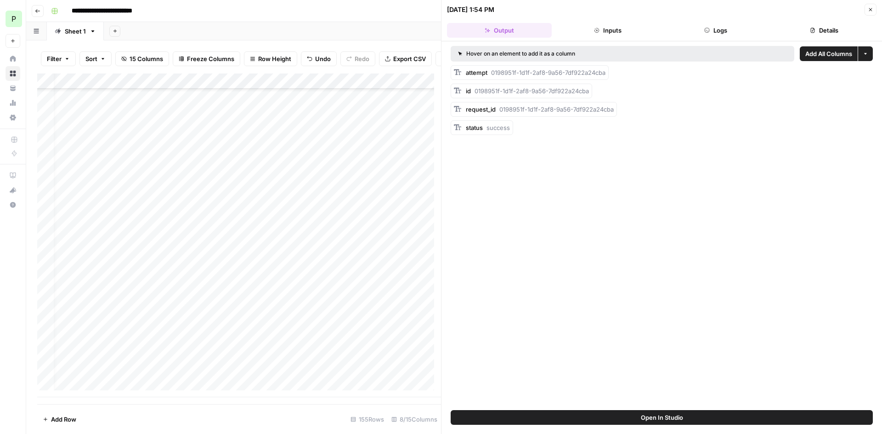
click at [642, 33] on button "Inputs" at bounding box center [607, 30] width 105 height 15
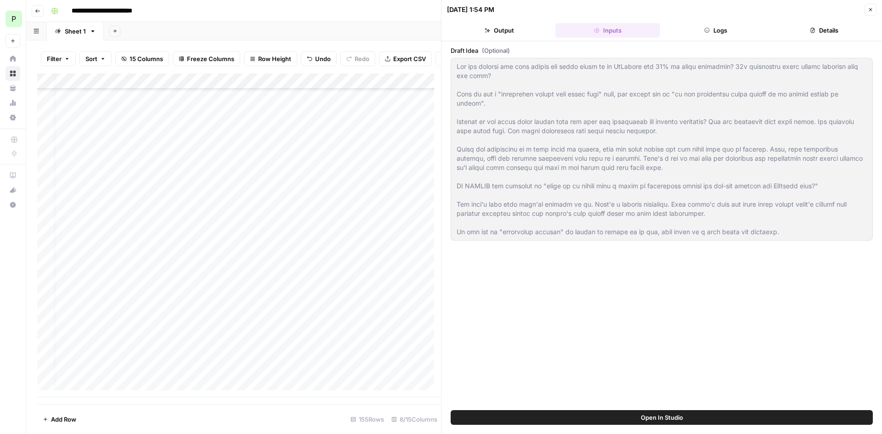
click at [694, 32] on button "Logs" at bounding box center [716, 30] width 105 height 15
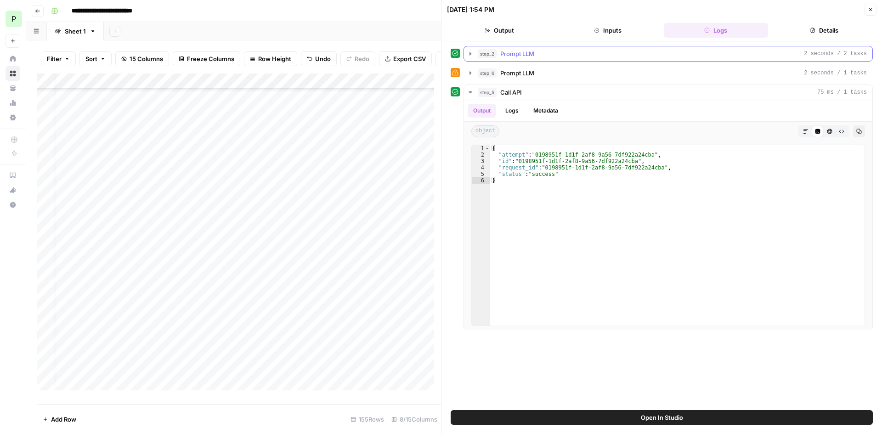
click at [525, 56] on span "Prompt LLM" at bounding box center [517, 53] width 34 height 9
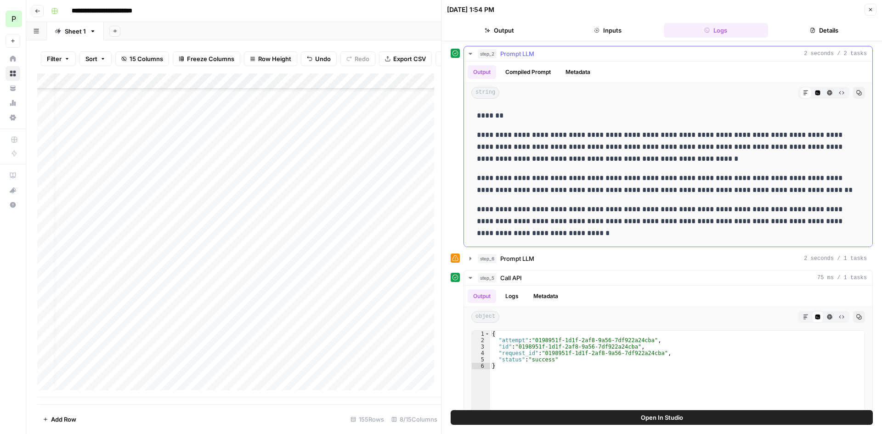
click at [525, 56] on span "Prompt LLM" at bounding box center [517, 53] width 34 height 9
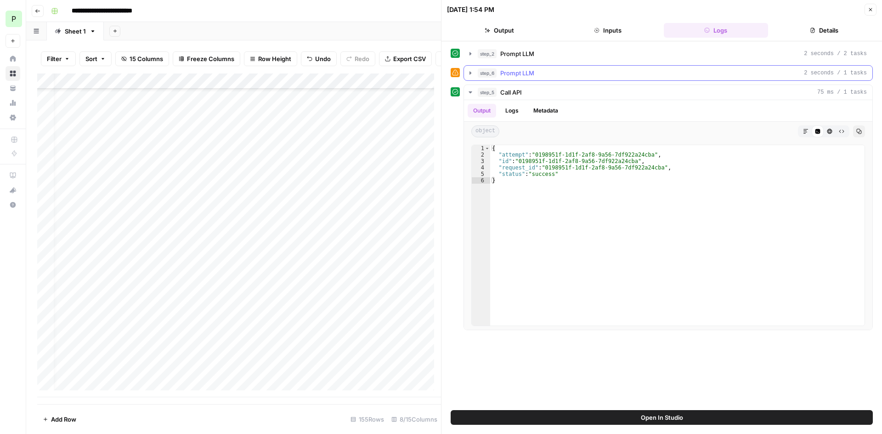
click at [527, 75] on span "Prompt LLM" at bounding box center [517, 72] width 34 height 9
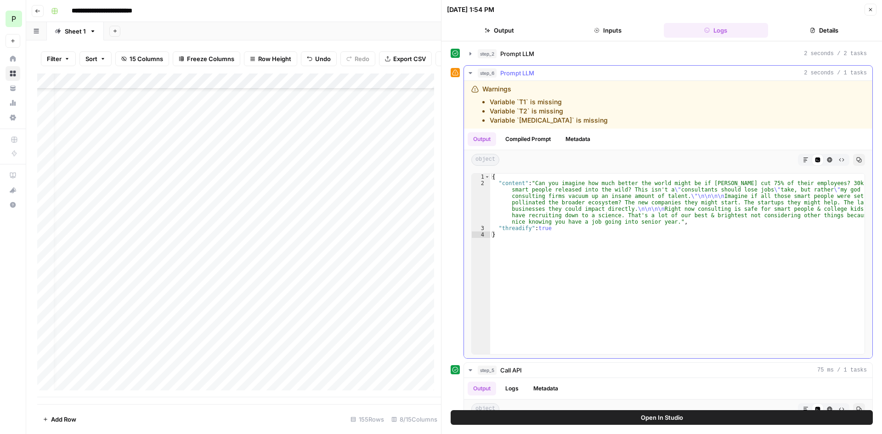
click at [527, 75] on span "Prompt LLM" at bounding box center [517, 72] width 34 height 9
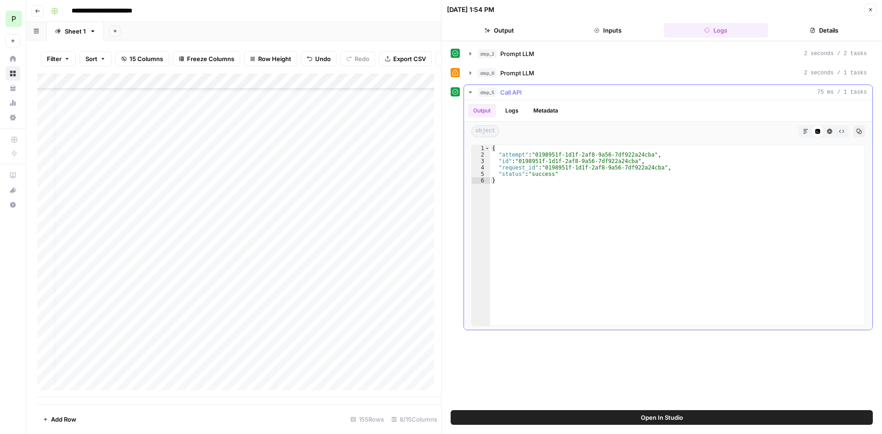
click at [521, 87] on button "step_5 Call API 75 ms / 1 tasks" at bounding box center [668, 92] width 408 height 15
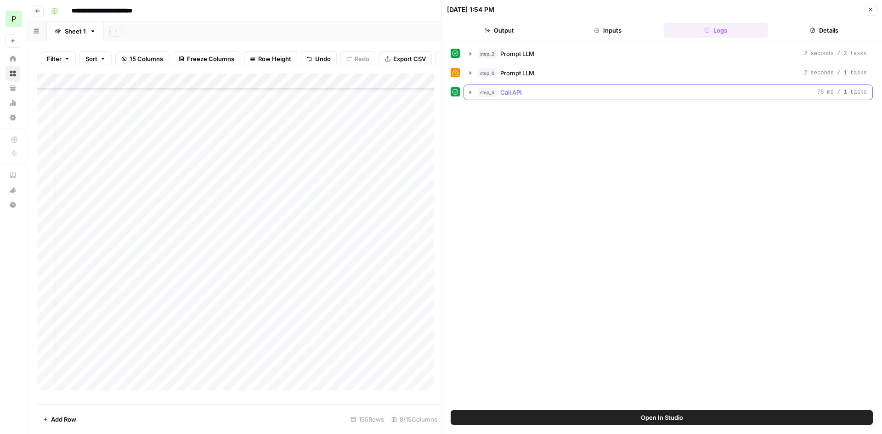
click at [519, 90] on span "Call API" at bounding box center [511, 92] width 22 height 9
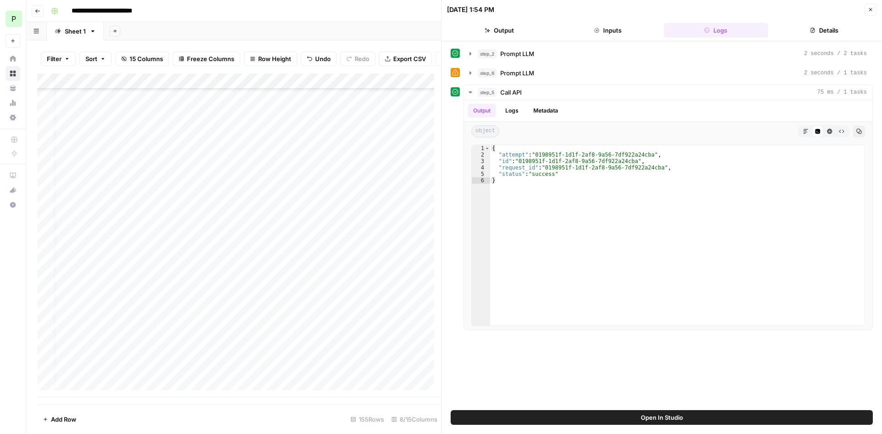
click at [800, 30] on button "Details" at bounding box center [824, 30] width 105 height 15
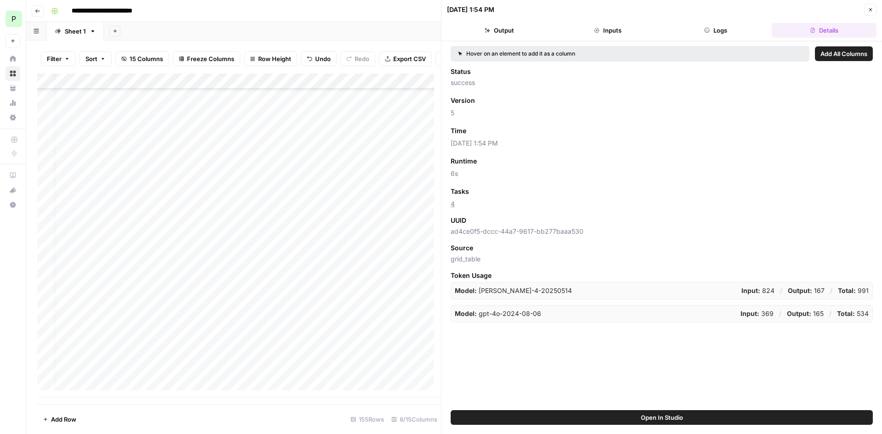
click at [508, 30] on button "Output" at bounding box center [499, 30] width 105 height 15
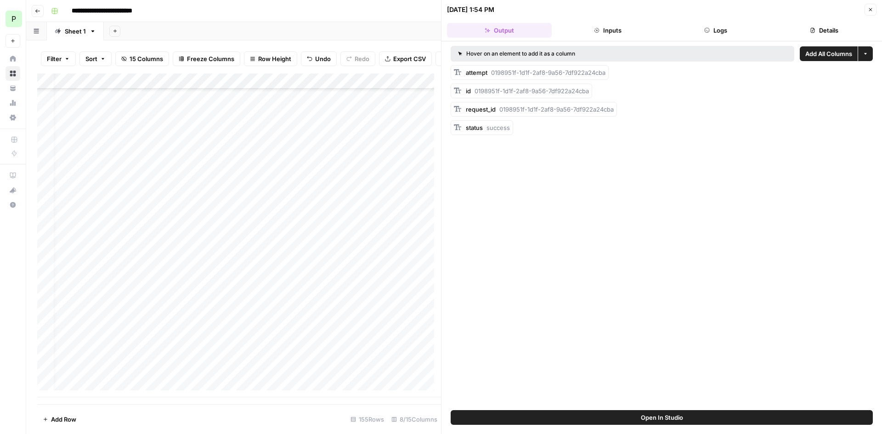
click at [603, 34] on button "Inputs" at bounding box center [607, 30] width 105 height 15
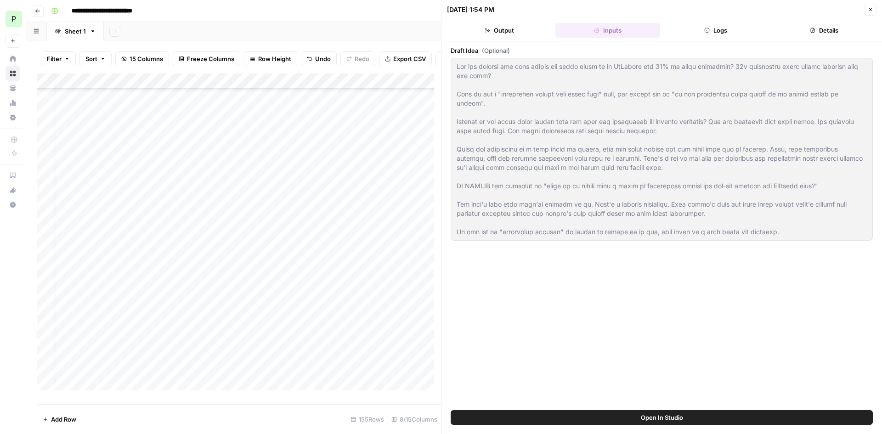
click at [667, 29] on button "Logs" at bounding box center [716, 30] width 105 height 15
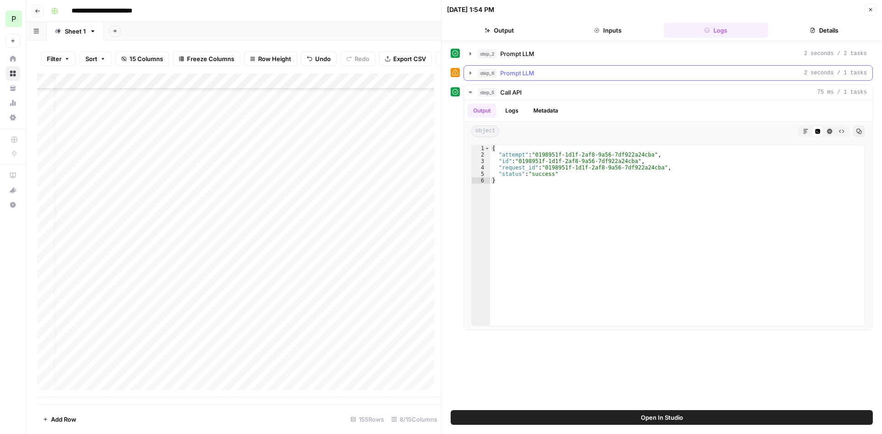
click at [618, 78] on button "step_6 Prompt LLM 2 seconds / 1 tasks" at bounding box center [668, 73] width 408 height 15
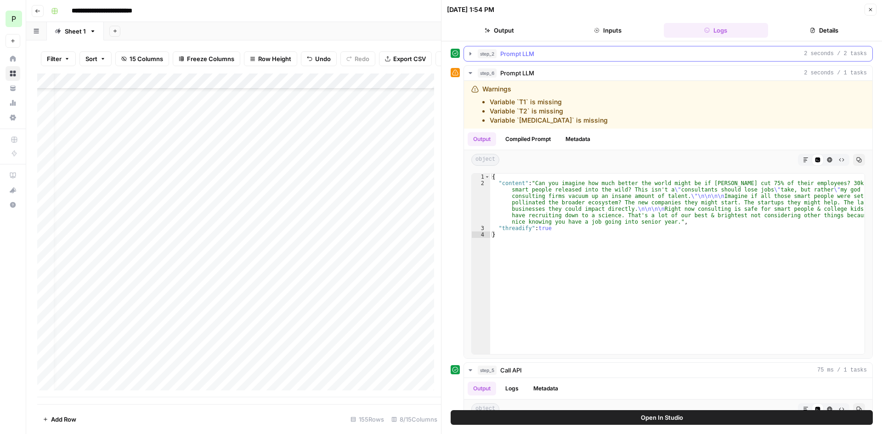
click at [627, 59] on button "step_2 Prompt LLM 2 seconds / 2 tasks" at bounding box center [668, 53] width 408 height 15
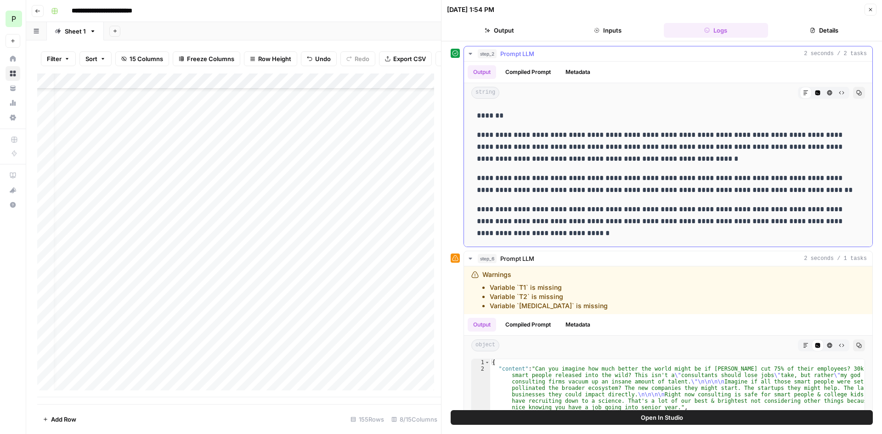
click at [627, 59] on button "step_2 Prompt LLM 2 seconds / 2 tasks" at bounding box center [668, 53] width 408 height 15
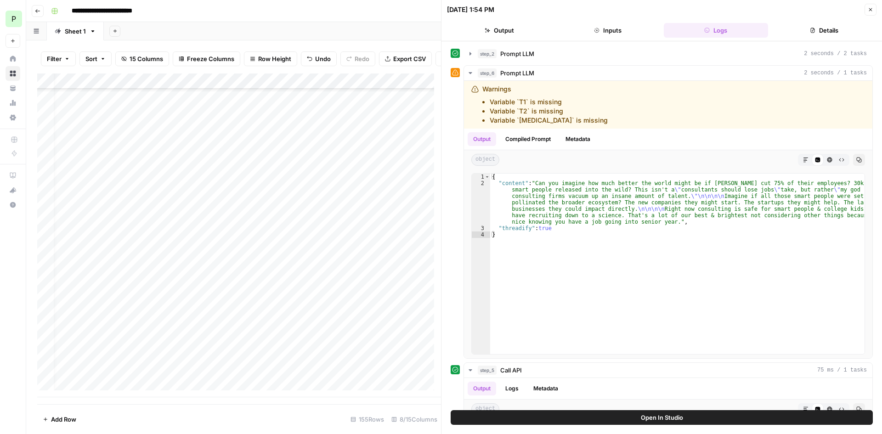
click at [870, 8] on icon "button" at bounding box center [871, 10] width 6 height 6
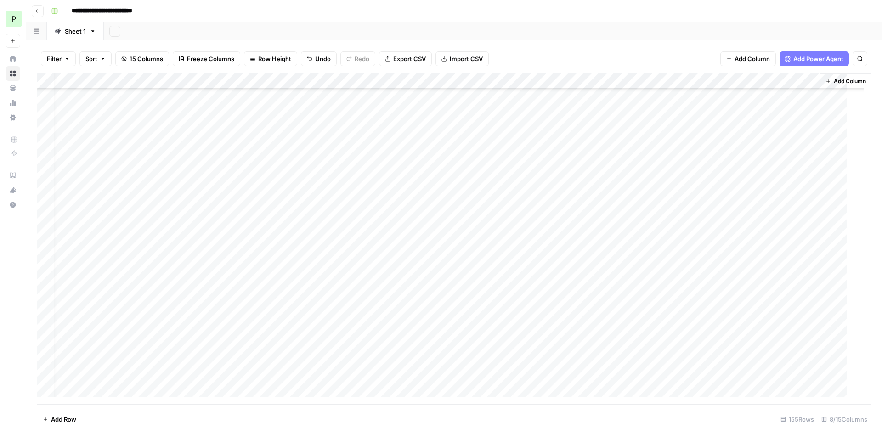
scroll to position [2127, 5]
click at [722, 82] on div "Add Column" at bounding box center [454, 238] width 834 height 331
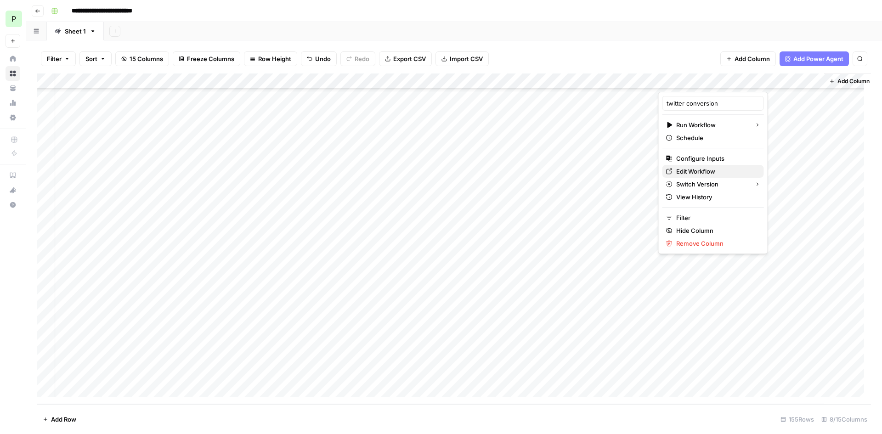
click at [700, 166] on link "Edit Workflow" at bounding box center [713, 171] width 102 height 13
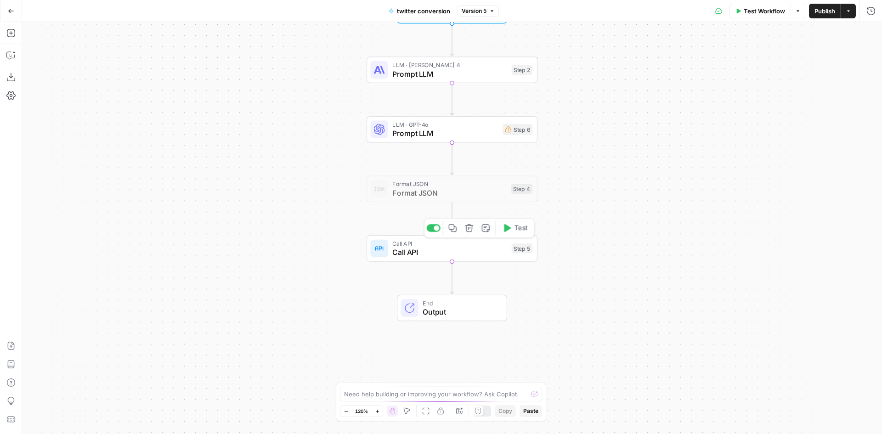
click at [502, 253] on span "Call API" at bounding box center [449, 252] width 115 height 11
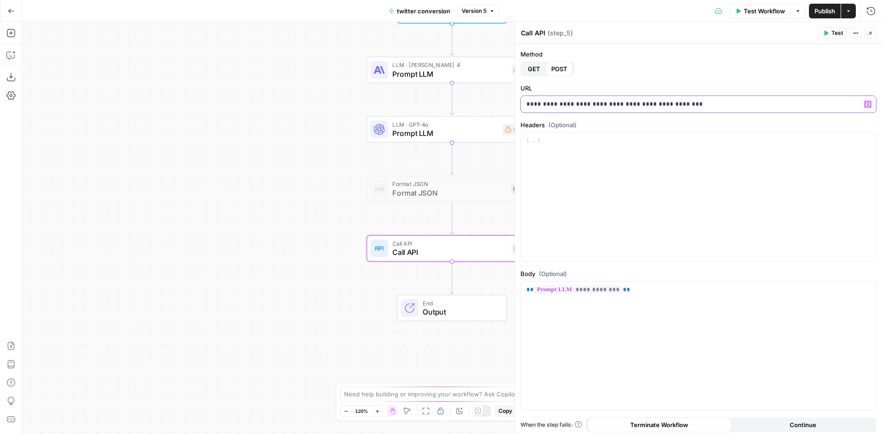
click at [689, 106] on p "**********" at bounding box center [694, 104] width 337 height 9
copy p "**********"
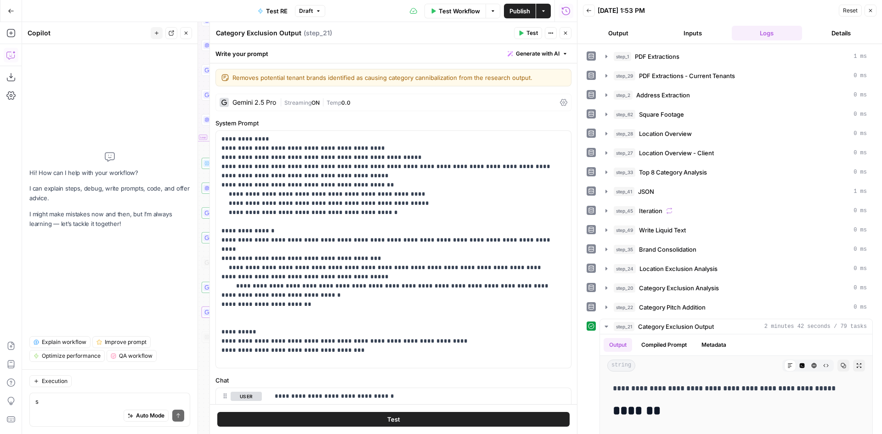
scroll to position [597, 0]
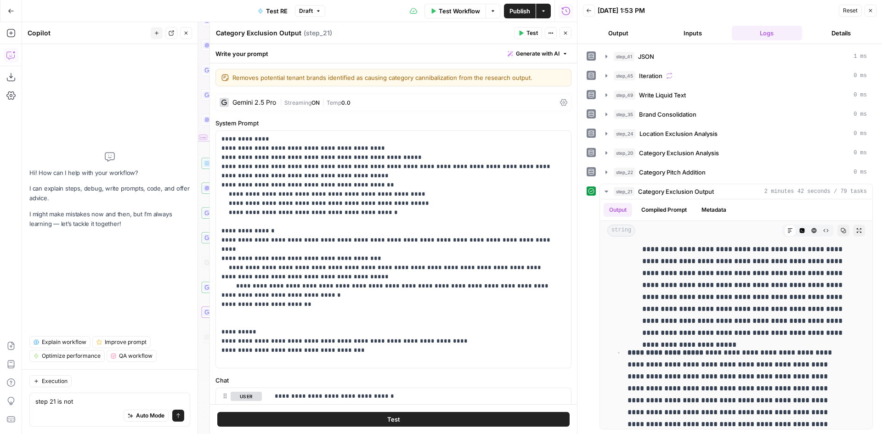
click at [582, 100] on div at bounding box center [577, 217] width 9 height 434
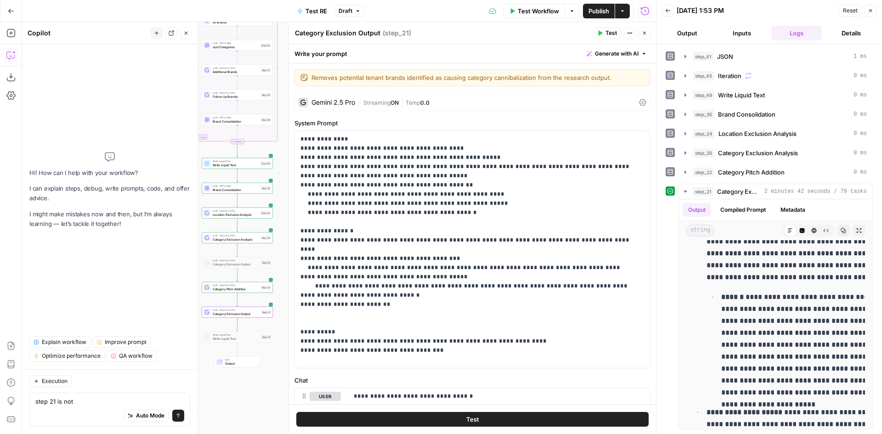
scroll to position [2102, 0]
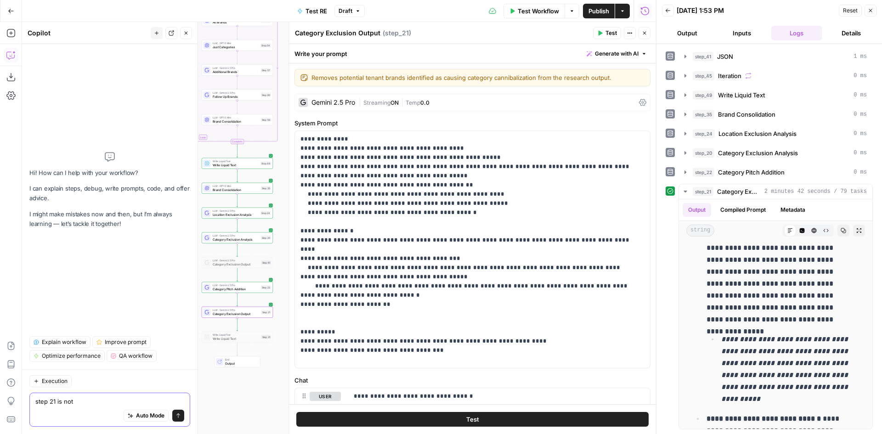
click at [120, 401] on textarea "step 21 is not" at bounding box center [109, 401] width 149 height 9
click at [792, 117] on div "step_35 Brand Consolidation 0 ms" at bounding box center [780, 114] width 174 height 9
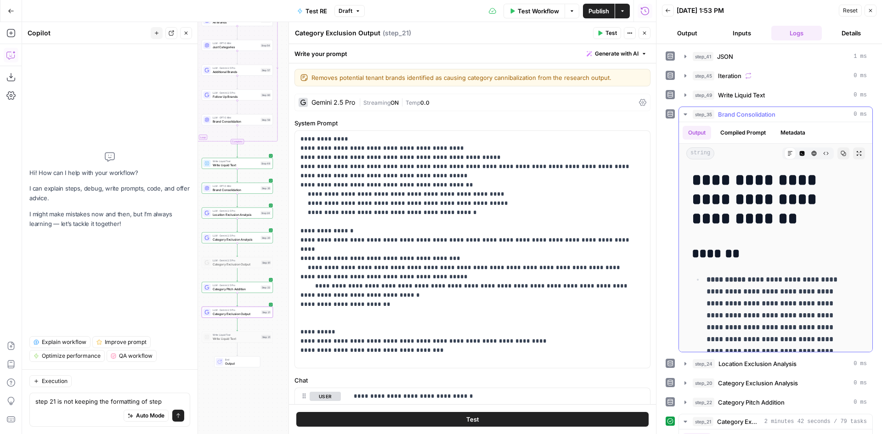
click at [792, 117] on div "step_35 Brand Consolidation 0 ms" at bounding box center [780, 114] width 174 height 9
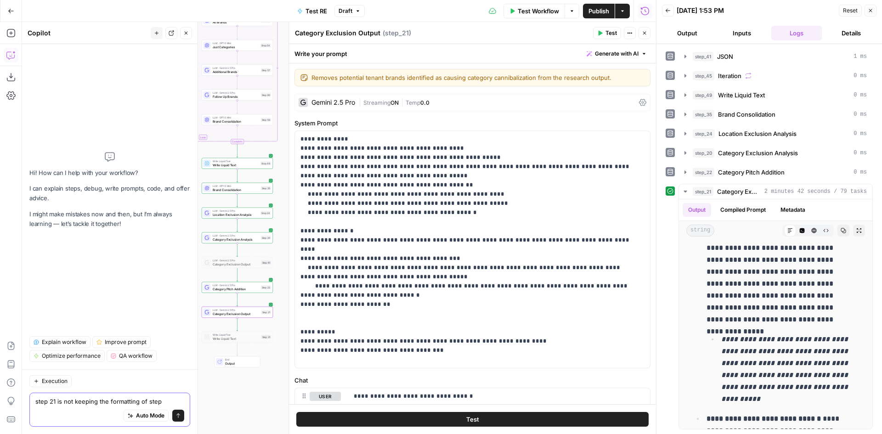
click at [174, 397] on textarea "step 21 is not keeping the formatting of step" at bounding box center [109, 401] width 149 height 9
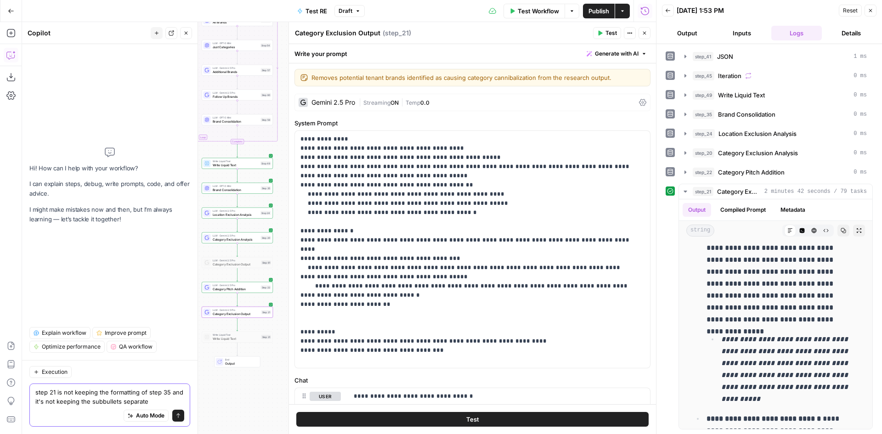
type textarea "step 21 is not keeping the formatting of step 35 and it's not keeping the subbu…"
click at [181, 417] on button "Send" at bounding box center [178, 416] width 12 height 12
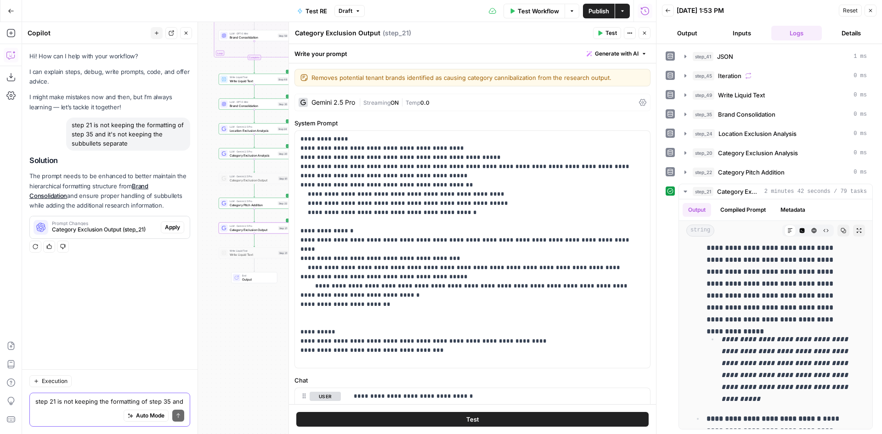
click at [175, 228] on span "Apply" at bounding box center [172, 227] width 15 height 8
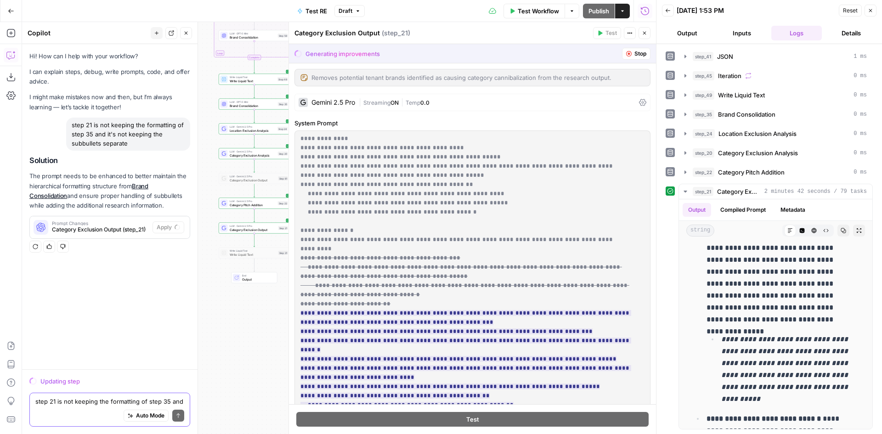
scroll to position [92, 0]
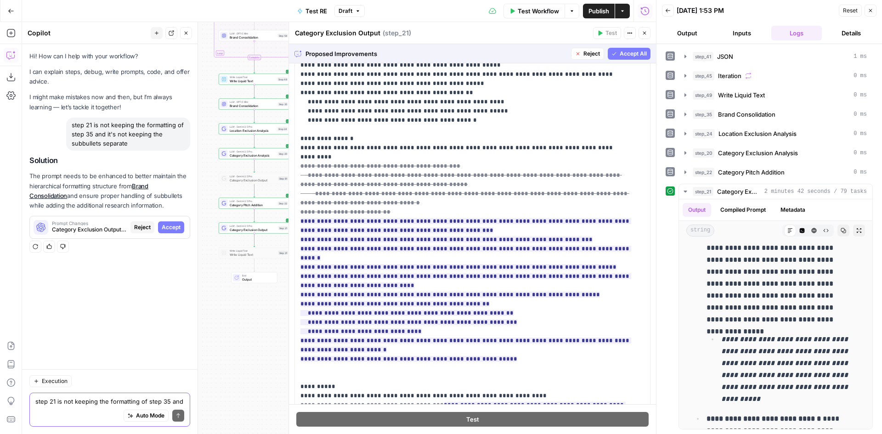
click at [626, 52] on span "Accept All" at bounding box center [633, 54] width 27 height 8
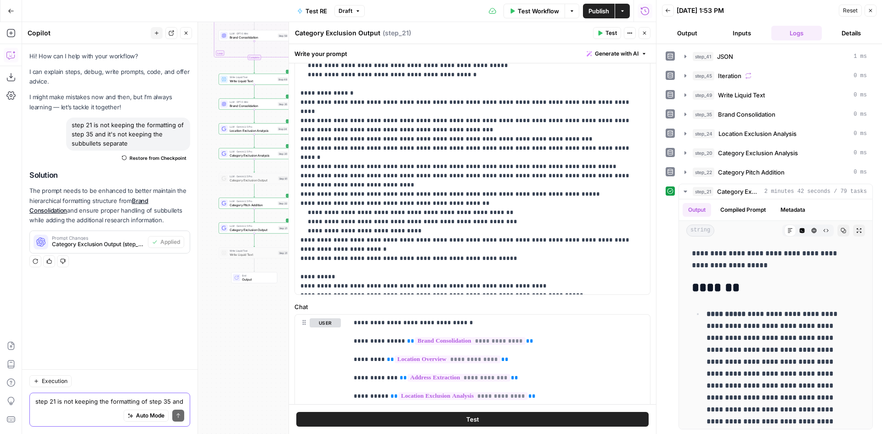
scroll to position [184, 0]
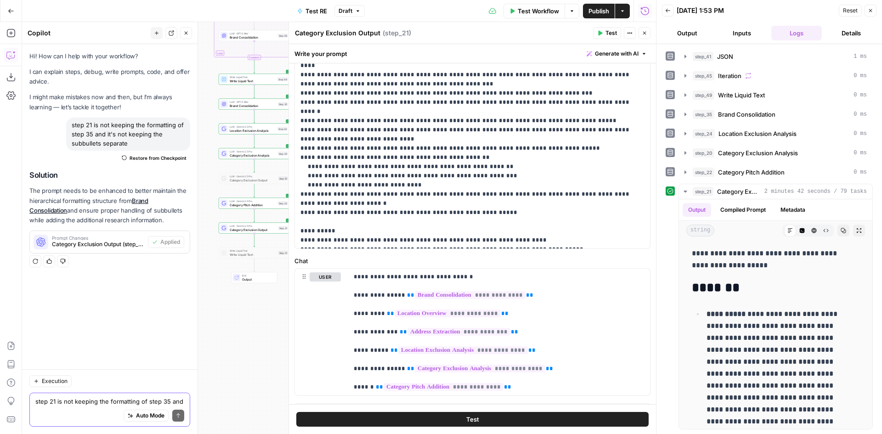
click at [499, 412] on button "Test" at bounding box center [472, 419] width 352 height 15
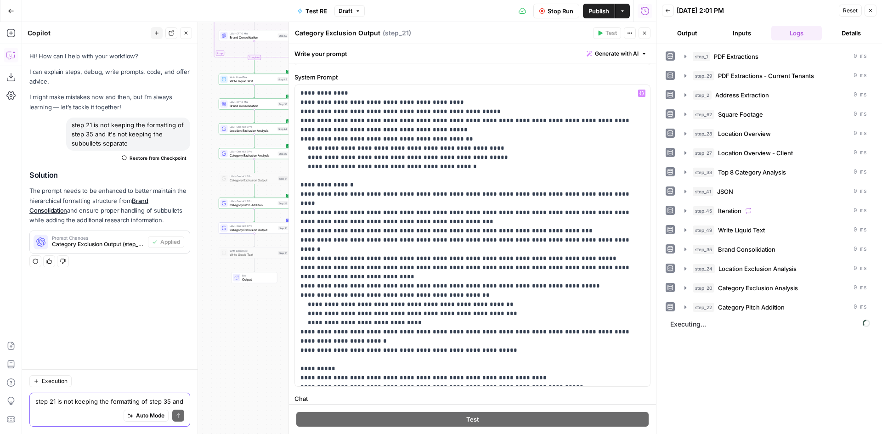
scroll to position [0, 0]
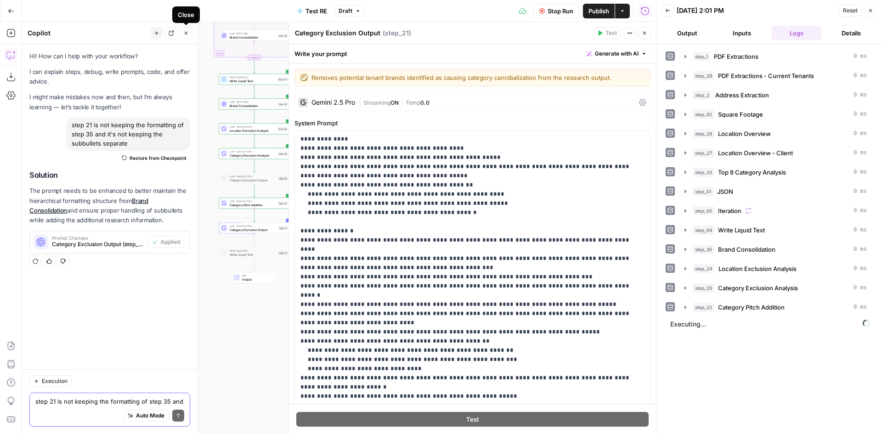
click at [185, 30] on icon "button" at bounding box center [186, 33] width 6 height 6
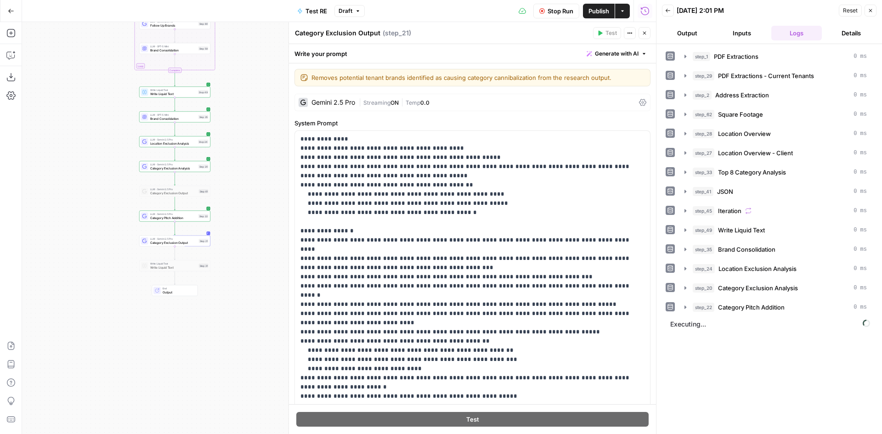
drag, startPoint x: 195, startPoint y: 149, endPoint x: 116, endPoint y: 162, distance: 80.5
click at [116, 162] on div "Workflow Set Inputs Inputs LLM · Gemini 2.5 Pro PDF Extractions Step 1 LLM · Ge…" at bounding box center [339, 228] width 634 height 412
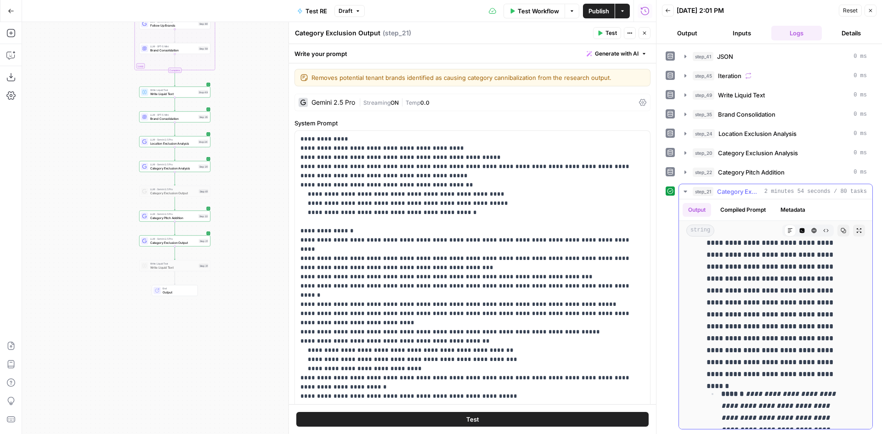
scroll to position [230, 0]
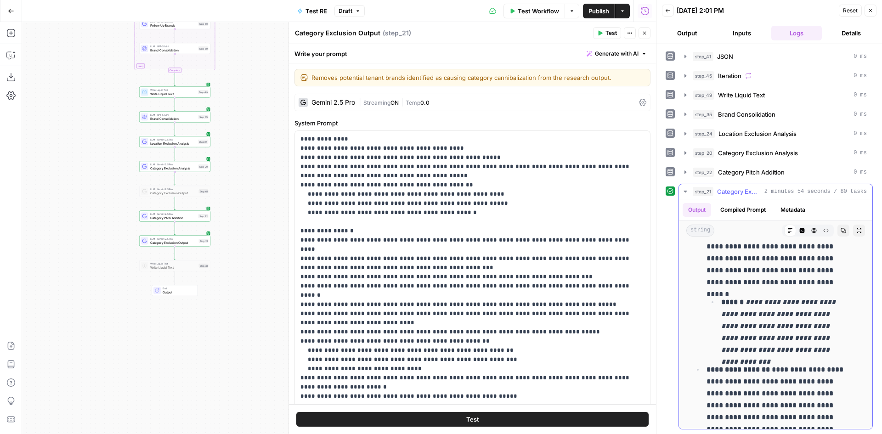
drag, startPoint x: 840, startPoint y: 349, endPoint x: 718, endPoint y: 297, distance: 132.7
click at [718, 297] on ul "**********" at bounding box center [782, 326] width 153 height 60
copy p "**********"
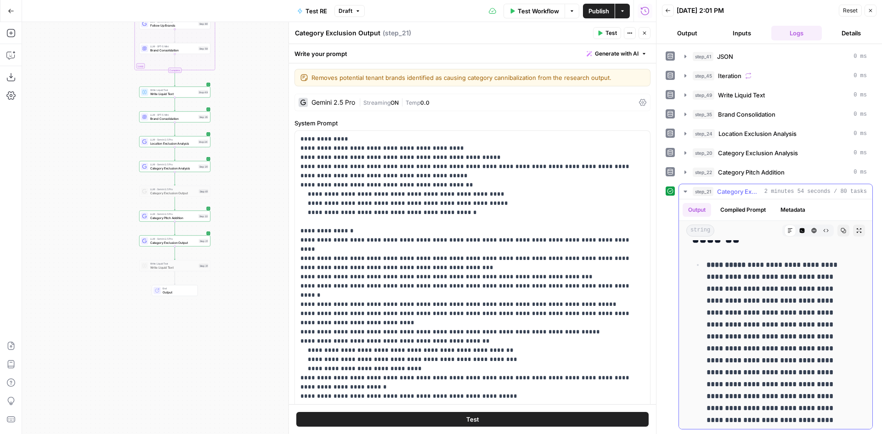
scroll to position [184, 0]
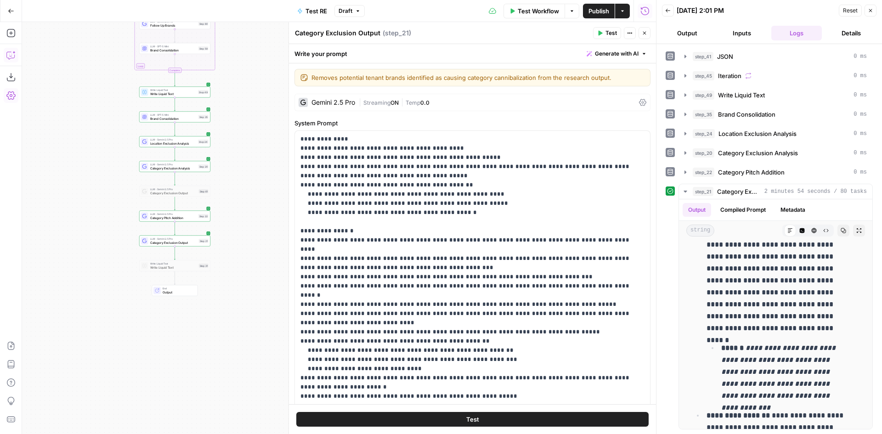
click at [7, 51] on icon "button" at bounding box center [10, 55] width 9 height 9
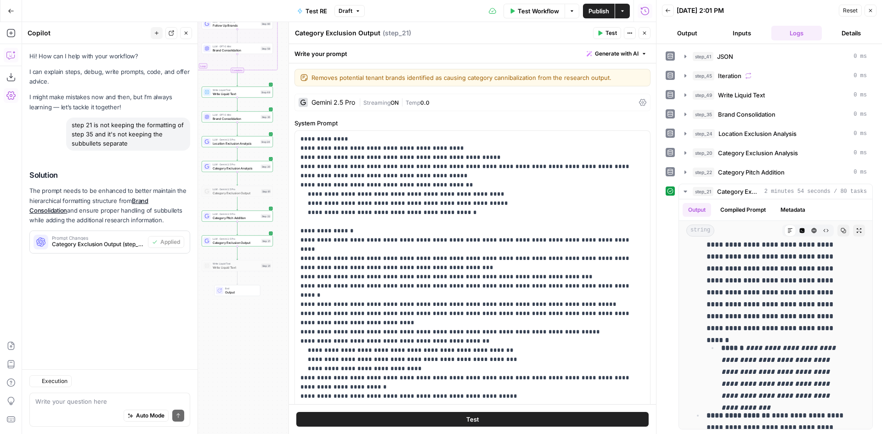
click at [103, 401] on textarea at bounding box center [109, 401] width 149 height 9
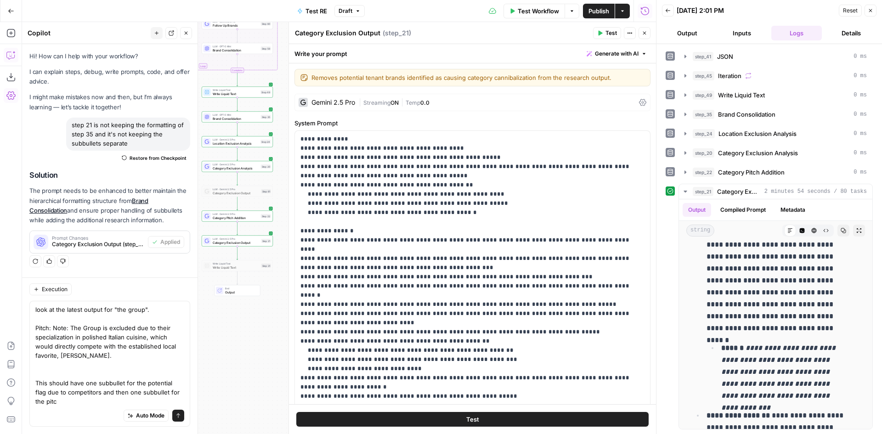
type textarea "look at the latest output for "the group". Pitch: Note: The Group is excluded d…"
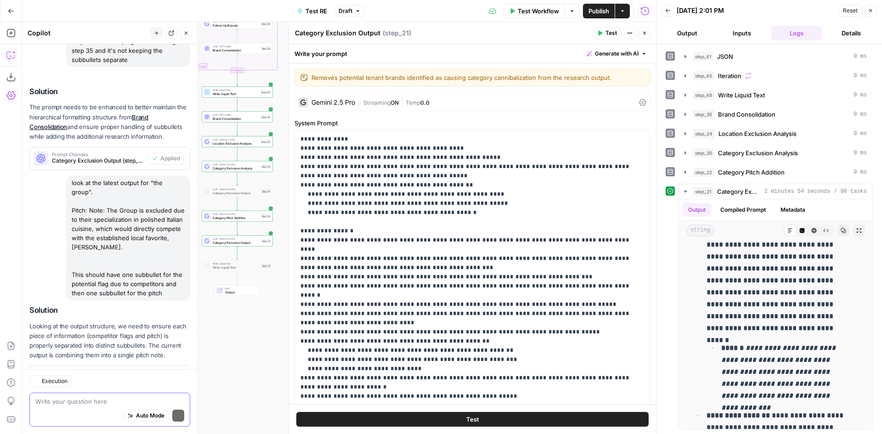
scroll to position [125, 0]
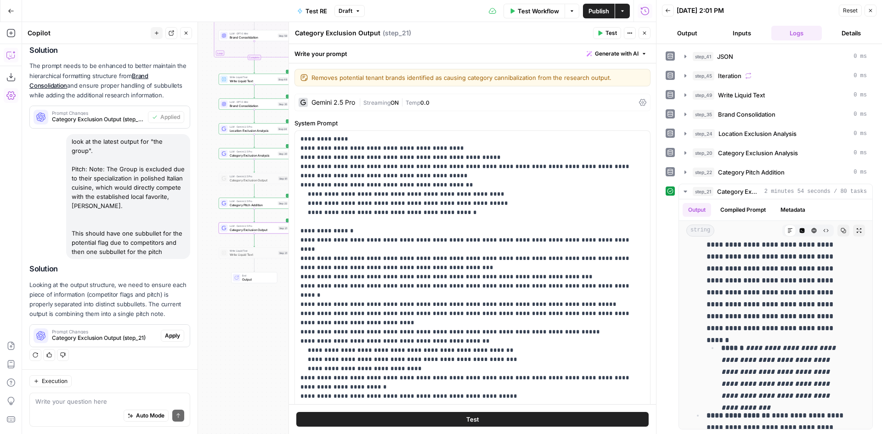
click at [167, 336] on span "Apply" at bounding box center [172, 336] width 15 height 8
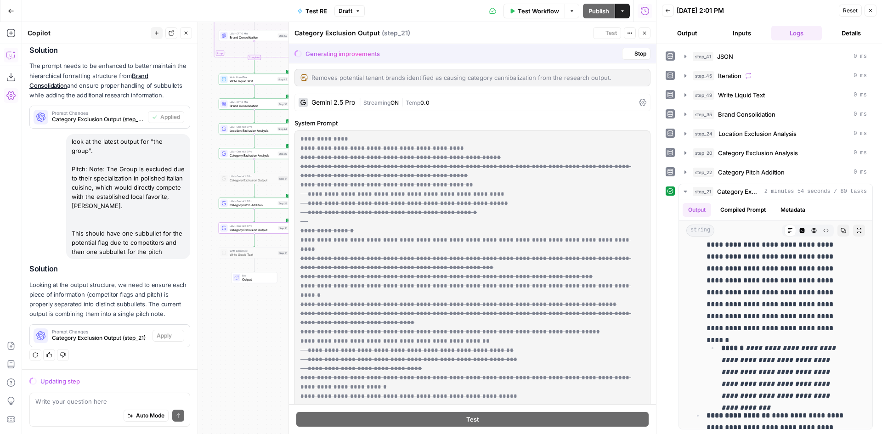
scroll to position [110, 0]
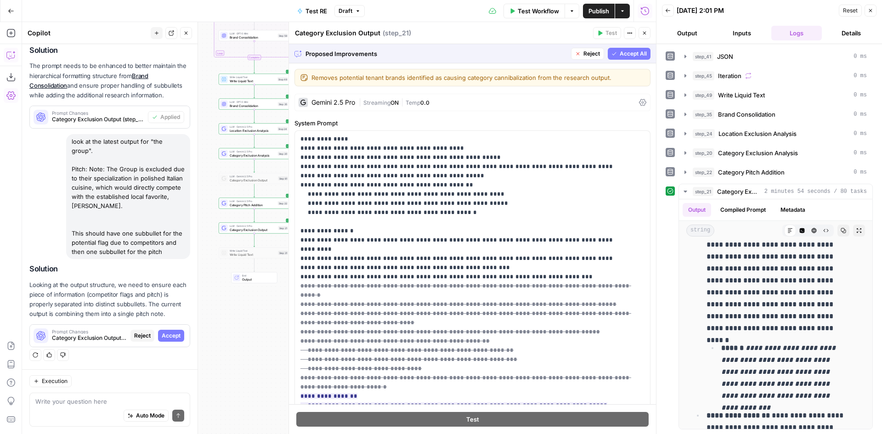
click at [639, 51] on span "Accept All" at bounding box center [633, 54] width 27 height 8
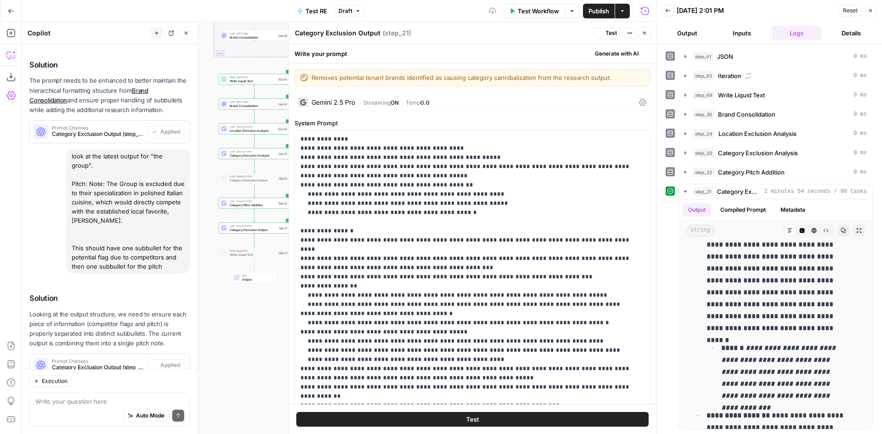
scroll to position [0, 0]
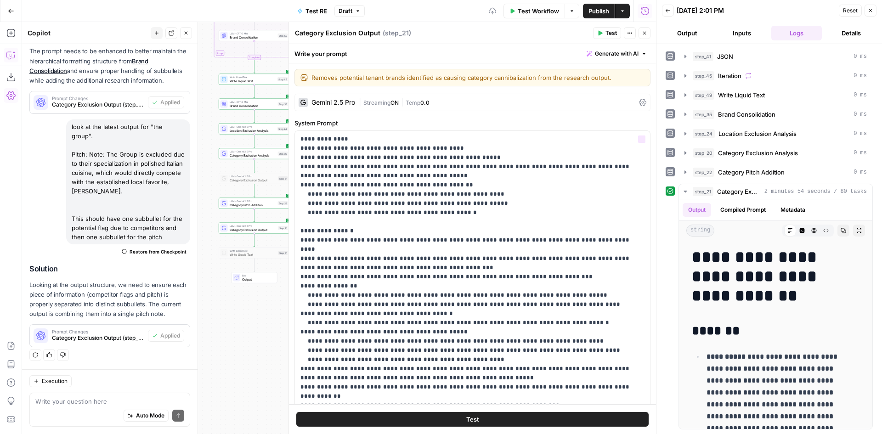
click at [541, 412] on button "Test" at bounding box center [472, 419] width 352 height 15
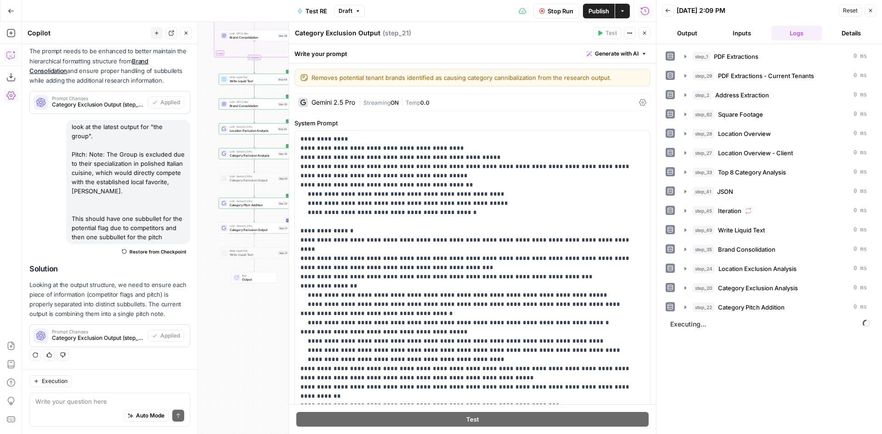
click at [548, 10] on span "Stop Run" at bounding box center [560, 10] width 26 height 9
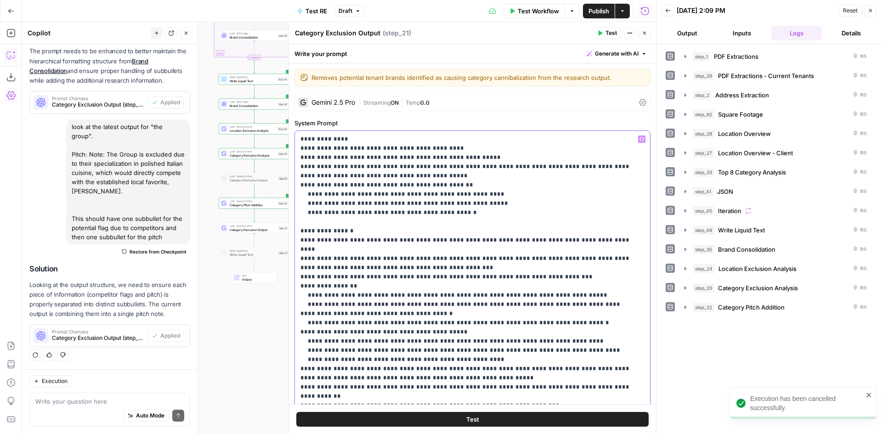
drag, startPoint x: 403, startPoint y: 176, endPoint x: 615, endPoint y: 163, distance: 212.1
click at [612, 167] on p "**********" at bounding box center [468, 291] width 337 height 312
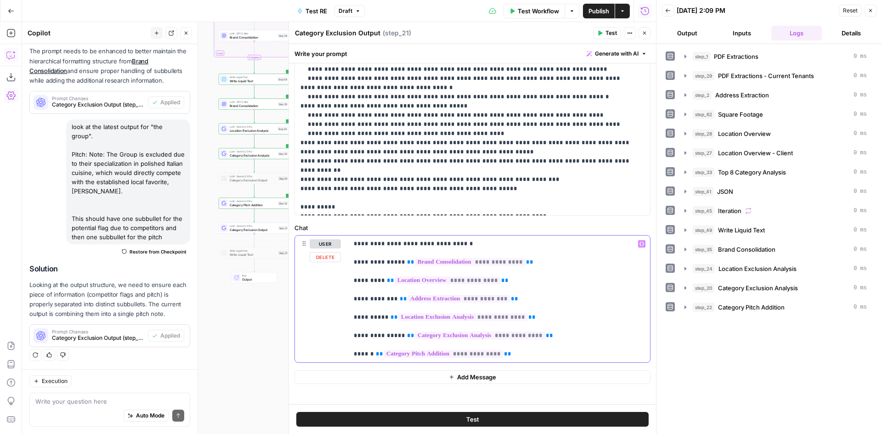
drag, startPoint x: 529, startPoint y: 264, endPoint x: 355, endPoint y: 259, distance: 174.2
click at [355, 259] on p "**********" at bounding box center [496, 298] width 284 height 119
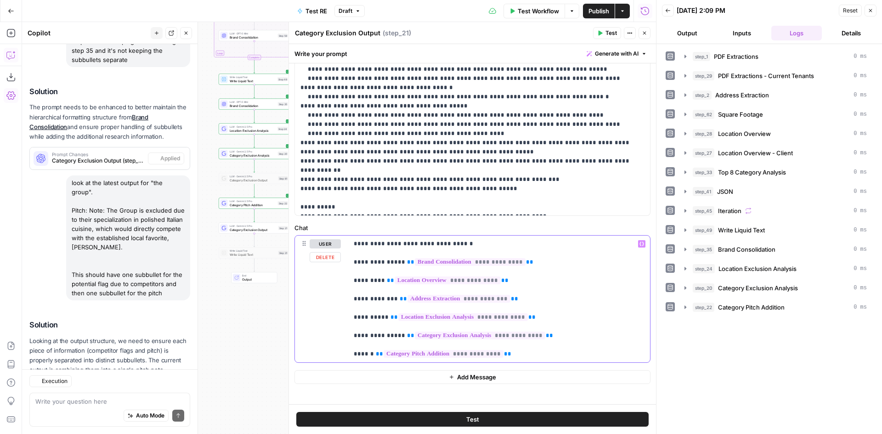
scroll to position [140, 0]
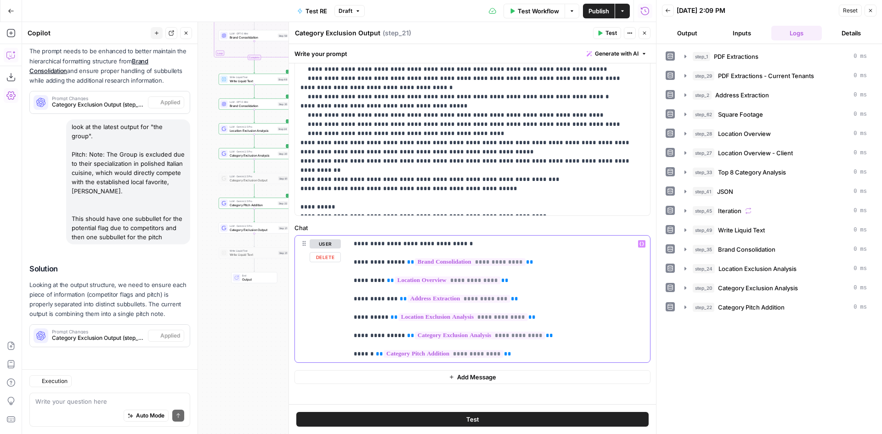
drag, startPoint x: 517, startPoint y: 284, endPoint x: 351, endPoint y: 282, distance: 165.4
click at [351, 282] on div "**********" at bounding box center [499, 299] width 302 height 127
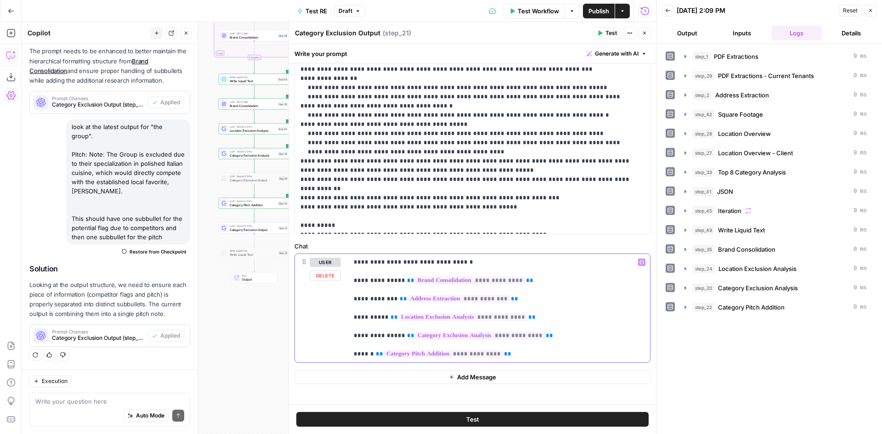
scroll to position [208, 0]
drag, startPoint x: 526, startPoint y: 304, endPoint x: 353, endPoint y: 300, distance: 173.2
click at [353, 300] on div "**********" at bounding box center [499, 308] width 302 height 108
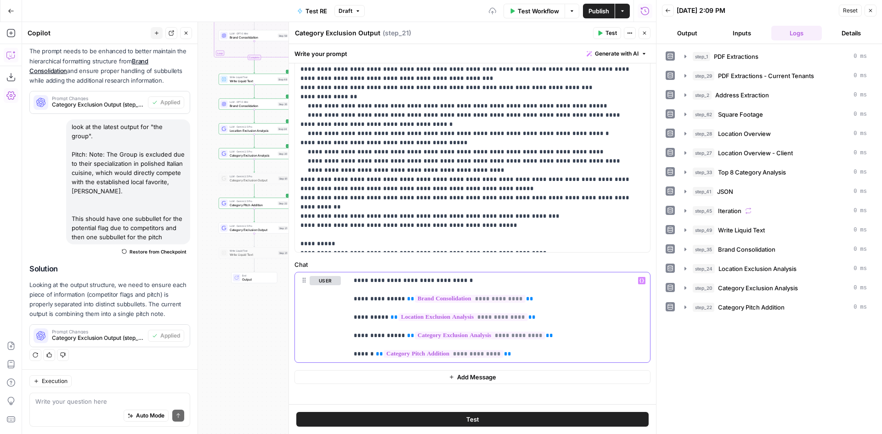
scroll to position [0, 0]
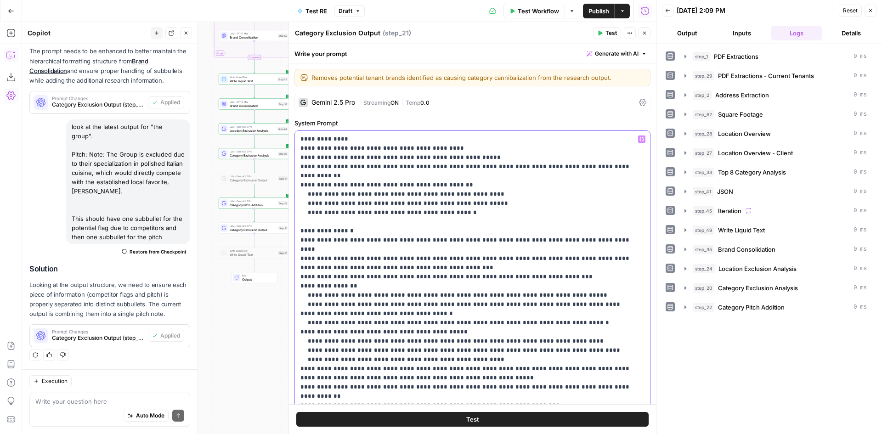
drag, startPoint x: 474, startPoint y: 159, endPoint x: 414, endPoint y: 160, distance: 59.2
click at [414, 160] on p "**********" at bounding box center [468, 286] width 337 height 303
click at [519, 415] on button "Test" at bounding box center [472, 419] width 352 height 15
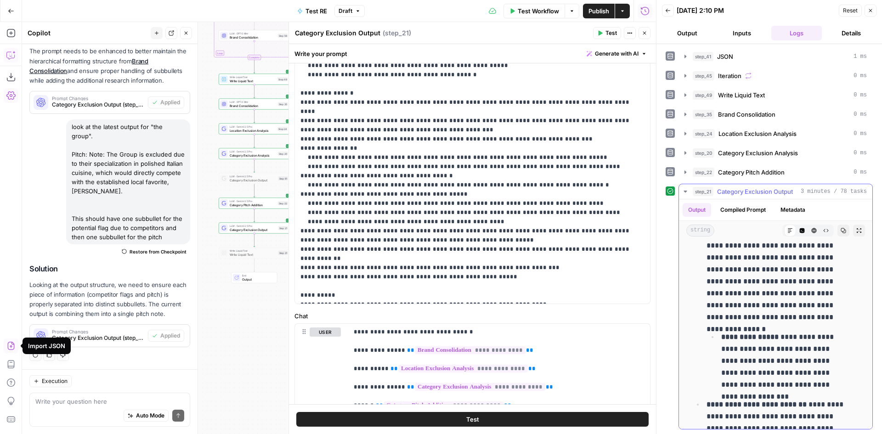
scroll to position [551, 0]
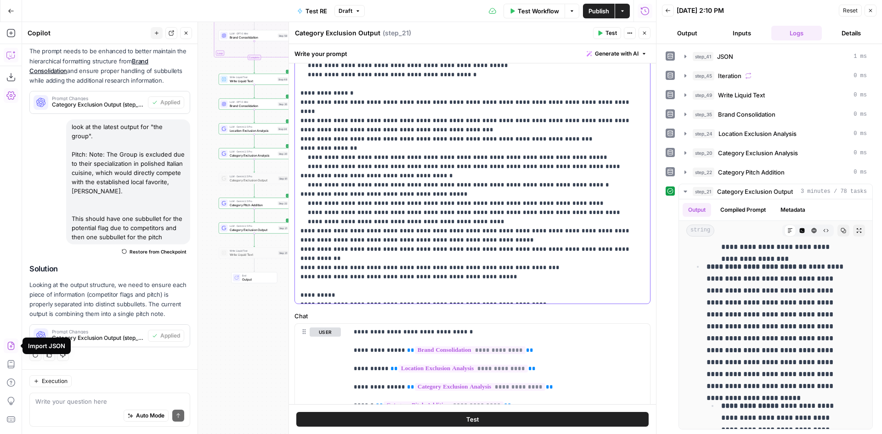
click at [482, 173] on p "**********" at bounding box center [468, 148] width 337 height 303
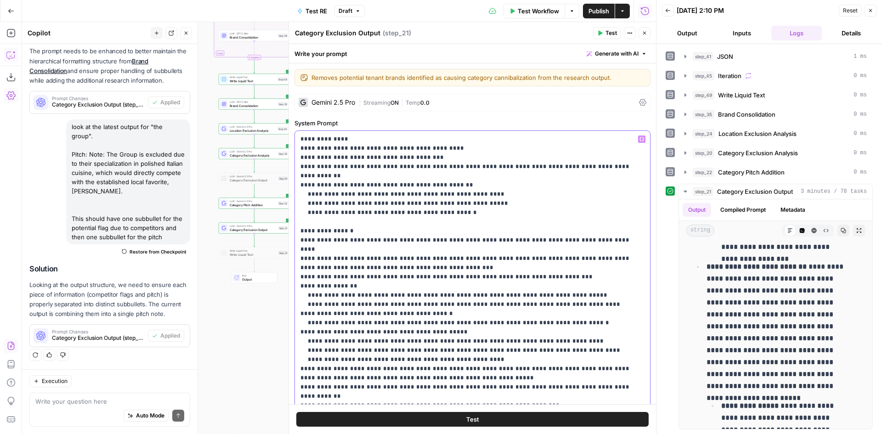
scroll to position [46, 0]
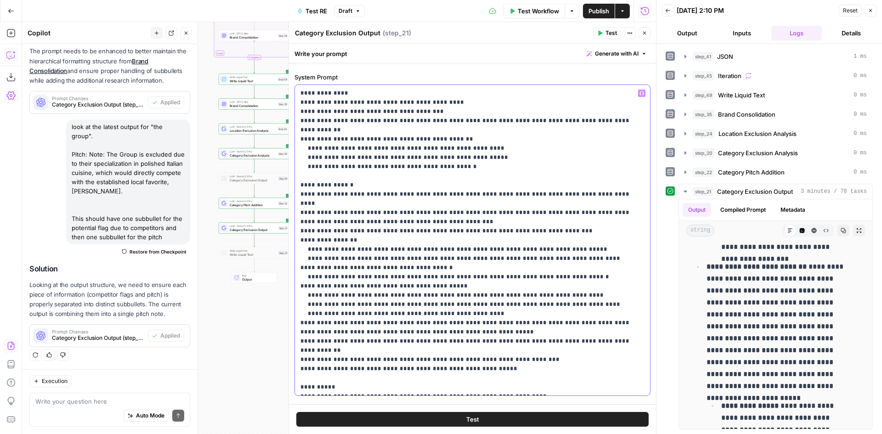
drag, startPoint x: 477, startPoint y: 312, endPoint x: 297, endPoint y: 305, distance: 180.2
click at [297, 305] on div "**********" at bounding box center [472, 240] width 355 height 310
drag, startPoint x: 405, startPoint y: 314, endPoint x: 513, endPoint y: 313, distance: 107.9
click at [513, 313] on p "**********" at bounding box center [468, 240] width 337 height 303
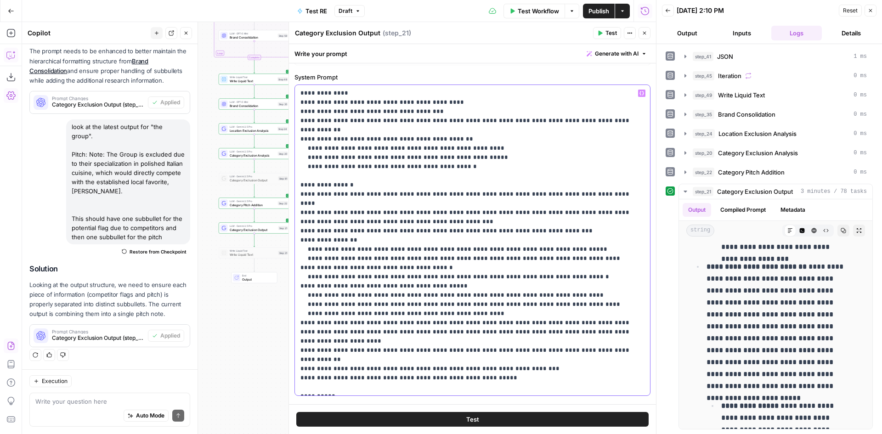
scroll to position [184, 0]
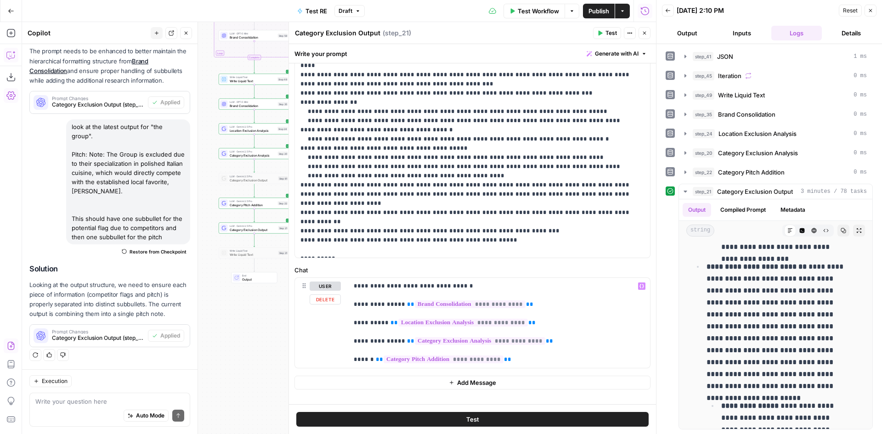
click at [471, 380] on span "Add Message" at bounding box center [476, 382] width 39 height 9
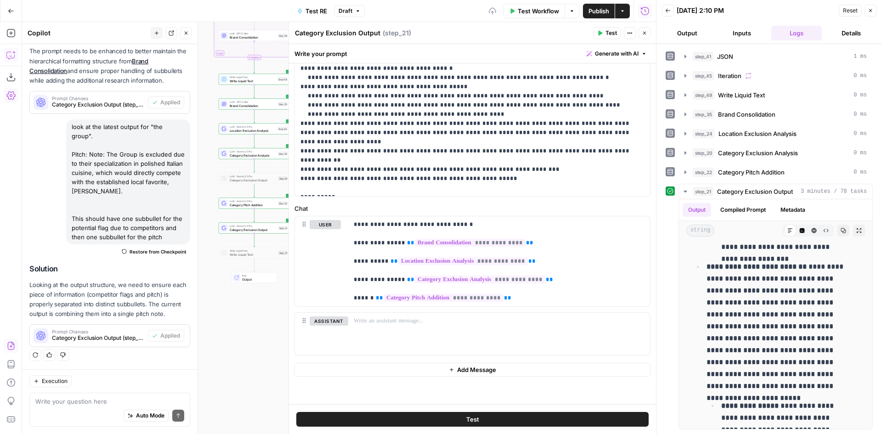
click at [449, 369] on icon "button" at bounding box center [452, 370] width 6 height 6
click at [329, 336] on button "Delete" at bounding box center [329, 334] width 39 height 10
click at [334, 330] on button "Delete" at bounding box center [325, 334] width 31 height 10
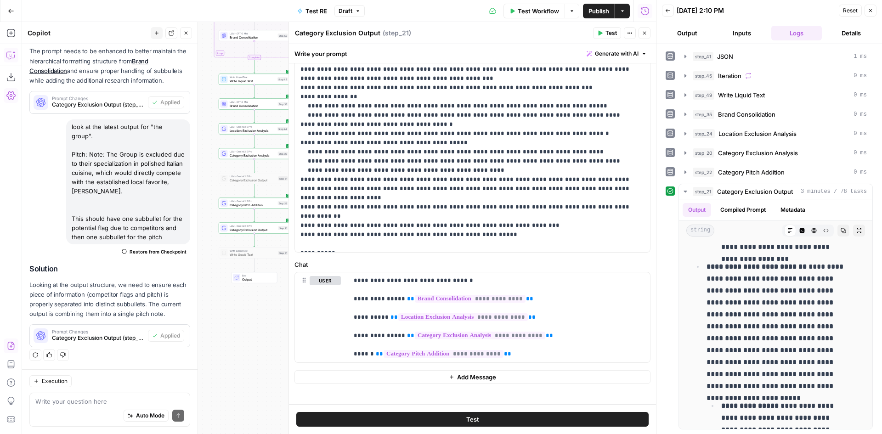
click at [413, 411] on div "Test" at bounding box center [472, 419] width 367 height 30
click at [406, 417] on button "Test" at bounding box center [472, 419] width 352 height 15
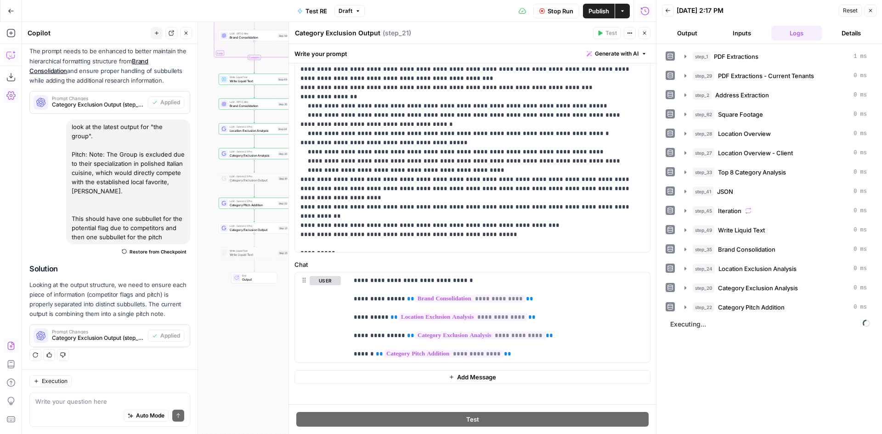
click at [605, 13] on span "Publish" at bounding box center [598, 10] width 21 height 9
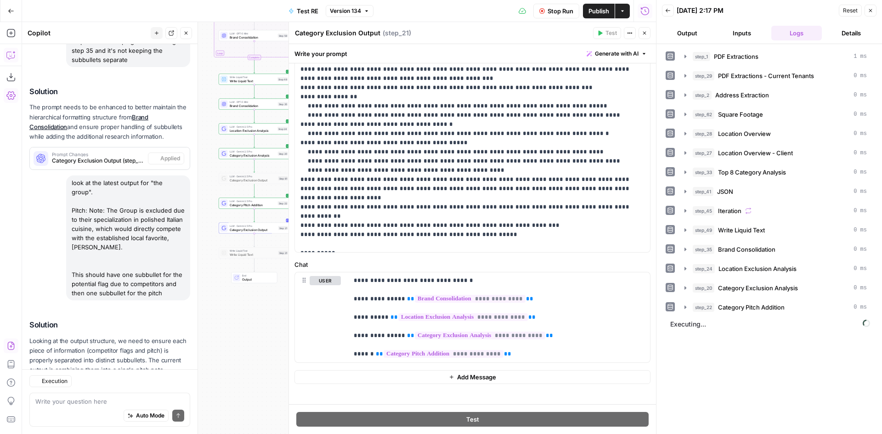
scroll to position [140, 0]
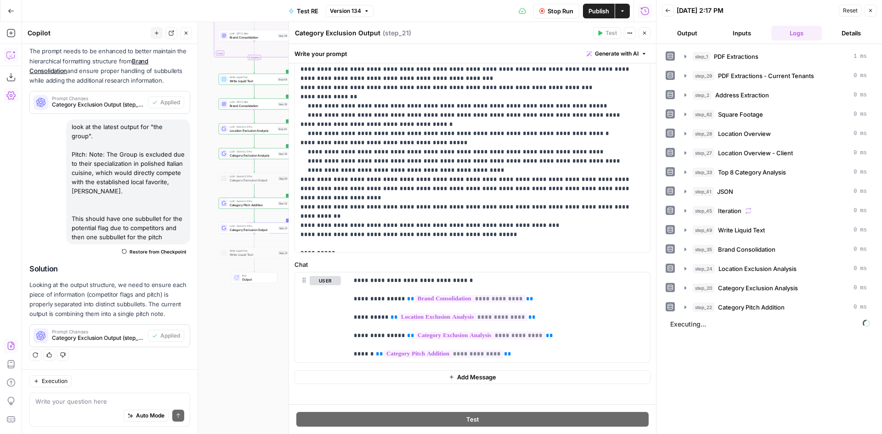
click at [598, 4] on button "Publish" at bounding box center [599, 11] width 32 height 15
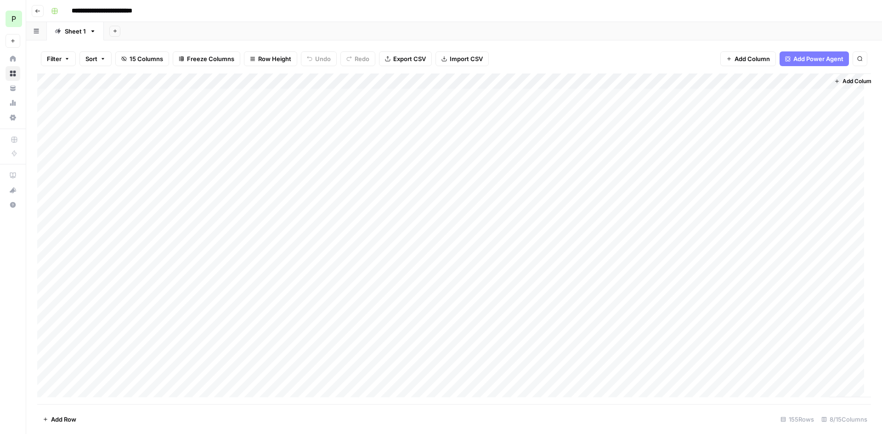
click at [725, 79] on div "Add Column" at bounding box center [454, 238] width 834 height 331
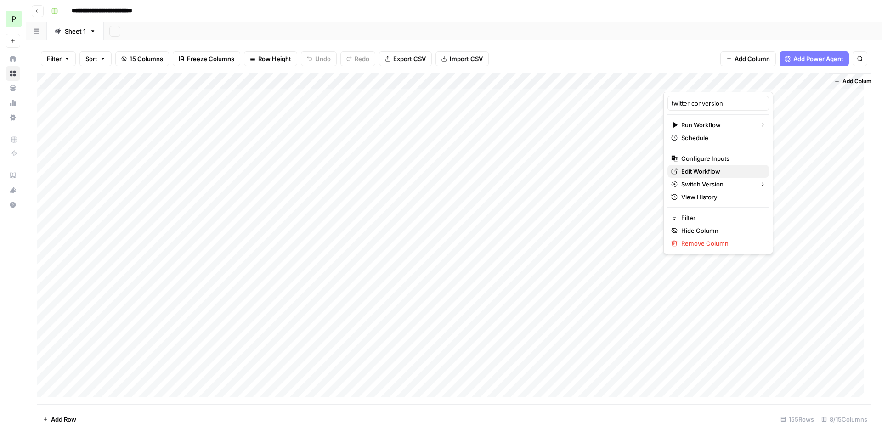
click at [716, 167] on span "Edit Workflow" at bounding box center [721, 171] width 80 height 9
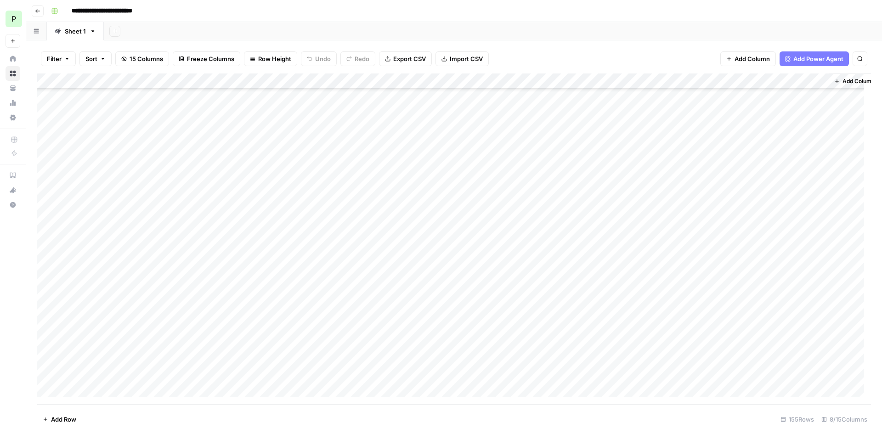
scroll to position [2127, 0]
click at [737, 360] on div "Add Column" at bounding box center [454, 238] width 834 height 331
click at [727, 79] on div "Add Column" at bounding box center [454, 238] width 834 height 331
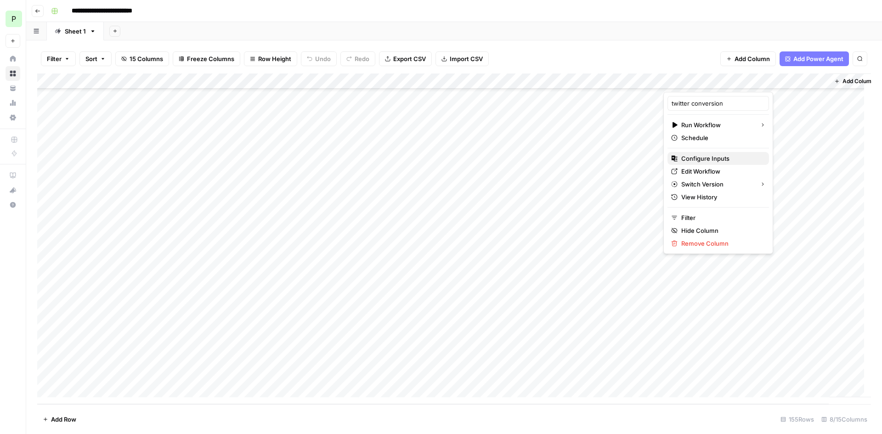
click at [723, 162] on span "Configure Inputs" at bounding box center [721, 158] width 80 height 9
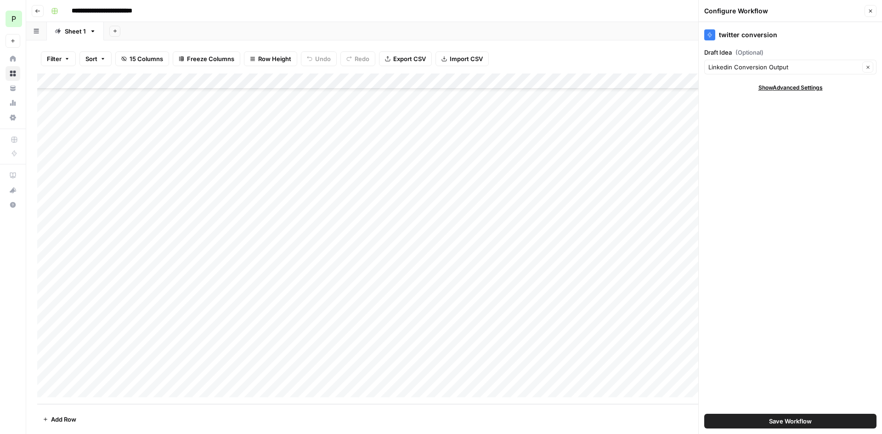
click at [870, 10] on icon "button" at bounding box center [871, 11] width 6 height 6
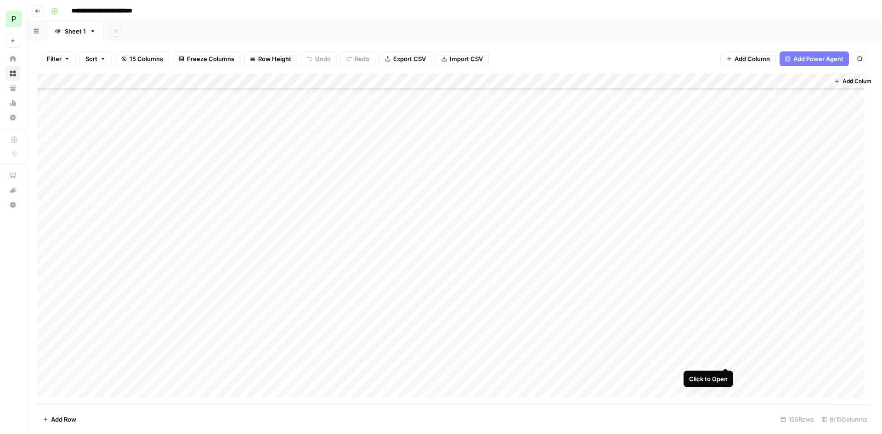
click at [727, 356] on div "Add Column" at bounding box center [454, 238] width 834 height 331
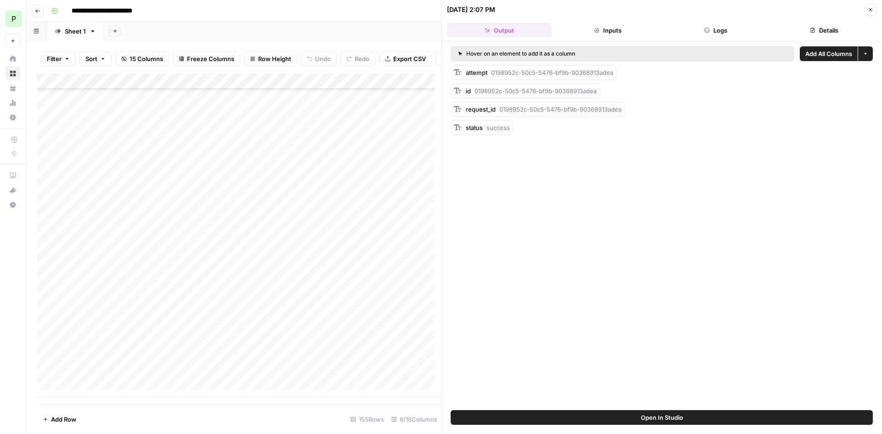
click at [725, 23] on button "Logs" at bounding box center [716, 30] width 105 height 15
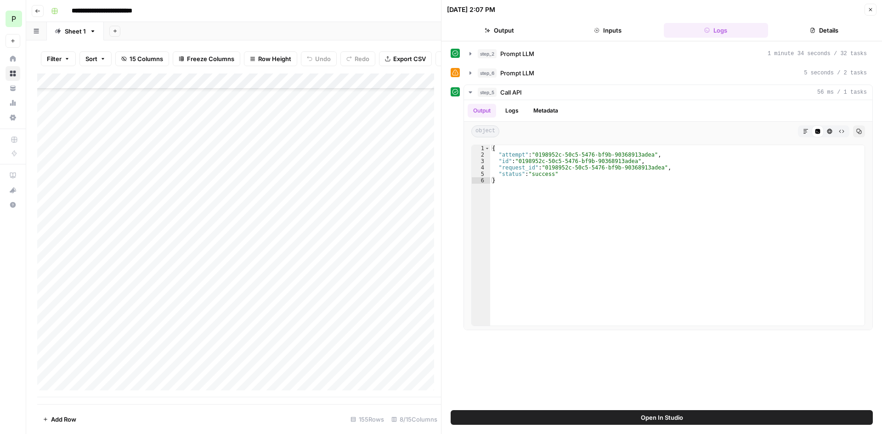
click at [617, 31] on button "Inputs" at bounding box center [607, 30] width 105 height 15
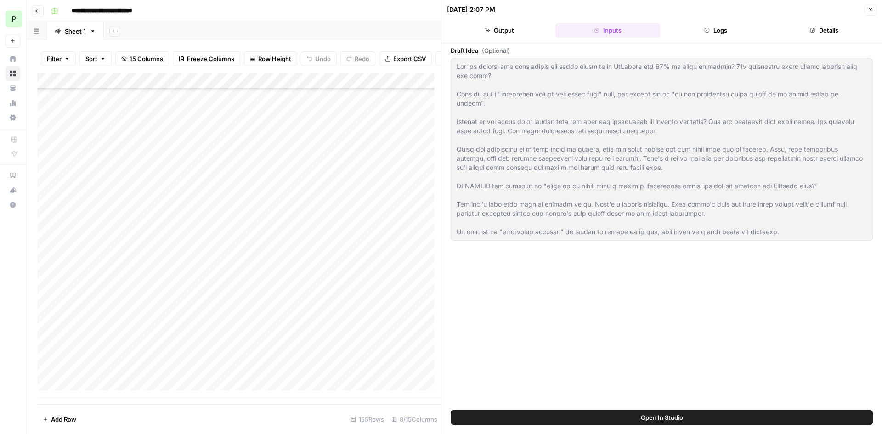
click at [671, 31] on button "Logs" at bounding box center [716, 30] width 105 height 15
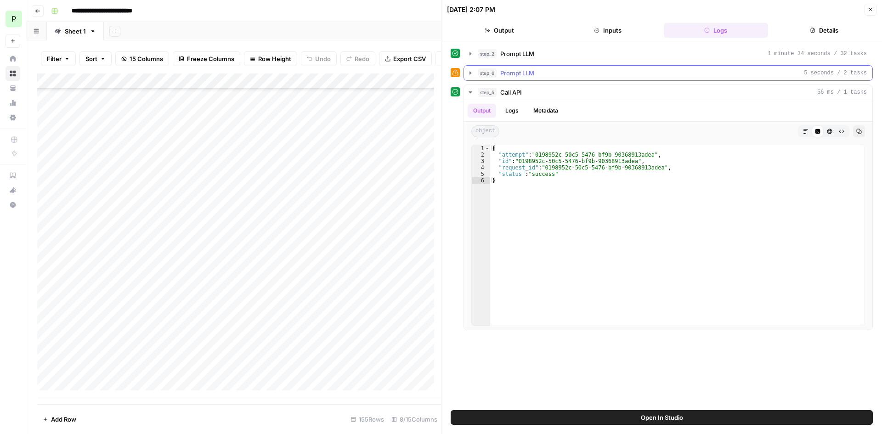
click at [630, 75] on div "step_6 Prompt LLM 5 seconds / 2 tasks" at bounding box center [672, 72] width 389 height 9
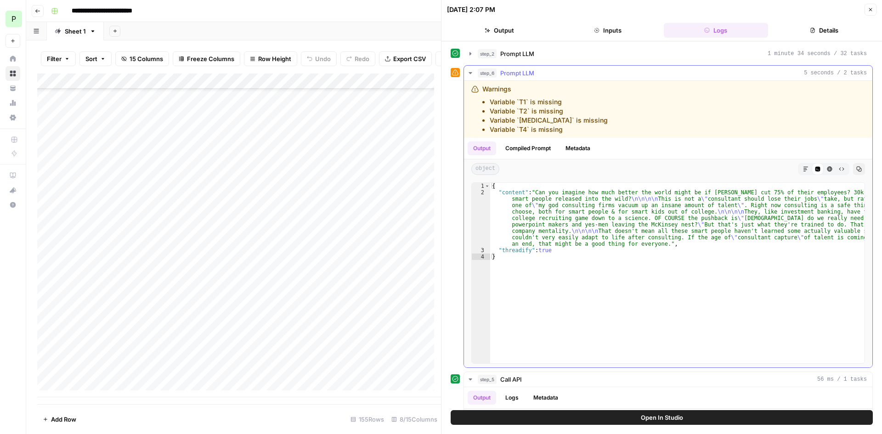
click at [627, 73] on div "step_6 Prompt LLM 5 seconds / 2 tasks" at bounding box center [672, 72] width 389 height 9
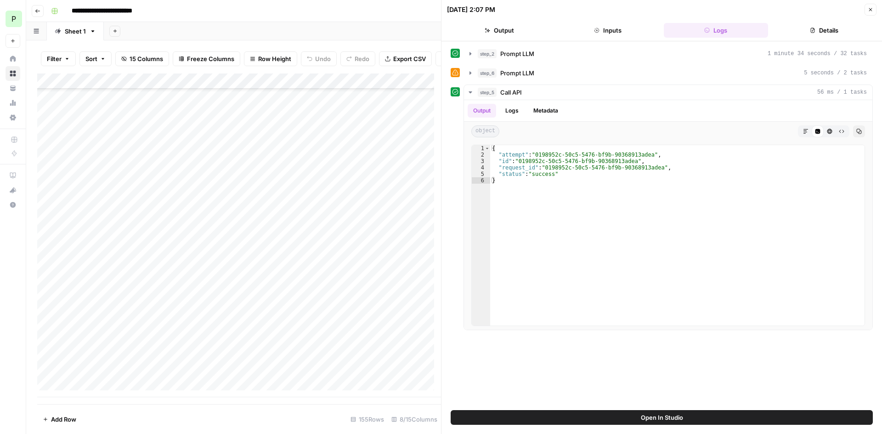
click at [626, 61] on div "step_2 Prompt LLM 1 minute 34 seconds / 32 tasks" at bounding box center [667, 54] width 409 height 16
click at [629, 58] on button "step_2 Prompt LLM 1 minute 34 seconds / 32 tasks" at bounding box center [668, 53] width 408 height 15
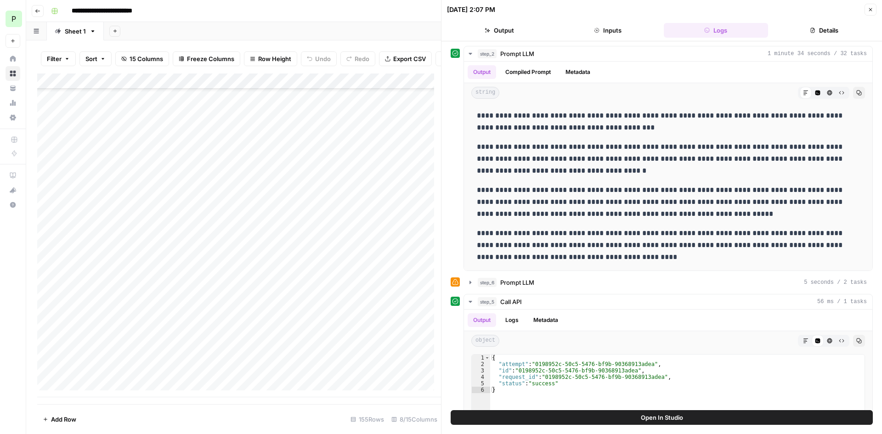
click at [865, 11] on button "Close" at bounding box center [870, 10] width 12 height 12
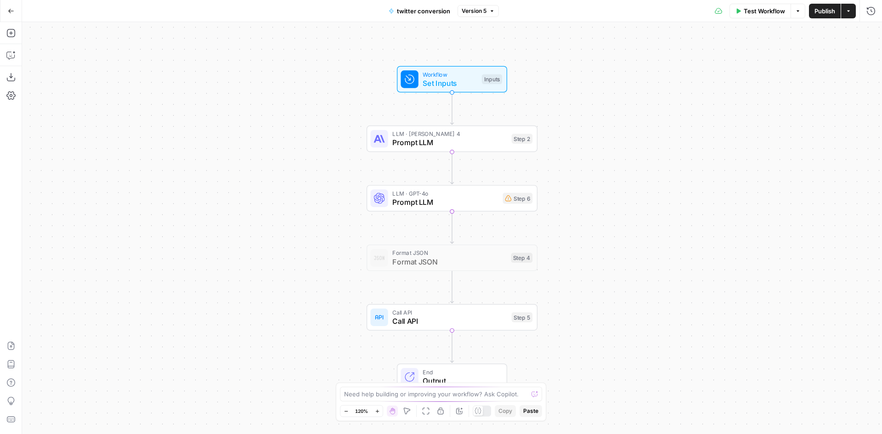
drag, startPoint x: 600, startPoint y: 181, endPoint x: 586, endPoint y: 149, distance: 34.7
click at [586, 149] on div "Workflow Set Inputs Inputs LLM · [PERSON_NAME] 4 Prompt LLM Step 2 LLM · GPT-4o…" at bounding box center [452, 228] width 860 height 412
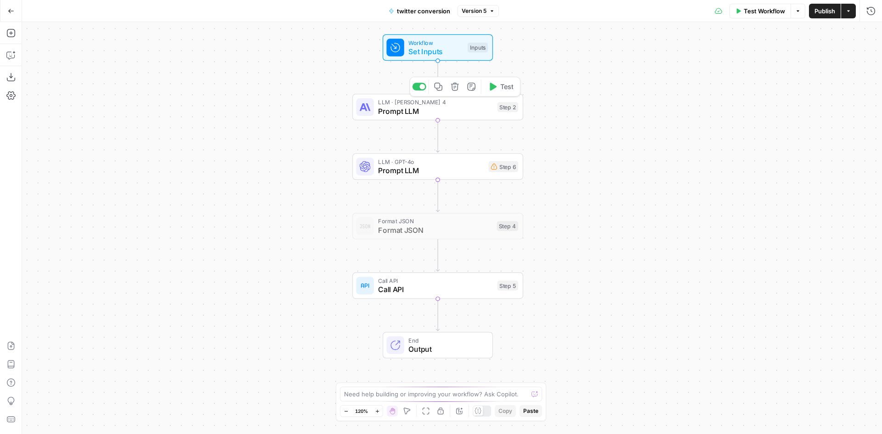
click at [484, 113] on span "Prompt LLM" at bounding box center [435, 111] width 115 height 11
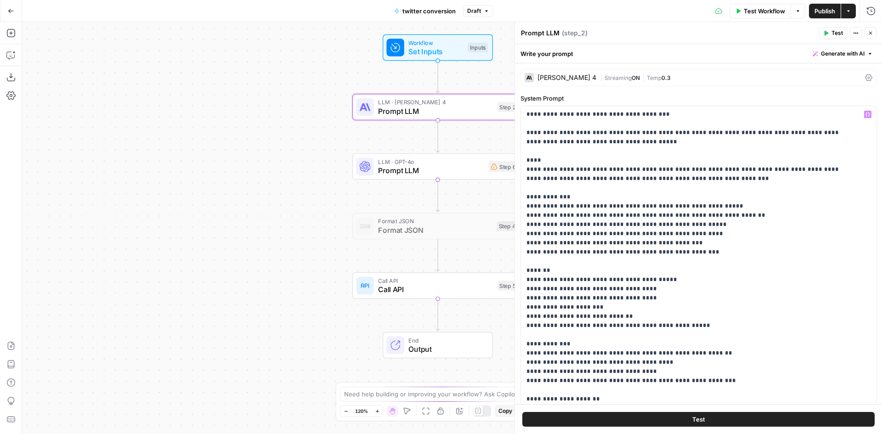
click at [613, 79] on span "Streaming" at bounding box center [617, 77] width 27 height 7
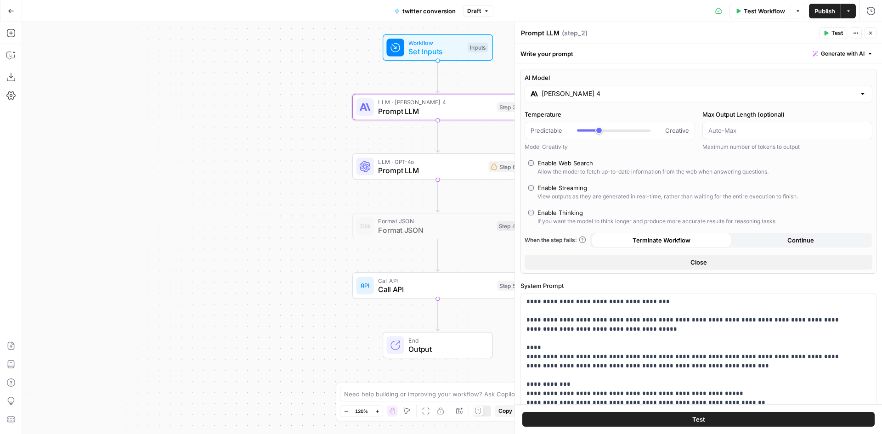
click at [634, 96] on input "[PERSON_NAME] 4" at bounding box center [698, 93] width 314 height 9
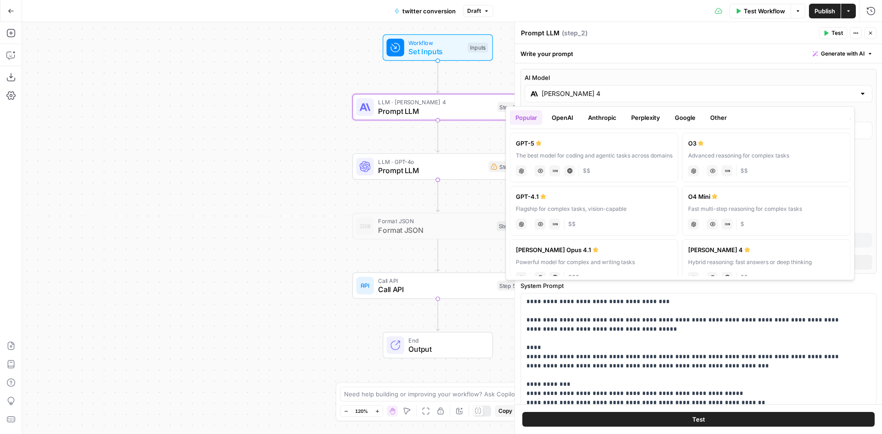
click at [608, 150] on label "GPT-5 The best model for coding and agentic tasks across domains chat Vision Ca…" at bounding box center [594, 158] width 169 height 50
type input "GPT-5"
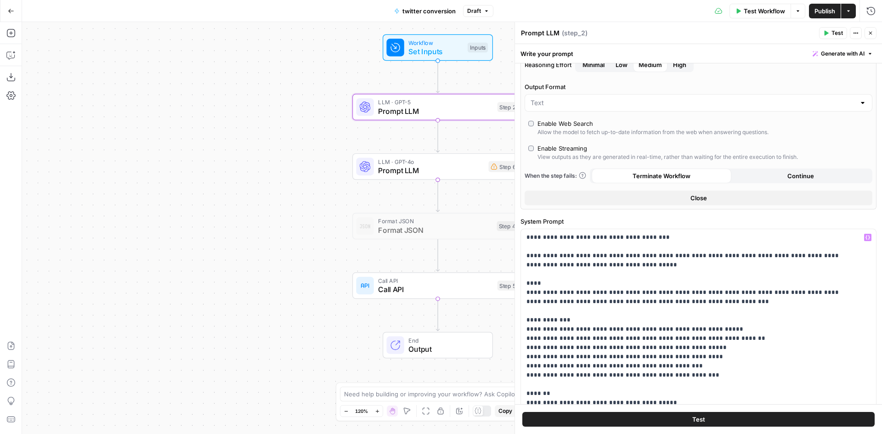
scroll to position [92, 0]
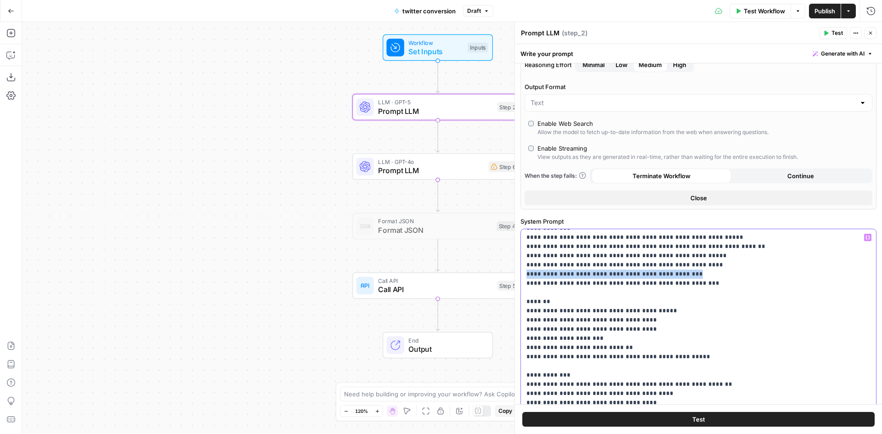
drag, startPoint x: 680, startPoint y: 273, endPoint x: 522, endPoint y: 275, distance: 158.0
click at [522, 275] on div "**********" at bounding box center [695, 416] width 348 height 374
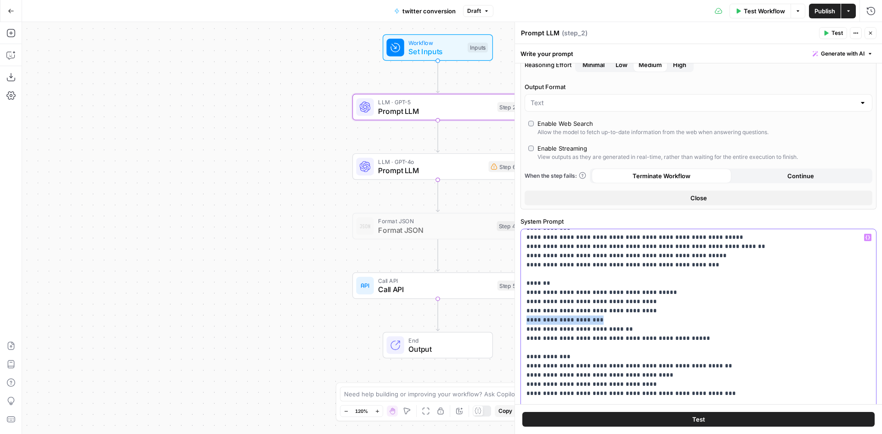
drag, startPoint x: 605, startPoint y: 321, endPoint x: 516, endPoint y: 320, distance: 89.1
click at [516, 320] on div "**********" at bounding box center [697, 228] width 367 height 412
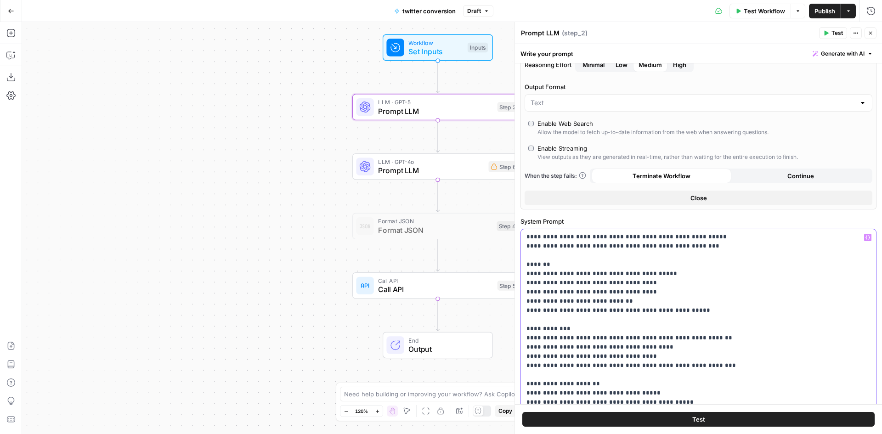
scroll to position [184, 0]
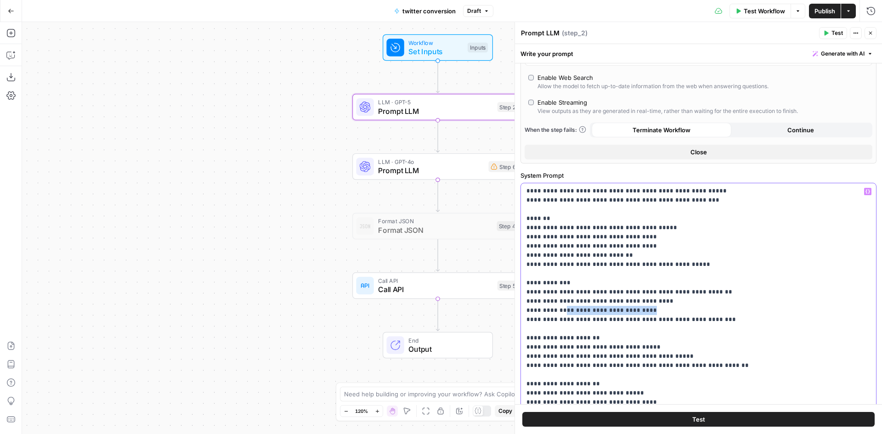
drag, startPoint x: 634, startPoint y: 310, endPoint x: 561, endPoint y: 309, distance: 72.6
click at [561, 309] on p "**********" at bounding box center [691, 315] width 330 height 478
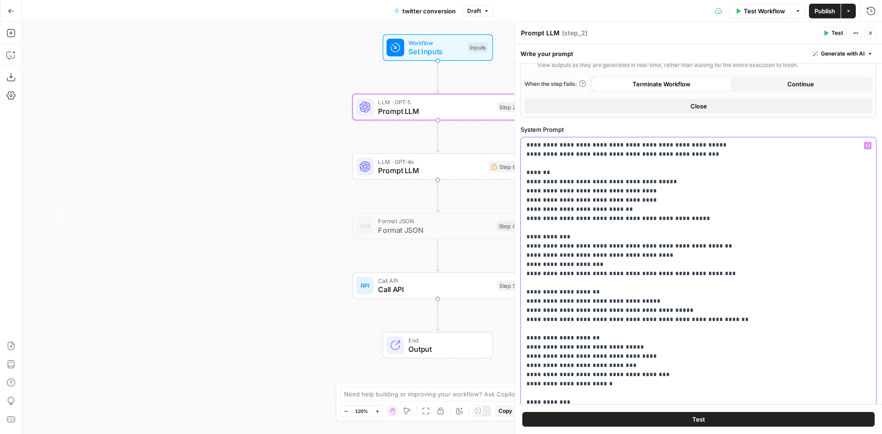
scroll to position [0, 0]
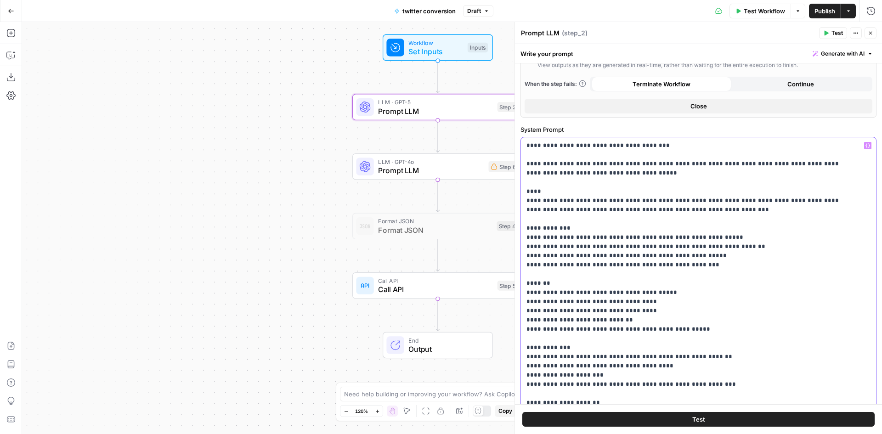
click at [673, 199] on p "**********" at bounding box center [691, 380] width 330 height 478
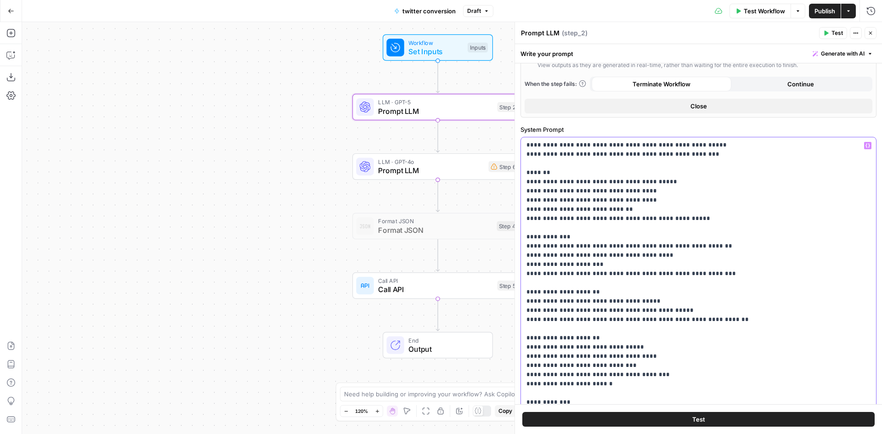
scroll to position [276, 0]
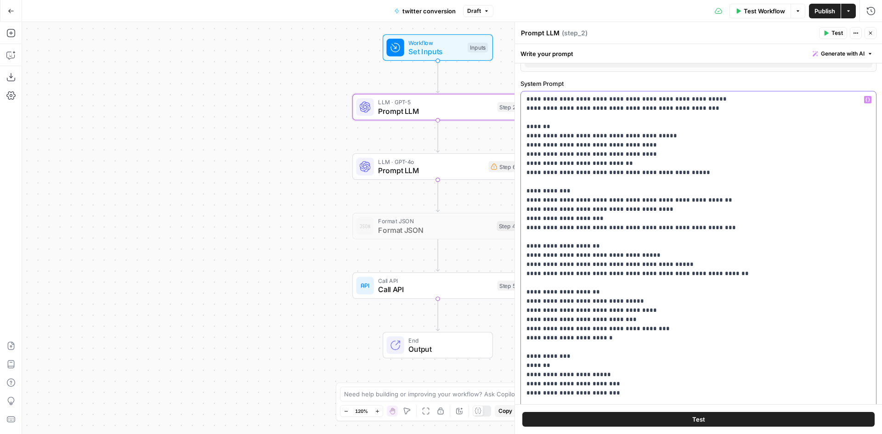
click at [640, 266] on p "**********" at bounding box center [691, 223] width 330 height 478
click at [730, 271] on p "**********" at bounding box center [691, 223] width 330 height 478
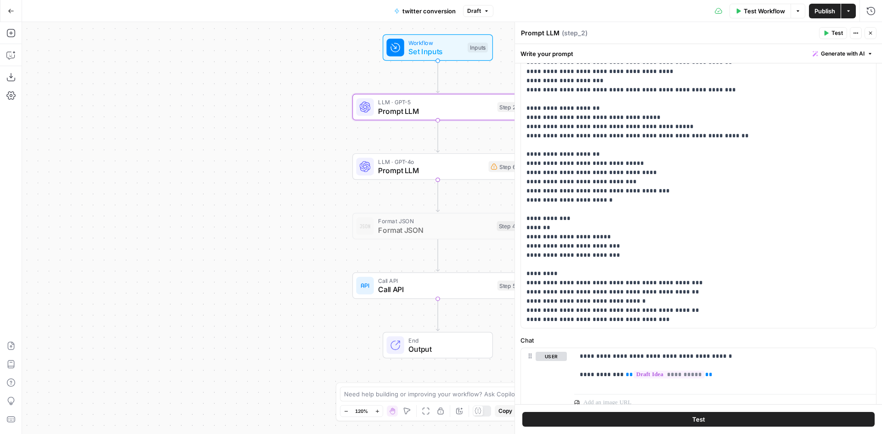
click at [830, 32] on button "Test" at bounding box center [833, 33] width 28 height 12
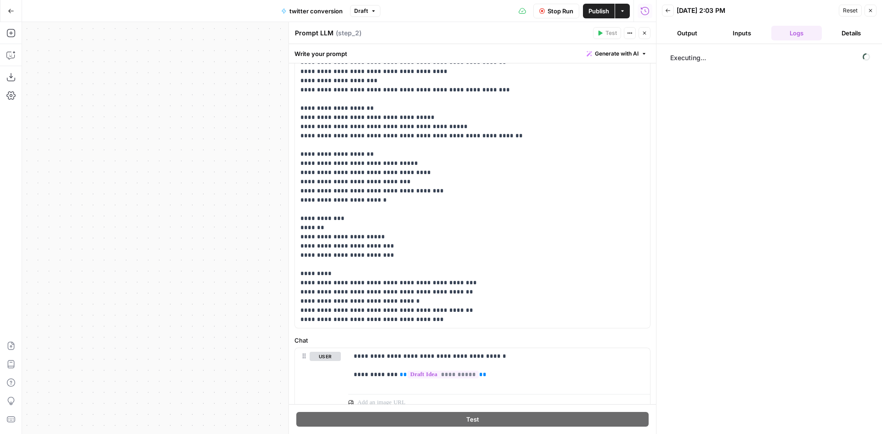
click at [567, 11] on span "Stop Run" at bounding box center [560, 10] width 26 height 9
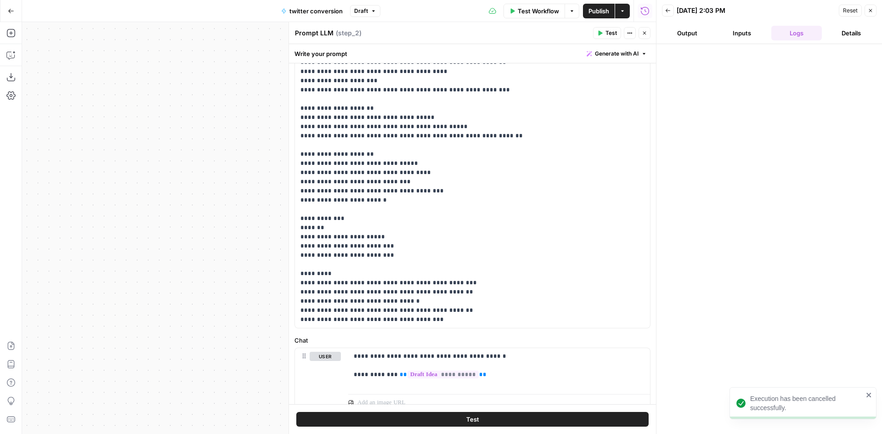
click at [536, 12] on span "Test Workflow" at bounding box center [538, 10] width 41 height 9
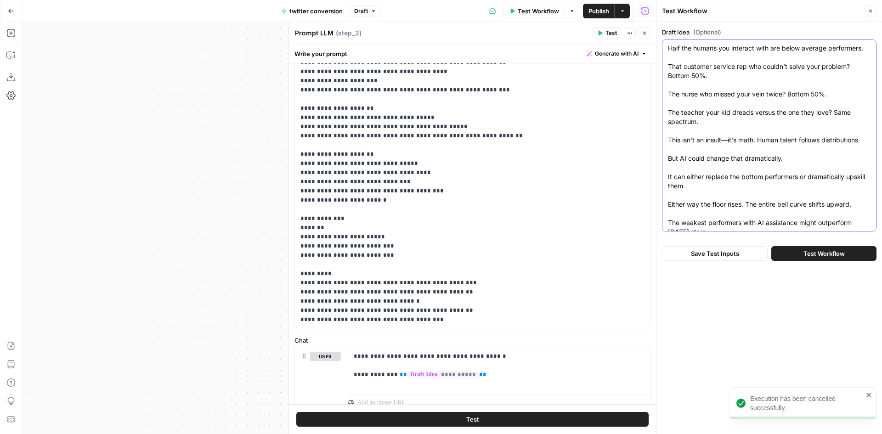
click at [732, 75] on textarea "Half the humans you interact with are below average performers. That customer s…" at bounding box center [769, 172] width 203 height 257
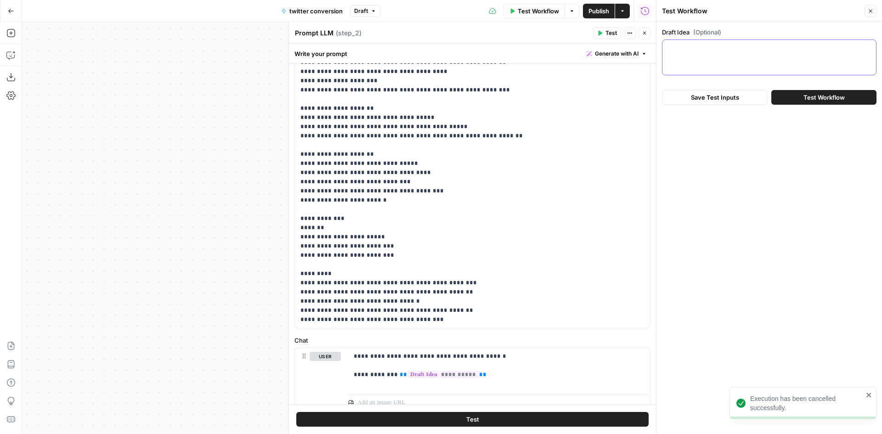
paste textarea "[URL][DOMAIN_NAME]"
type textarea "[URL][DOMAIN_NAME]"
paste textarea "Can you imagine how much better the world might be if [PERSON_NAME] cut 75% of …"
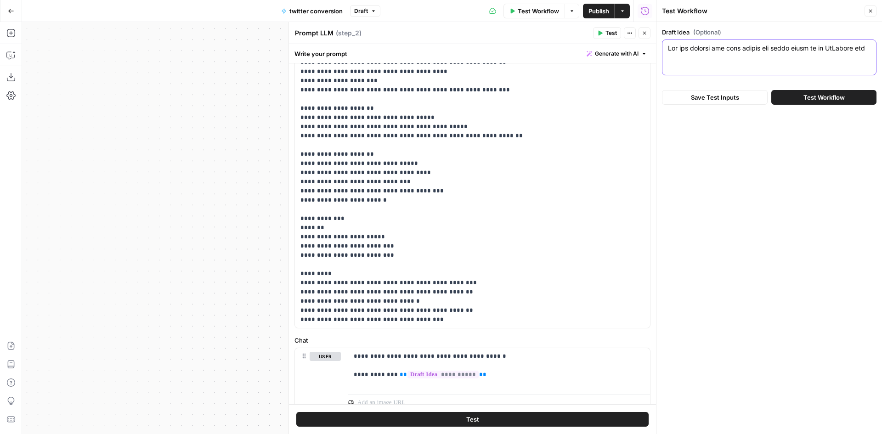
scroll to position [97, 0]
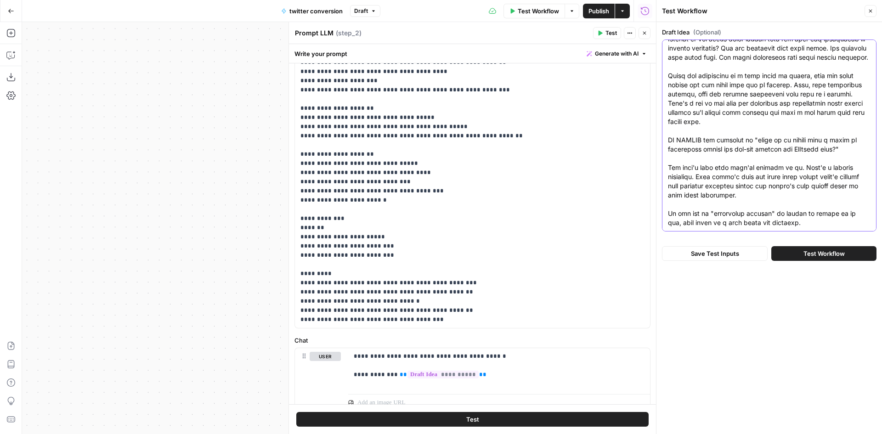
type textarea "Can you imagine how much better the world might be if [PERSON_NAME] cut 75% of …"
click at [812, 254] on span "Test Workflow" at bounding box center [823, 253] width 41 height 9
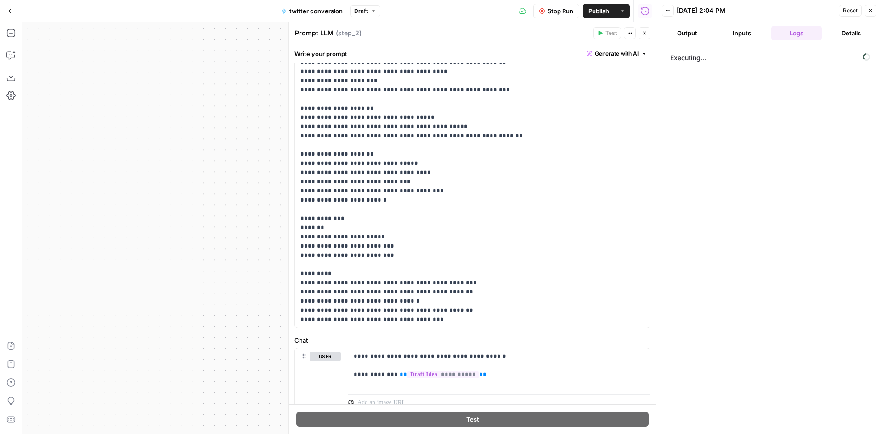
click at [756, 215] on div "Executing..." at bounding box center [768, 239] width 207 height 381
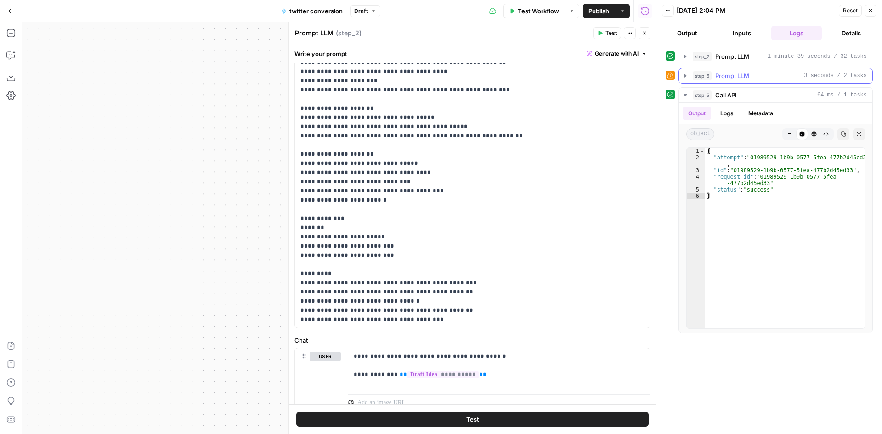
click at [771, 58] on div "step_2 Prompt LLM 1 minute 39 seconds / 32 tasks" at bounding box center [780, 56] width 174 height 9
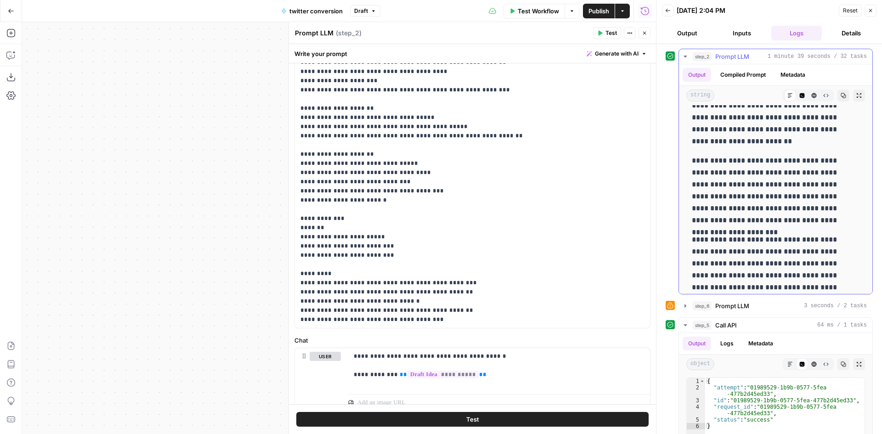
scroll to position [123, 0]
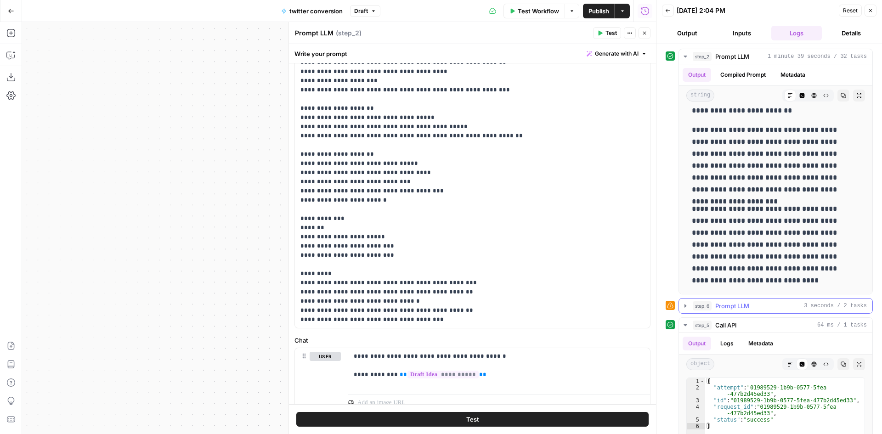
click at [784, 300] on button "step_6 Prompt LLM 3 seconds / 2 tasks" at bounding box center [775, 306] width 193 height 15
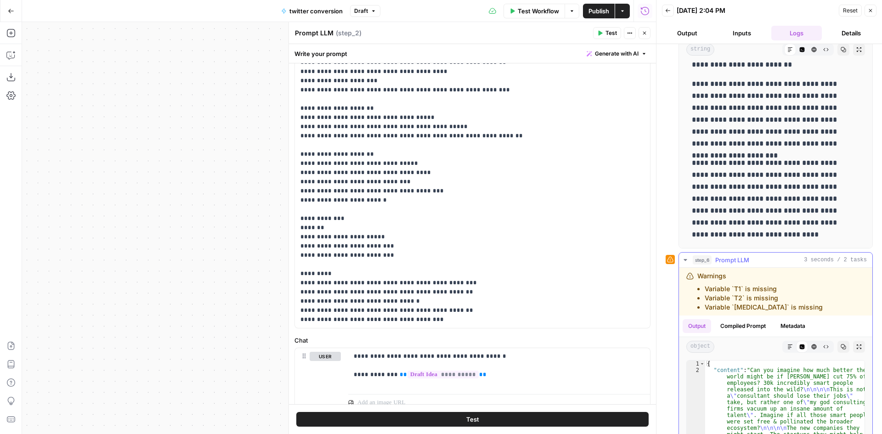
scroll to position [184, 0]
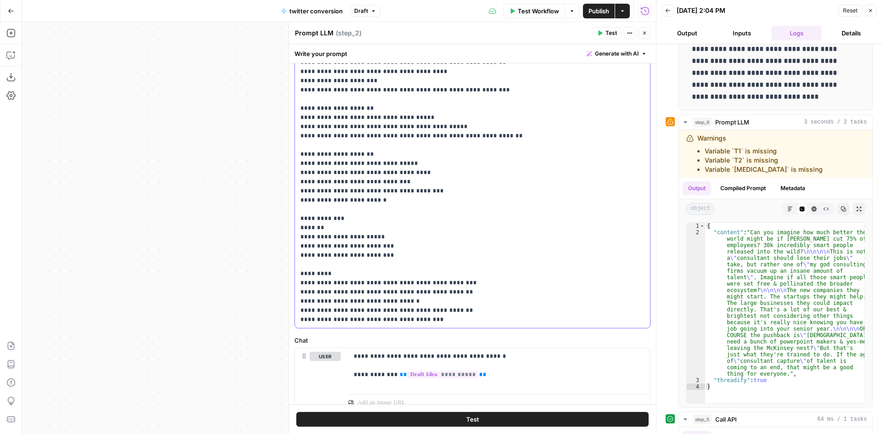
drag, startPoint x: 379, startPoint y: 256, endPoint x: 291, endPoint y: 251, distance: 88.8
click at [291, 251] on div "**********" at bounding box center [471, 228] width 367 height 412
copy p "**********"
drag, startPoint x: 380, startPoint y: 255, endPoint x: 291, endPoint y: 251, distance: 89.2
click at [291, 251] on div "**********" at bounding box center [471, 228] width 367 height 412
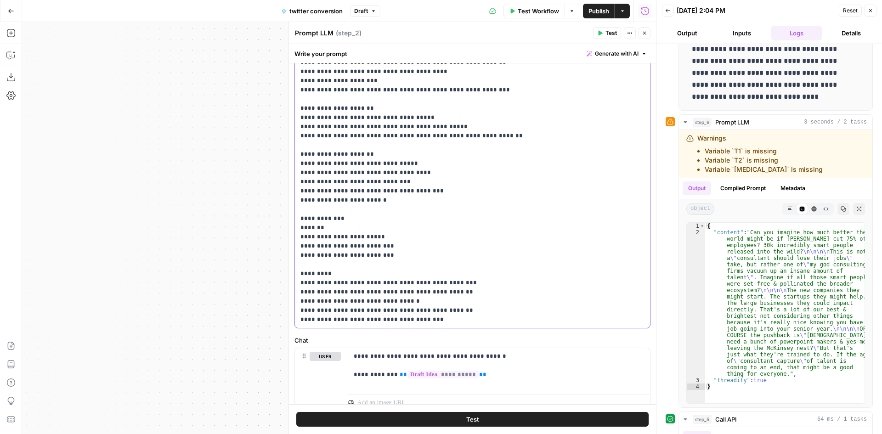
copy p "**********"
click at [392, 254] on p "**********" at bounding box center [465, 86] width 330 height 478
click at [309, 265] on p "**********" at bounding box center [465, 90] width 330 height 487
click at [649, 32] on button "Close" at bounding box center [644, 33] width 12 height 12
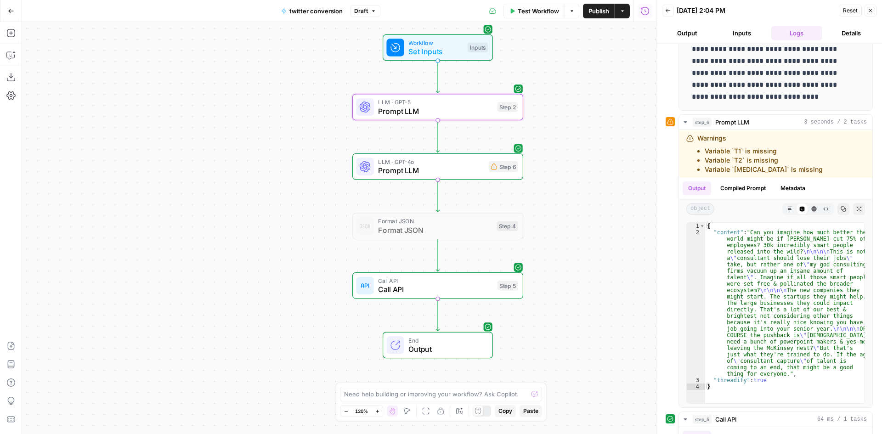
click at [486, 173] on div "LLM · GPT-4o Prompt LLM Step 6 Copy step Delete step Add Note Test" at bounding box center [437, 166] width 162 height 19
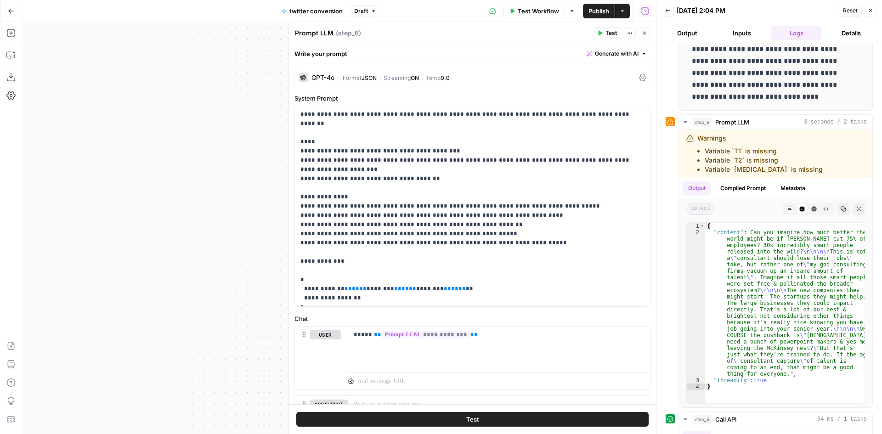
click at [406, 73] on div "| Format JSON | Streaming ON | Temp 0.0" at bounding box center [486, 77] width 297 height 9
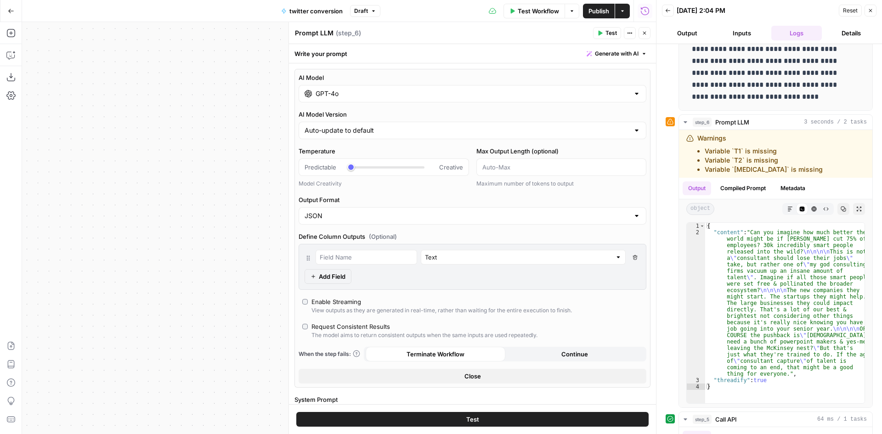
click at [420, 96] on input "GPT-4o" at bounding box center [473, 93] width 314 height 9
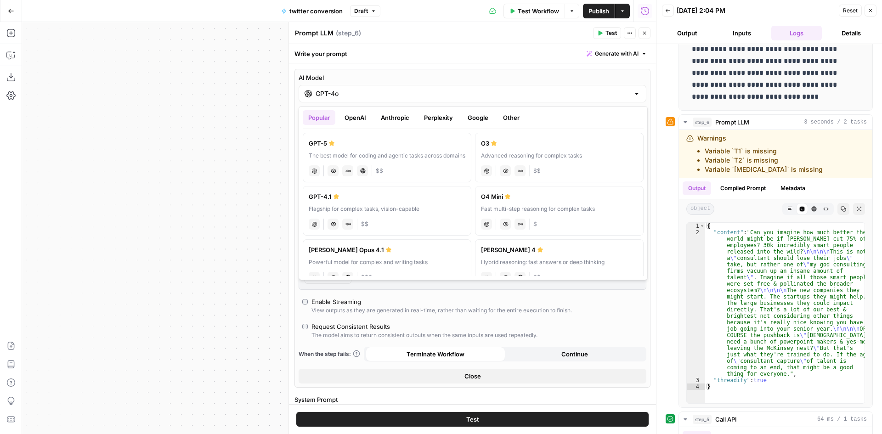
click at [213, 106] on div "Workflow Set Inputs Inputs LLM · GPT-5 Prompt LLM Step 2 LLM · GPT-4o Prompt LL…" at bounding box center [339, 228] width 634 height 412
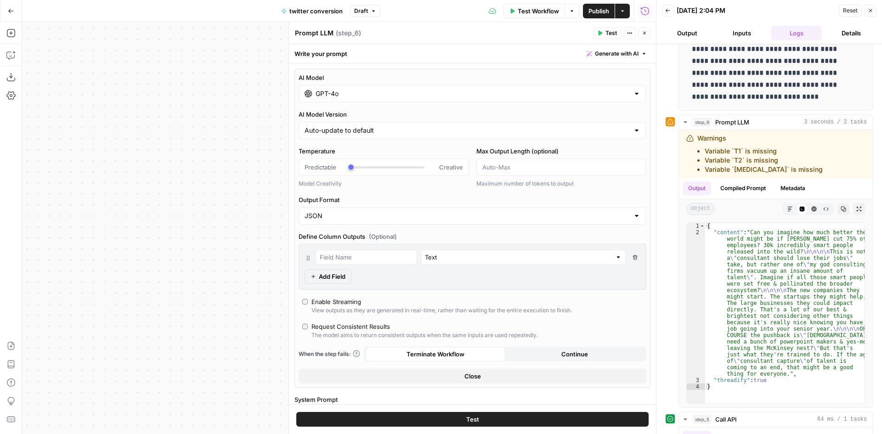
click at [646, 32] on icon "button" at bounding box center [645, 33] width 6 height 6
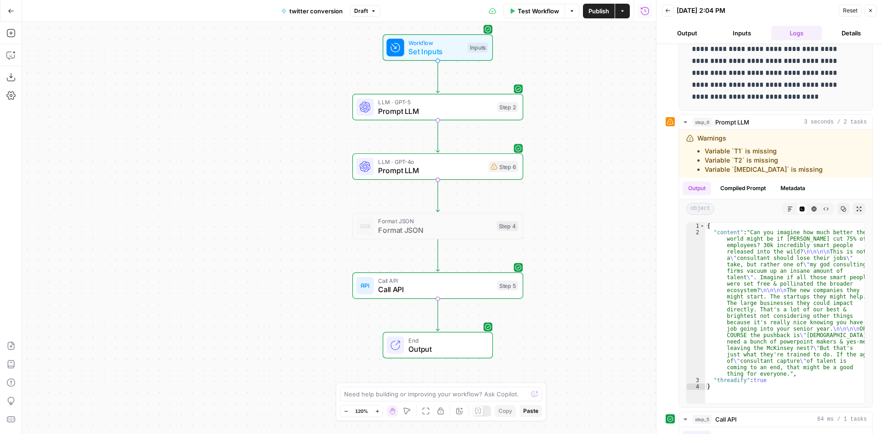
click at [458, 176] on div "LLM · GPT-4o Prompt LLM Step 6 Copy step Delete step Add Note Test" at bounding box center [437, 166] width 171 height 27
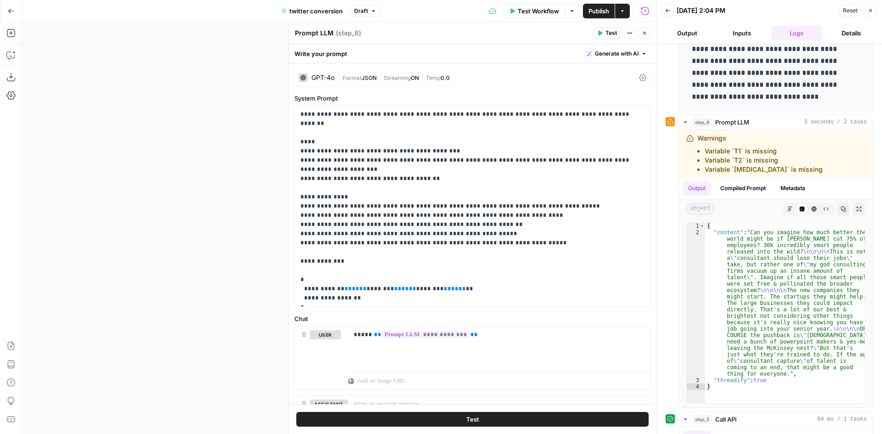
drag, startPoint x: 182, startPoint y: 206, endPoint x: 172, endPoint y: 211, distance: 11.1
click at [172, 211] on div "Workflow Set Inputs Inputs LLM · GPT-5 Prompt LLM Step 2 LLM · GPT-4o Prompt LL…" at bounding box center [339, 228] width 634 height 412
drag, startPoint x: 432, startPoint y: 278, endPoint x: 394, endPoint y: 276, distance: 38.2
click at [394, 276] on p "**********" at bounding box center [468, 206] width 337 height 193
copy p "******** ** ** **"
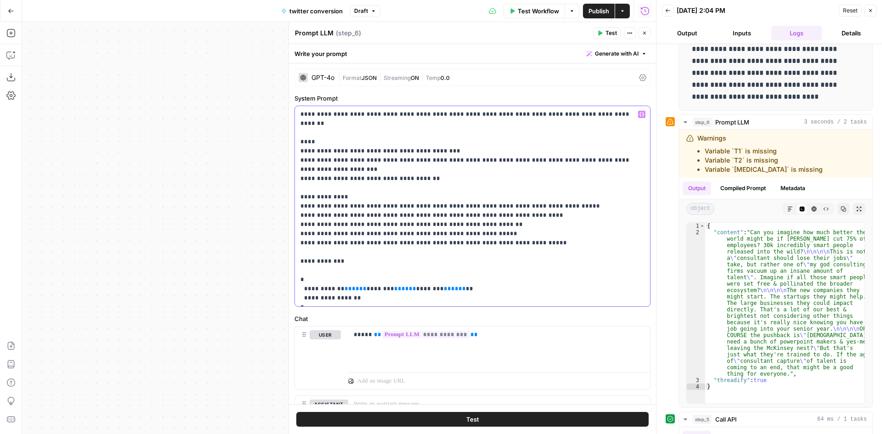
click at [432, 277] on p "**********" at bounding box center [468, 206] width 337 height 193
paste div
click at [501, 286] on span "**" at bounding box center [504, 289] width 7 height 6
click at [415, 141] on p "**********" at bounding box center [468, 206] width 337 height 193
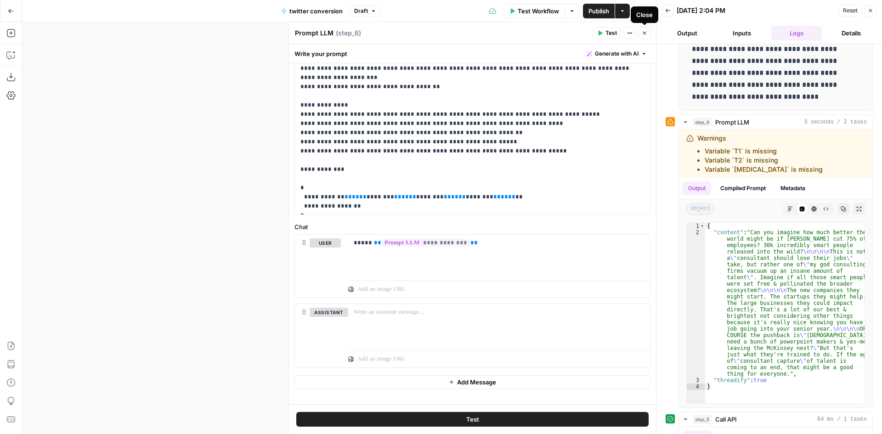
click at [642, 29] on button "Close" at bounding box center [644, 33] width 12 height 12
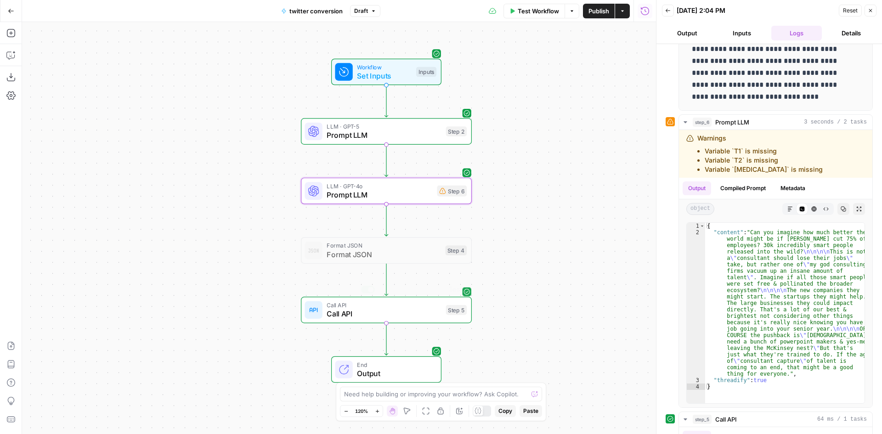
click at [422, 309] on span "Call API" at bounding box center [384, 313] width 115 height 11
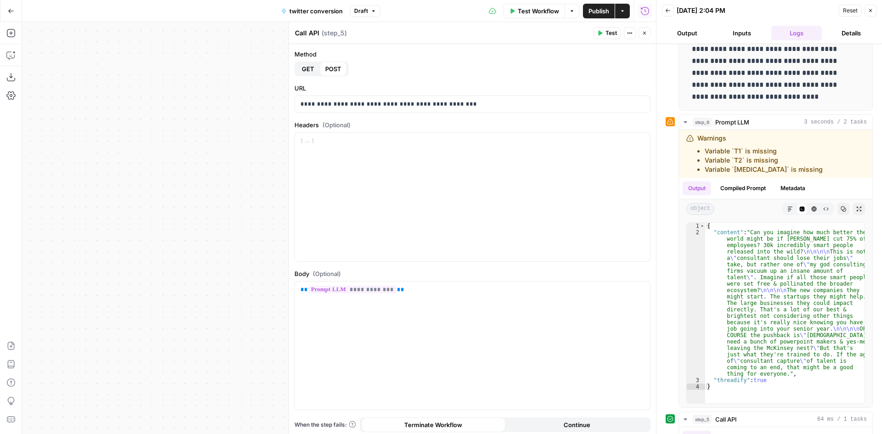
click at [646, 34] on icon "button" at bounding box center [645, 33] width 6 height 6
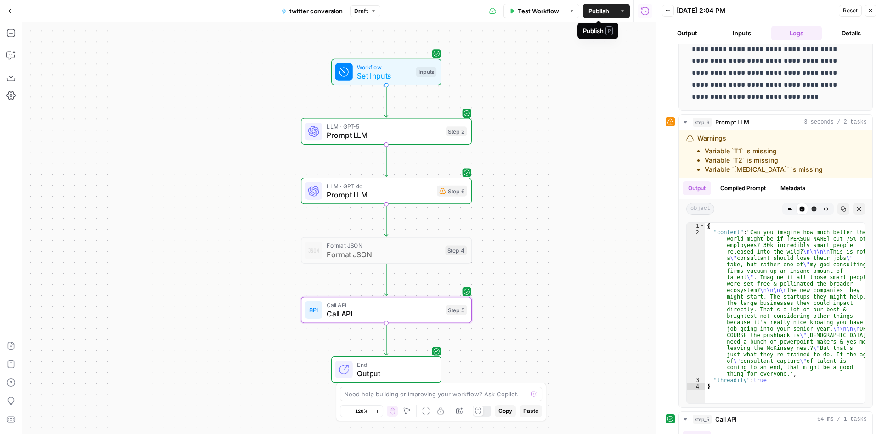
click at [605, 13] on span "Publish" at bounding box center [598, 10] width 21 height 9
click at [373, 196] on span "Prompt LLM" at bounding box center [380, 194] width 106 height 11
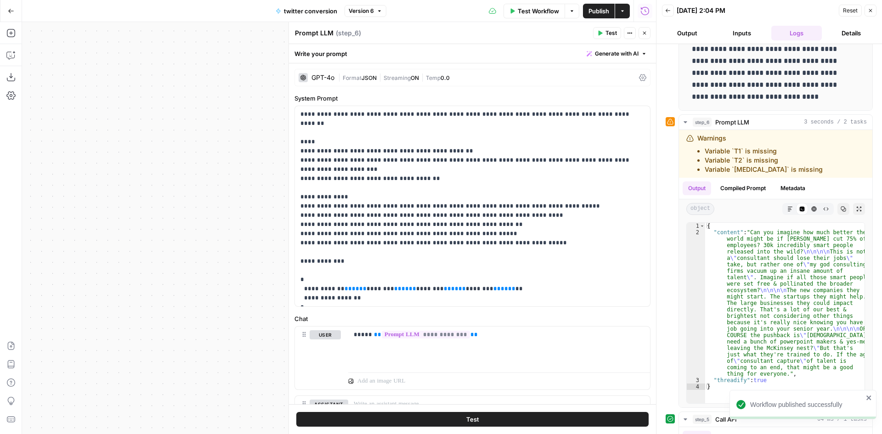
click at [598, 8] on span "Publish" at bounding box center [598, 10] width 21 height 9
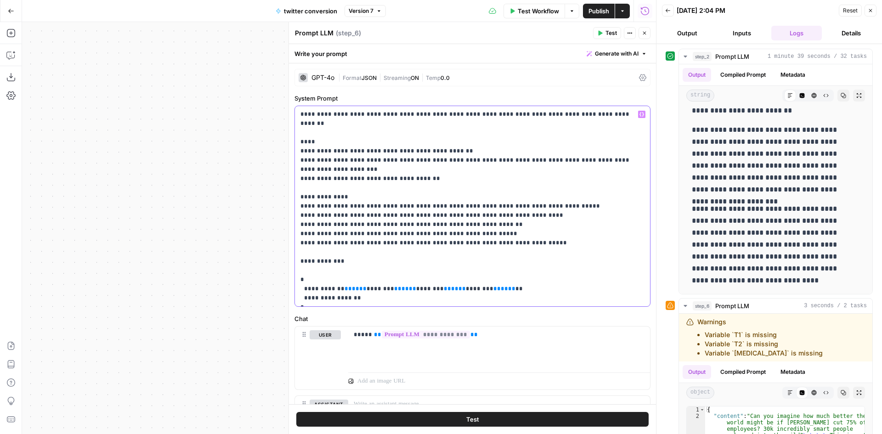
drag, startPoint x: 471, startPoint y: 280, endPoint x: 432, endPoint y: 277, distance: 38.6
click at [432, 277] on p "**********" at bounding box center [468, 206] width 337 height 193
click at [427, 143] on p "**********" at bounding box center [468, 206] width 337 height 193
click at [593, 6] on button "Publish" at bounding box center [599, 11] width 32 height 15
drag, startPoint x: 570, startPoint y: 37, endPoint x: 621, endPoint y: 36, distance: 51.5
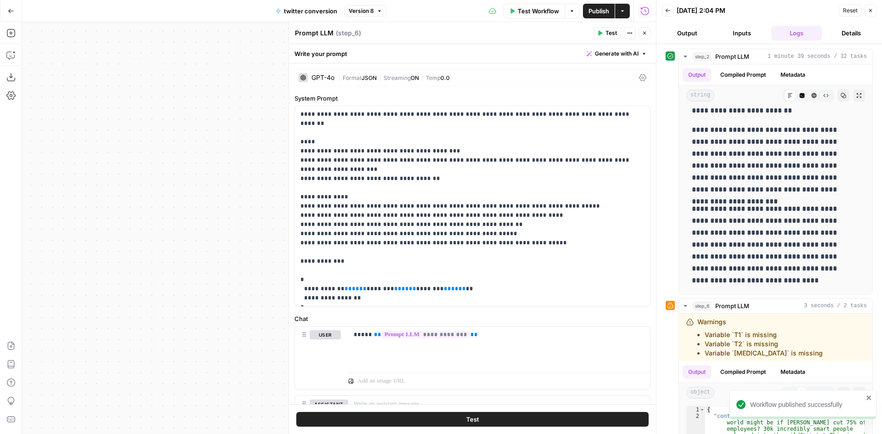
click at [571, 37] on div "Prompt LLM Prompt LLM ( step_6 )" at bounding box center [442, 33] width 296 height 10
click at [646, 34] on icon "button" at bounding box center [645, 33] width 6 height 6
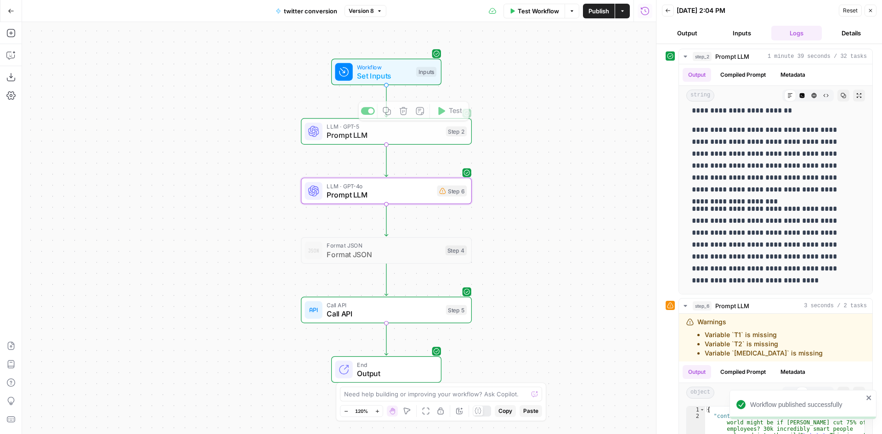
click at [414, 140] on span "Prompt LLM" at bounding box center [384, 135] width 115 height 11
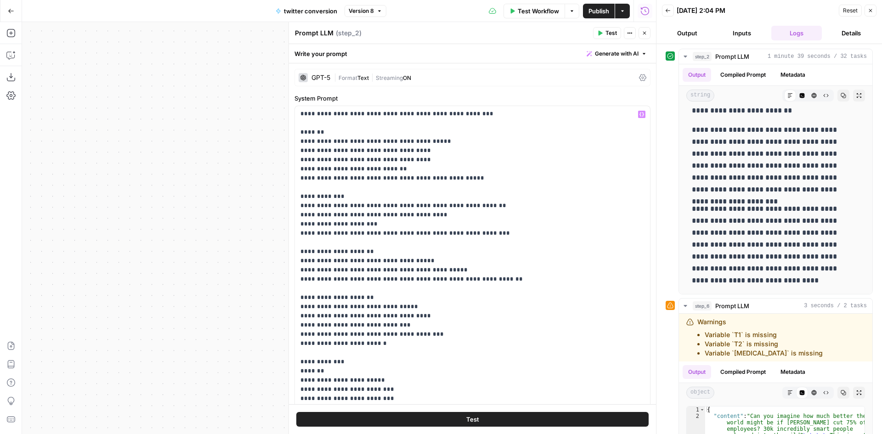
scroll to position [138, 0]
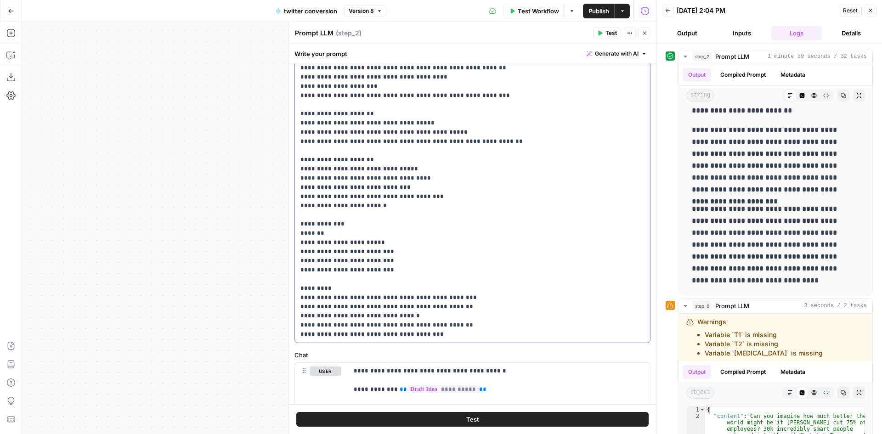
click at [455, 333] on p "**********" at bounding box center [465, 95] width 330 height 487
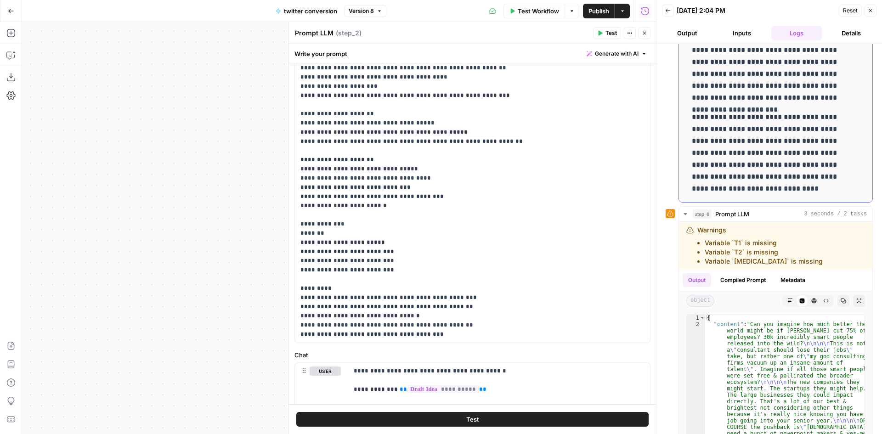
drag, startPoint x: 694, startPoint y: 118, endPoint x: 788, endPoint y: 187, distance: 115.7
click at [788, 187] on div "**********" at bounding box center [775, 46] width 179 height 304
copy div "**********"
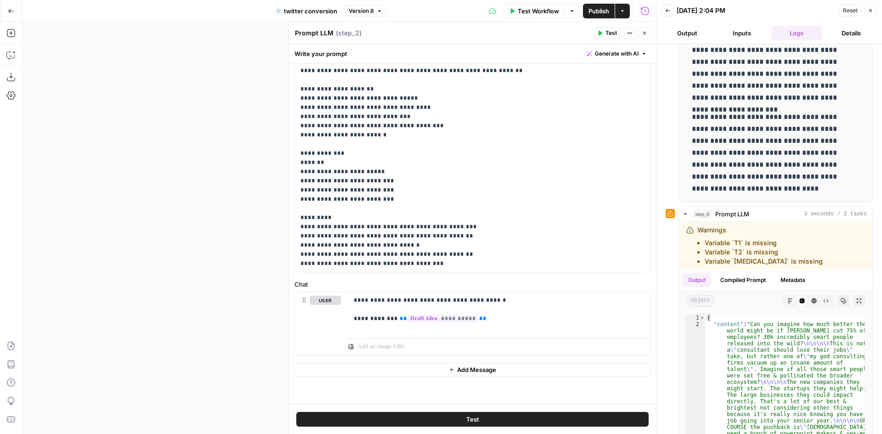
click at [398, 363] on button "Add Message" at bounding box center [472, 370] width 356 height 14
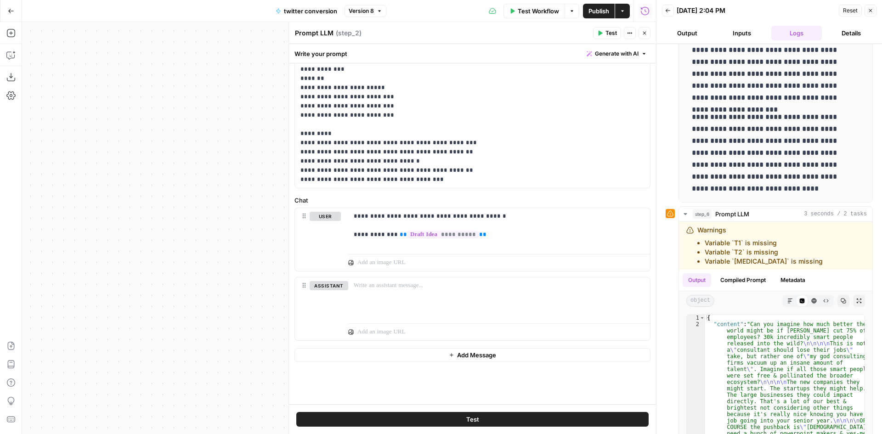
click at [401, 352] on button "Add Message" at bounding box center [472, 355] width 356 height 14
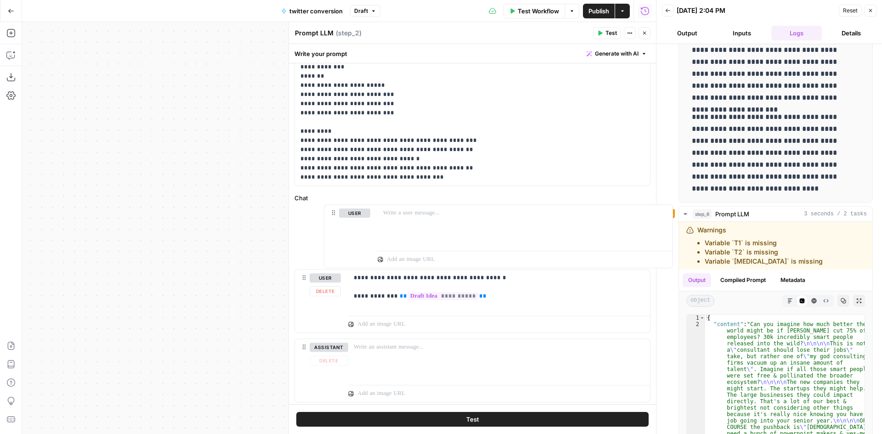
drag, startPoint x: 306, startPoint y: 355, endPoint x: 334, endPoint y: 209, distance: 149.2
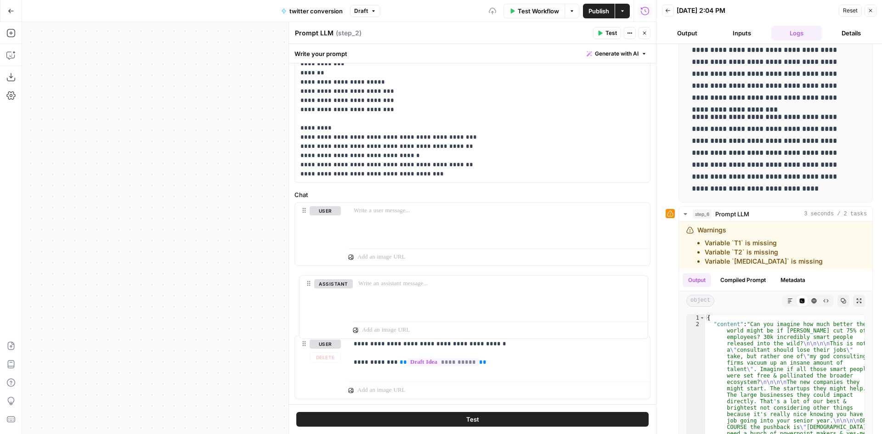
scroll to position [298, 0]
drag, startPoint x: 304, startPoint y: 355, endPoint x: 313, endPoint y: 277, distance: 77.7
click at [400, 211] on p at bounding box center [499, 210] width 291 height 9
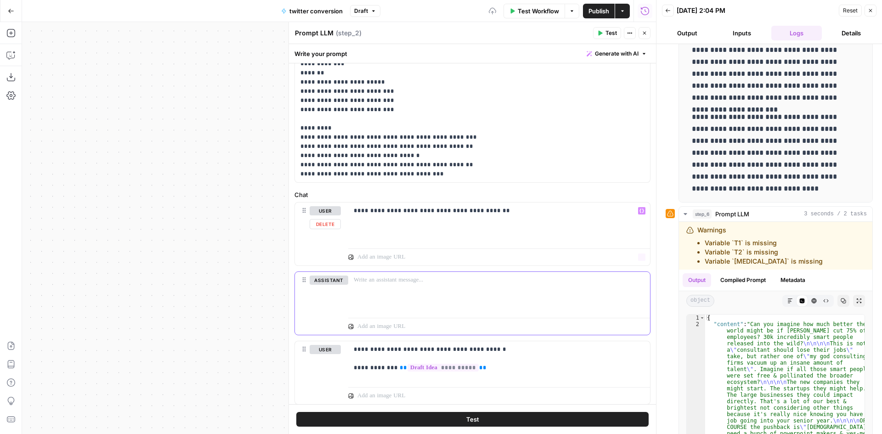
click at [474, 294] on div at bounding box center [499, 293] width 302 height 42
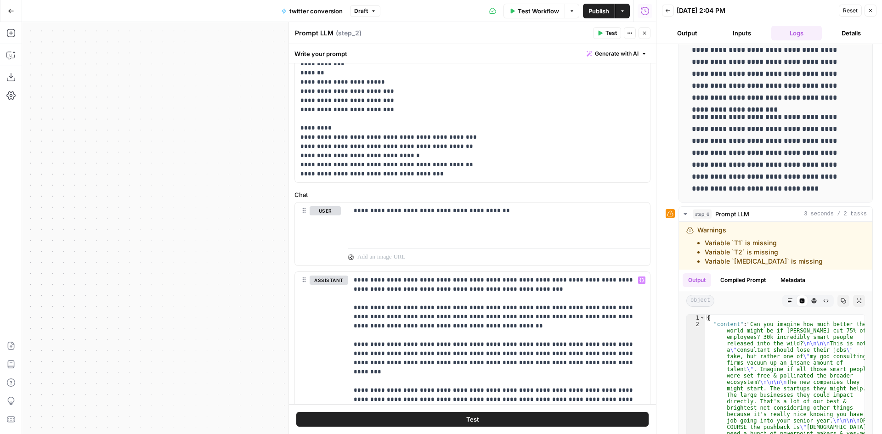
click at [547, 13] on span "Test Workflow" at bounding box center [538, 10] width 41 height 9
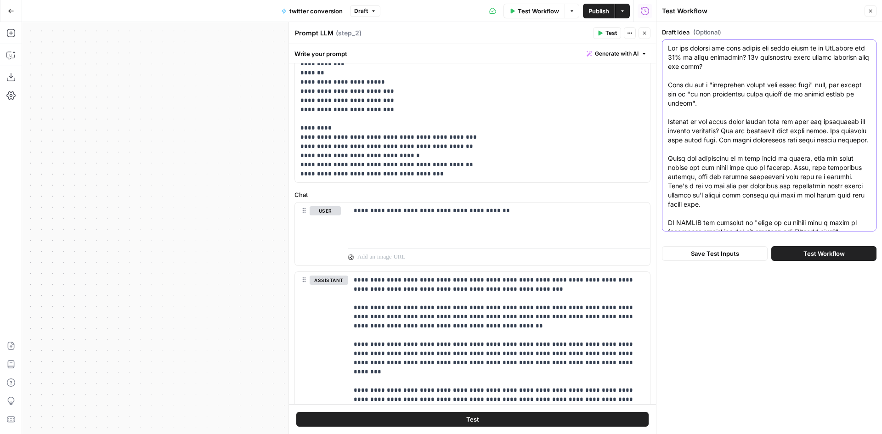
click at [763, 79] on textarea "Draft Idea (Optional)" at bounding box center [769, 177] width 203 height 266
click at [380, 233] on p "**********" at bounding box center [496, 220] width 284 height 28
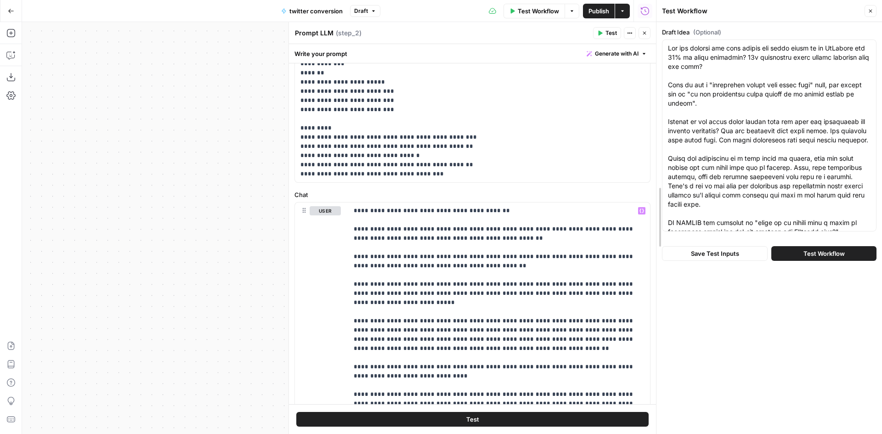
click at [653, 12] on div at bounding box center [656, 217] width 9 height 434
click at [645, 9] on icon "button" at bounding box center [644, 10] width 9 height 9
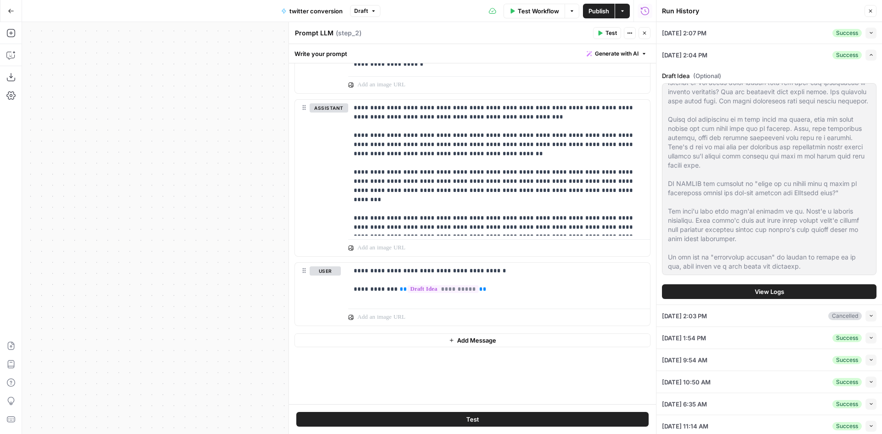
scroll to position [628, 0]
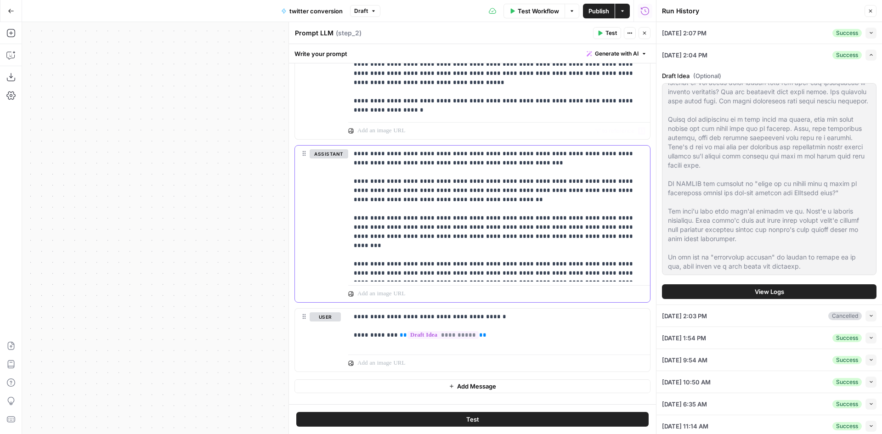
click at [449, 213] on p "**********" at bounding box center [496, 213] width 284 height 129
click at [593, 13] on span "Publish" at bounding box center [598, 10] width 21 height 9
